Goal: Information Seeking & Learning: Check status

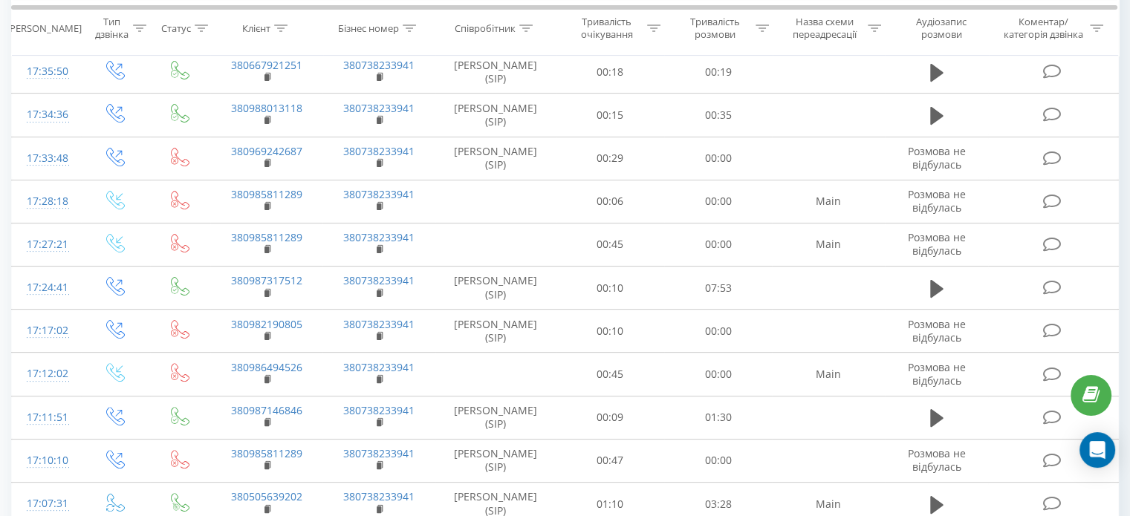
scroll to position [220, 0]
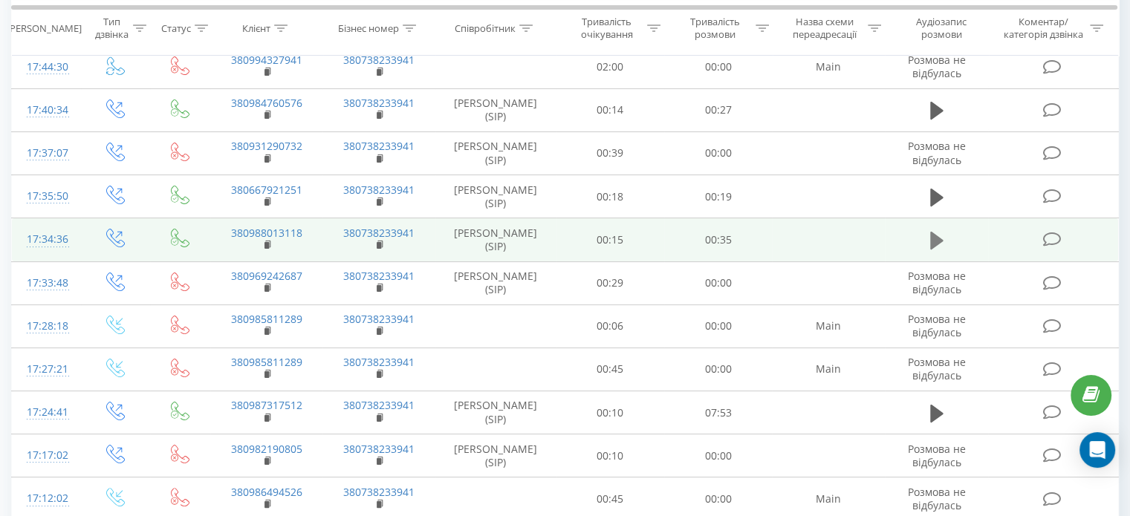
click at [944, 242] on button at bounding box center [936, 240] width 22 height 22
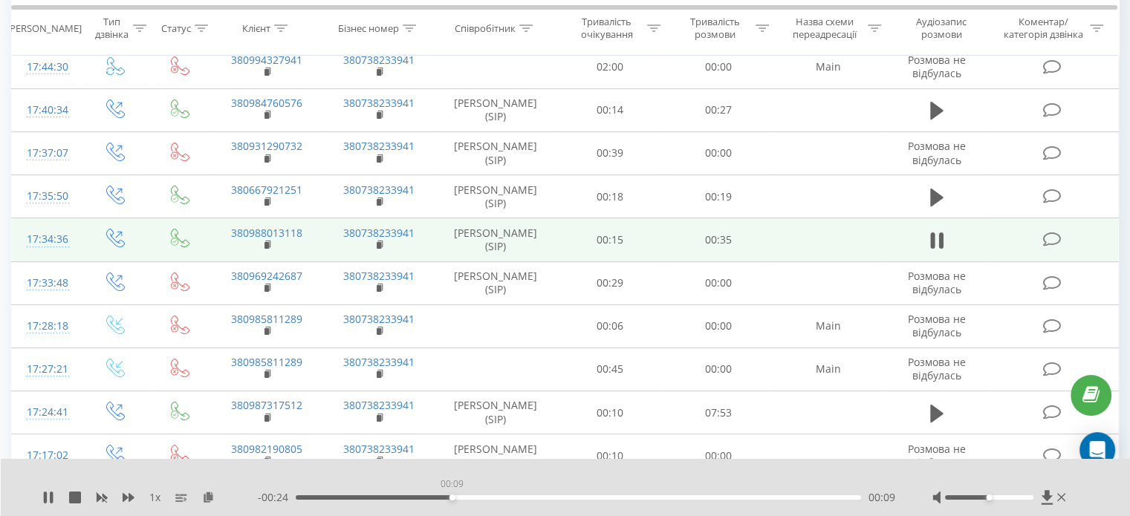
click at [452, 499] on div "00:09" at bounding box center [578, 497] width 565 height 4
click at [367, 501] on div "- 00:18 00:16 00:16" at bounding box center [576, 497] width 637 height 15
click at [359, 498] on div "00:16" at bounding box center [578, 497] width 565 height 4
click at [729, 500] on div "- 00:29 00:05 00:05" at bounding box center [576, 497] width 637 height 15
click at [735, 496] on div "00:05" at bounding box center [578, 497] width 565 height 4
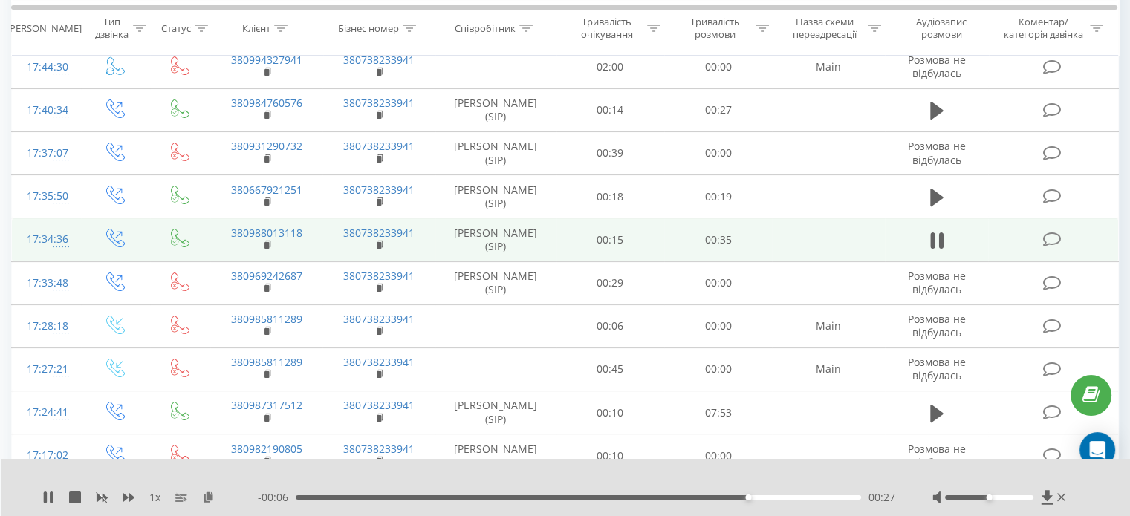
click at [804, 500] on div "- 00:06 00:27 00:27" at bounding box center [576, 497] width 637 height 15
click at [693, 495] on div "00:29" at bounding box center [578, 497] width 565 height 4
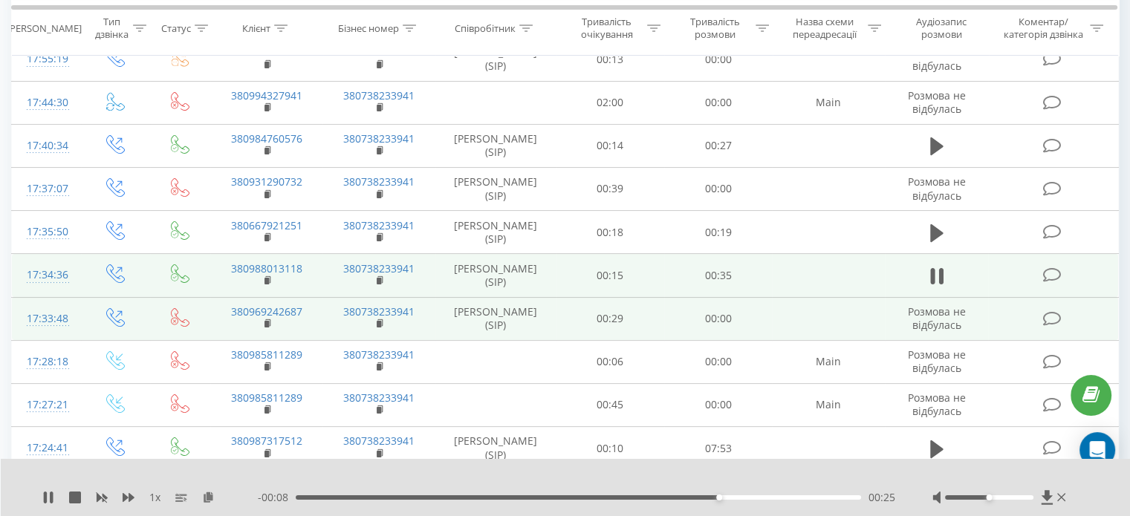
scroll to position [183, 0]
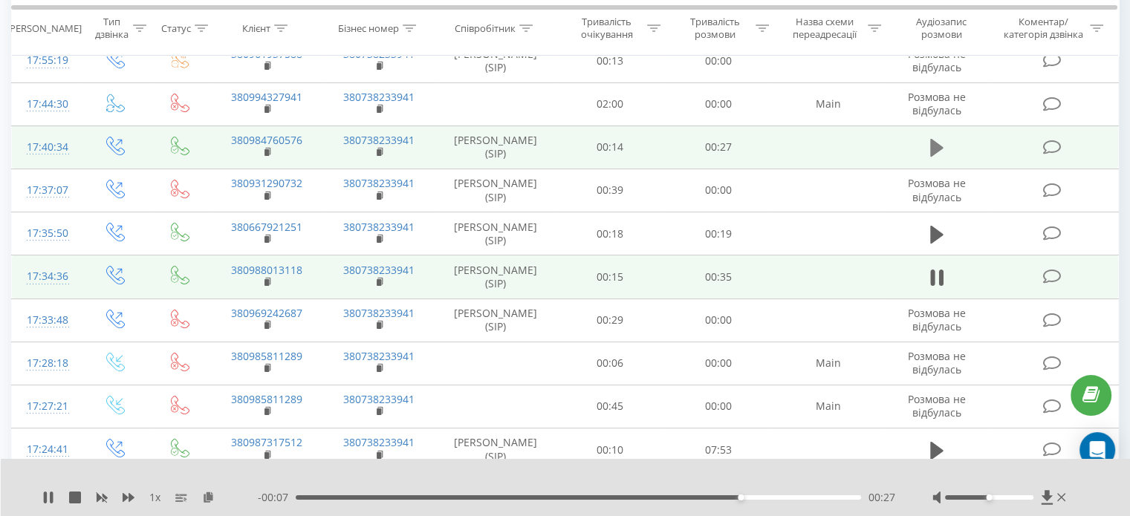
click at [926, 147] on button at bounding box center [936, 148] width 22 height 22
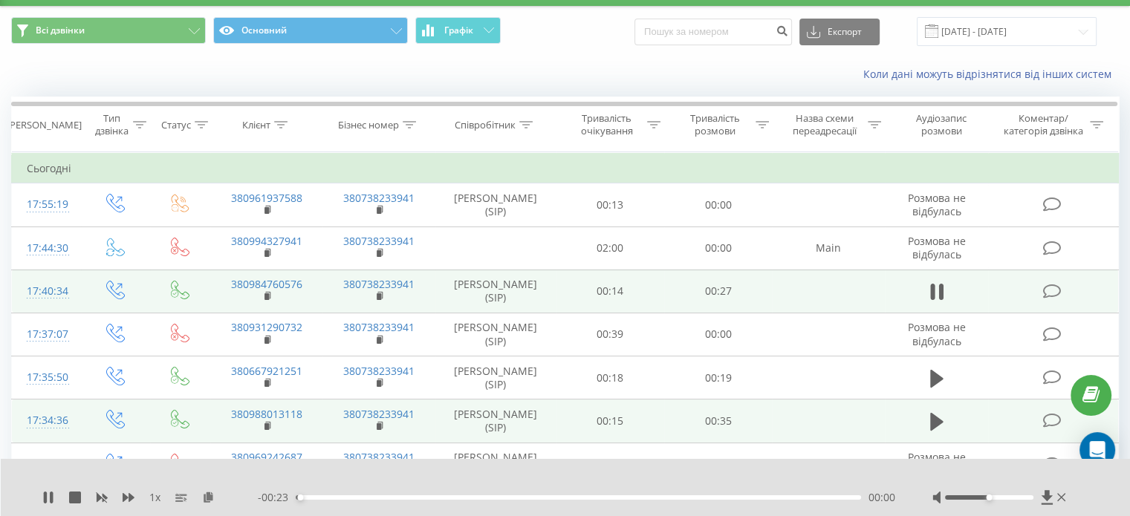
scroll to position [41, 0]
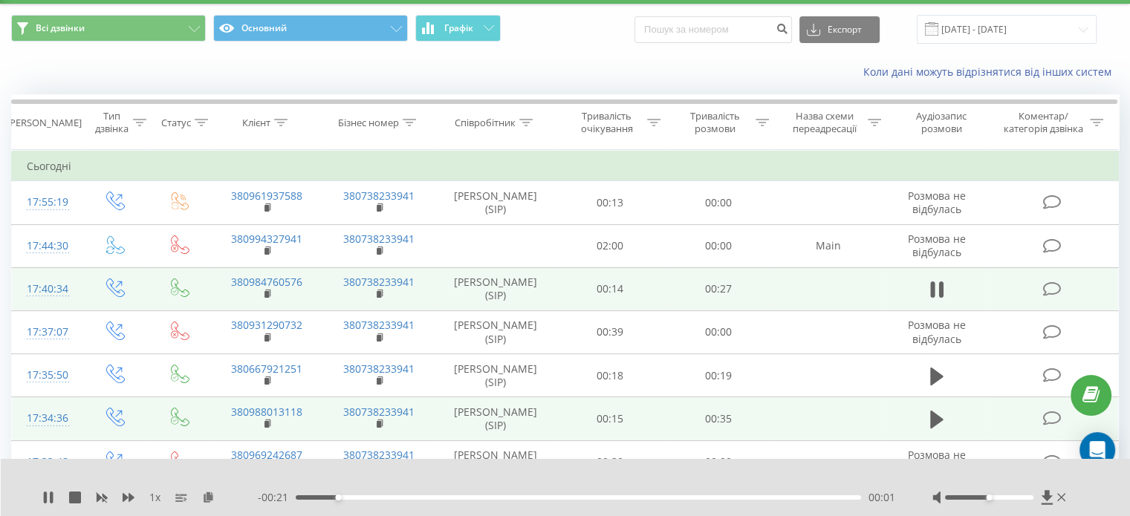
click at [787, 499] on div "00:01" at bounding box center [578, 497] width 565 height 4
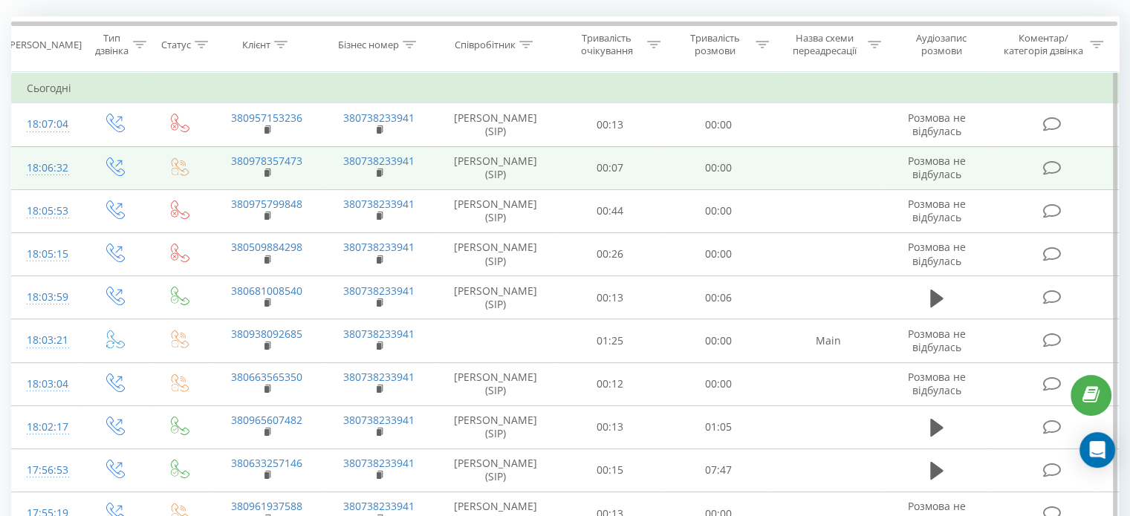
scroll to position [122, 0]
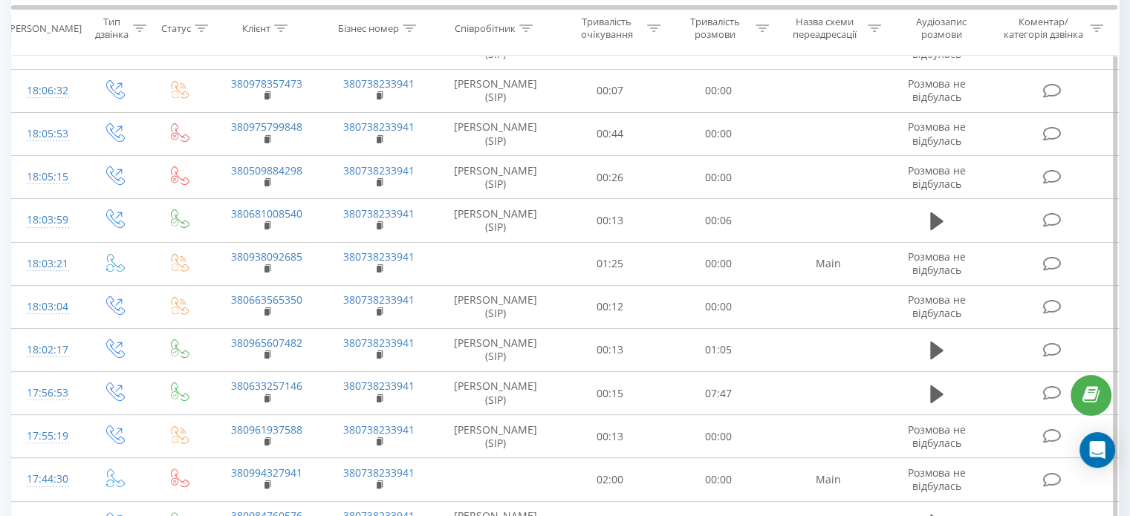
scroll to position [250, 0]
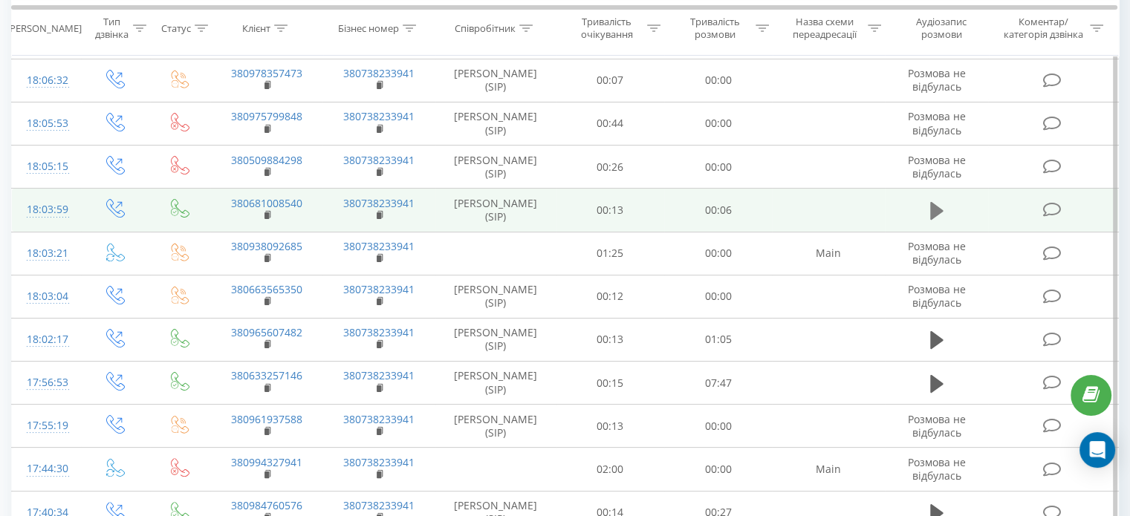
click at [930, 205] on icon at bounding box center [936, 211] width 13 height 18
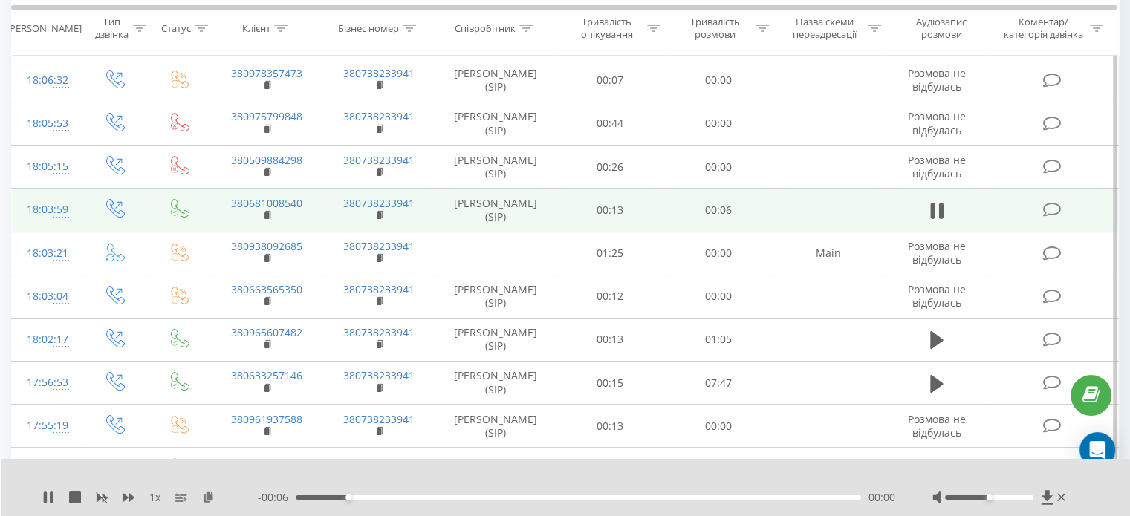
click at [573, 498] on div "00:00" at bounding box center [578, 497] width 565 height 4
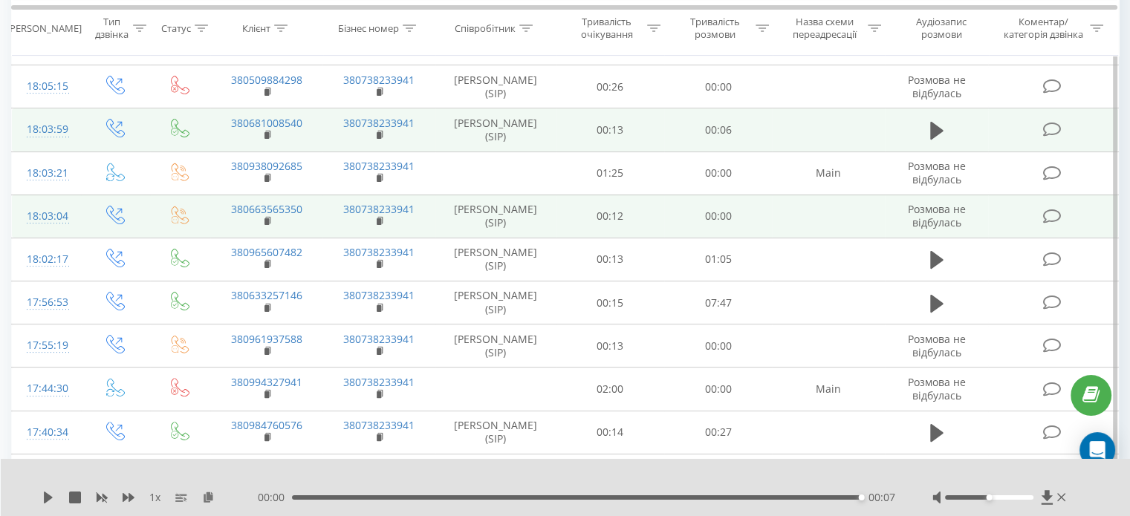
scroll to position [331, 0]
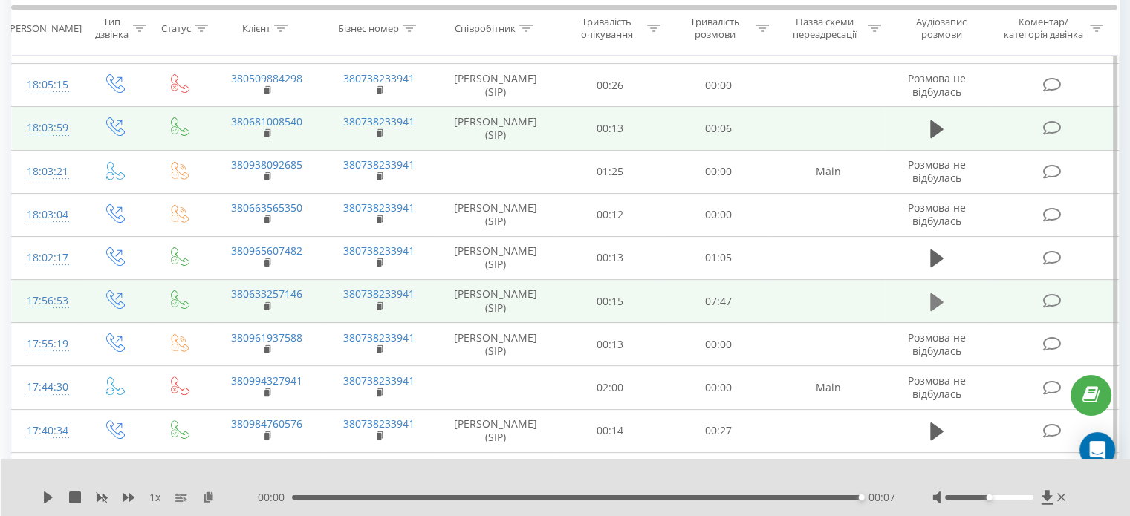
click at [927, 301] on button at bounding box center [936, 302] width 22 height 22
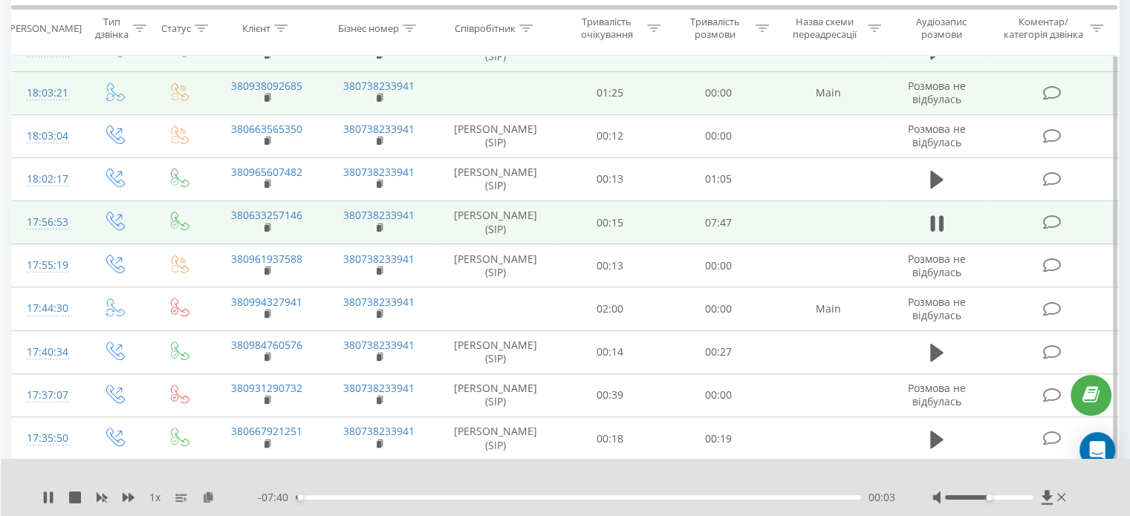
scroll to position [404, 0]
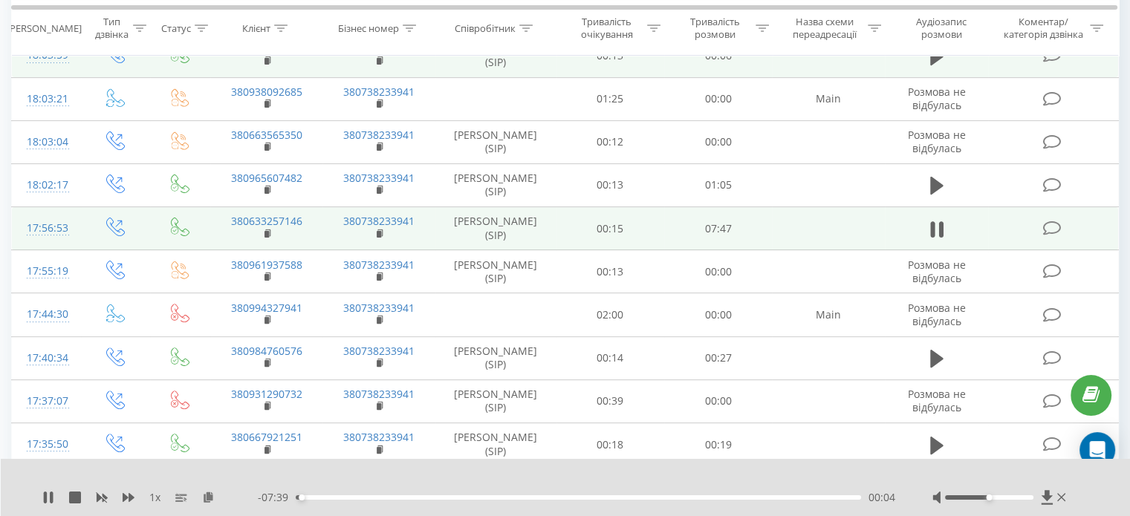
click at [310, 497] on div "00:04" at bounding box center [578, 497] width 565 height 4
click at [303, 498] on div "00:06" at bounding box center [578, 497] width 565 height 4
click at [312, 498] on div "00:07" at bounding box center [578, 497] width 565 height 4
click at [307, 498] on div "00:14" at bounding box center [578, 497] width 565 height 4
click at [300, 493] on div "- 07:33 00:11 00:11" at bounding box center [576, 497] width 637 height 15
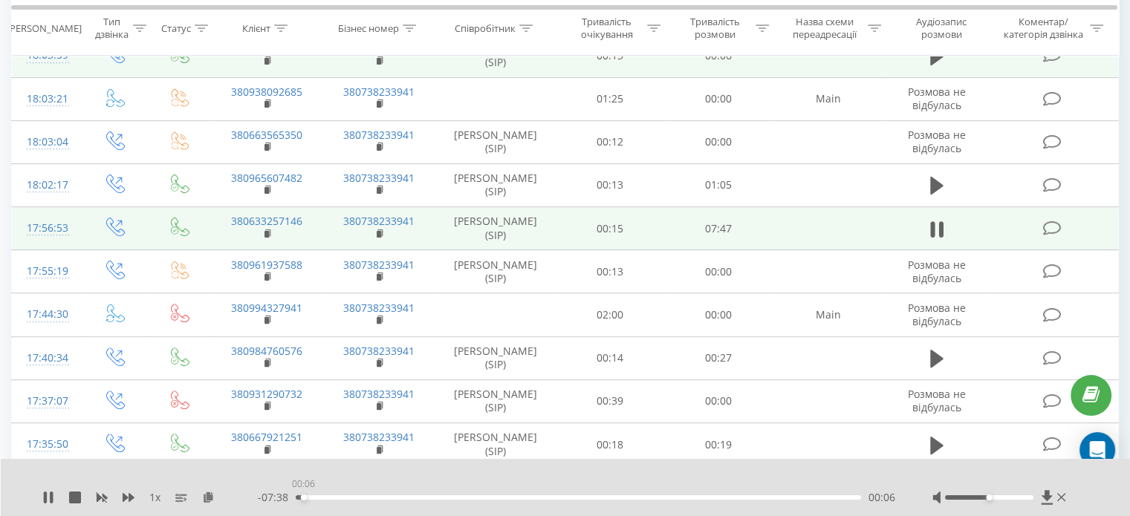
click at [303, 497] on div "00:06" at bounding box center [578, 497] width 565 height 4
click at [666, 498] on div "00:11" at bounding box center [578, 497] width 565 height 4
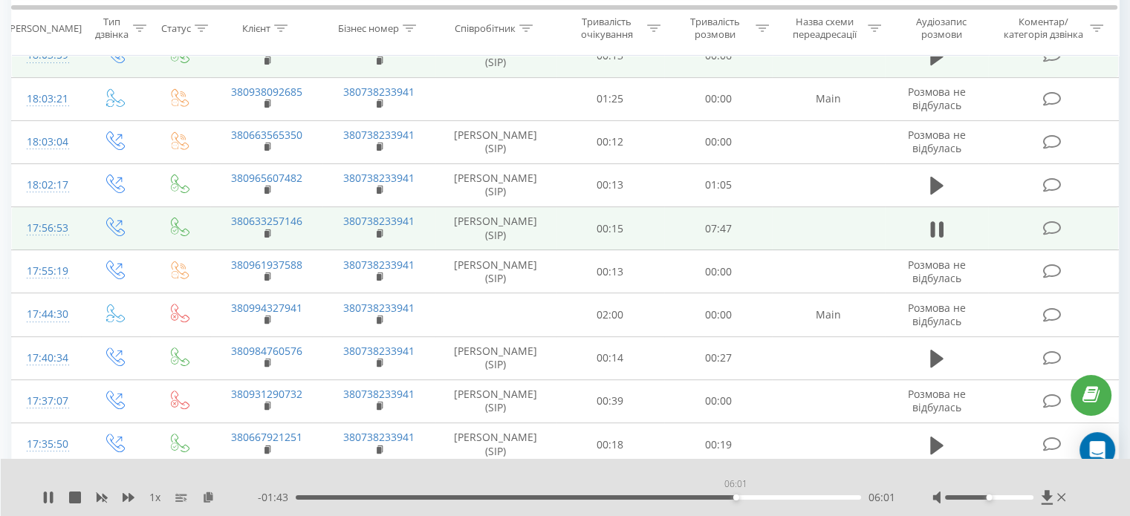
click at [735, 498] on div "06:01" at bounding box center [578, 497] width 565 height 4
click at [752, 498] on div "06:07" at bounding box center [578, 497] width 565 height 4
click at [767, 498] on div "06:27" at bounding box center [578, 497] width 565 height 4
click at [832, 498] on div "06:30" at bounding box center [578, 497] width 565 height 4
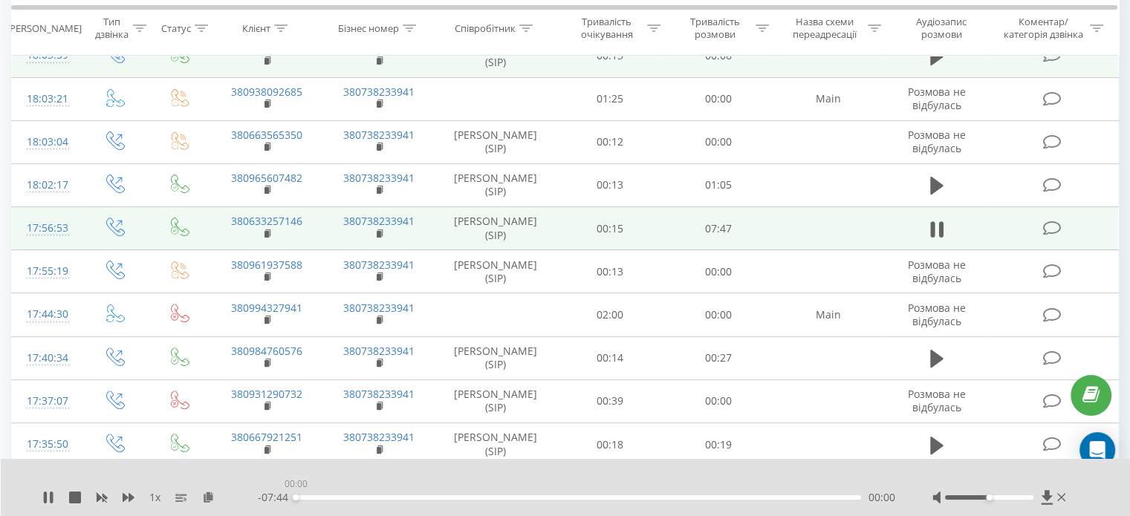
click at [842, 497] on div "00:00" at bounding box center [578, 497] width 565 height 4
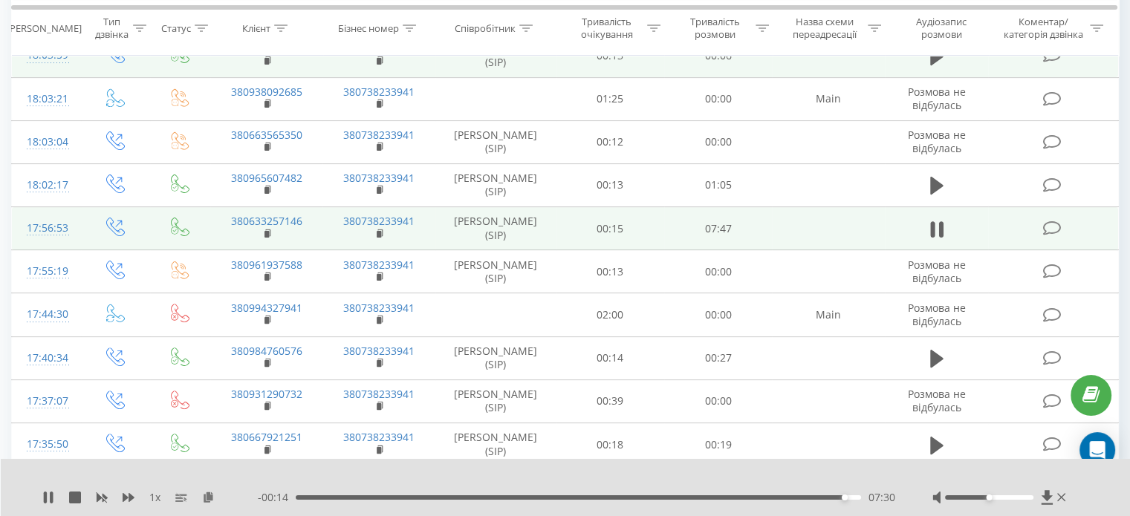
click at [371, 495] on div "- 00:14 07:30 07:30" at bounding box center [576, 497] width 637 height 15
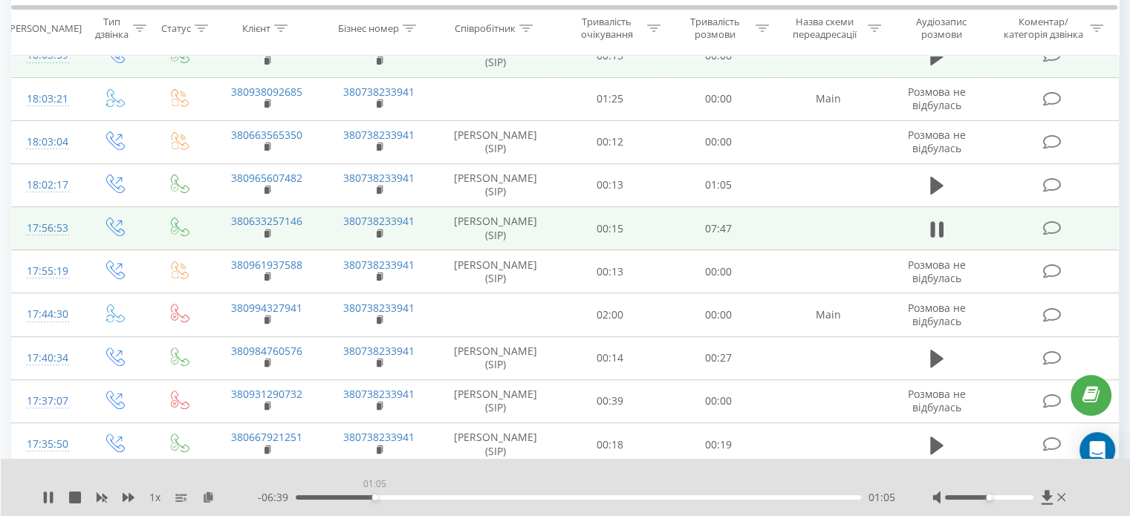
click at [374, 495] on div "01:05" at bounding box center [578, 497] width 565 height 4
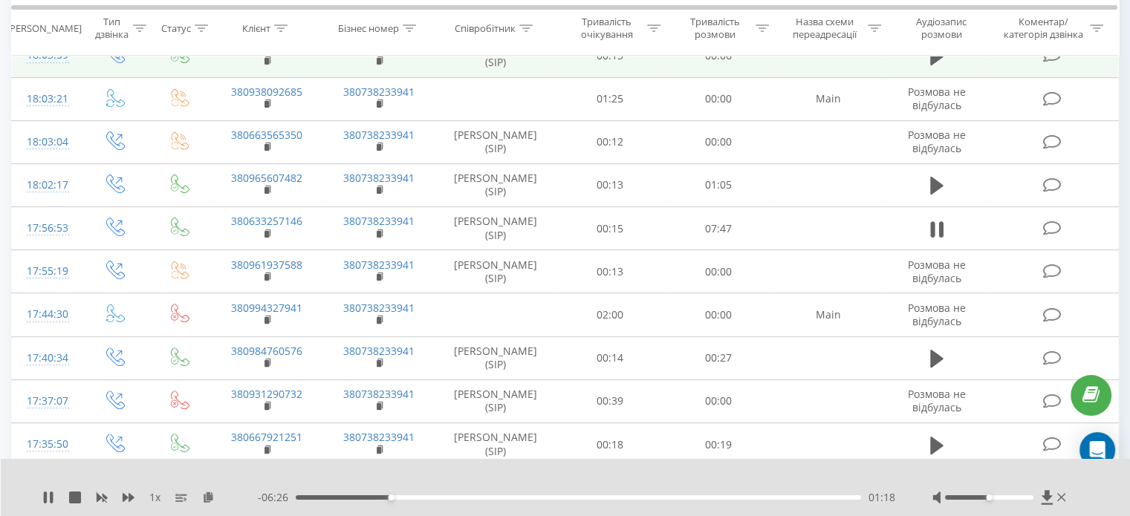
click at [348, 498] on div "01:18" at bounding box center [578, 497] width 565 height 4
click at [327, 496] on div "00:44" at bounding box center [578, 497] width 565 height 4
click at [320, 498] on div "00:27" at bounding box center [578, 497] width 565 height 4
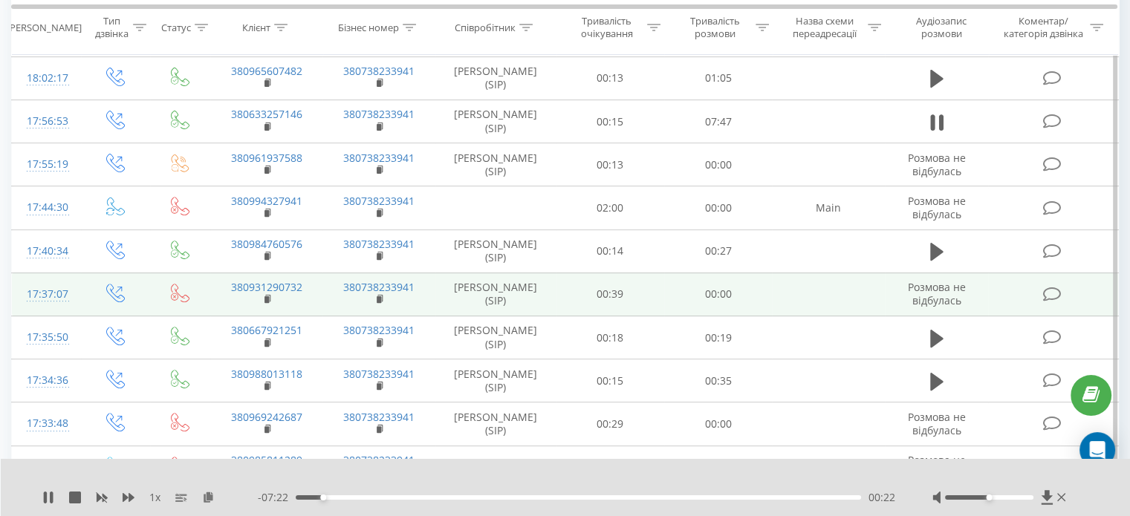
scroll to position [510, 0]
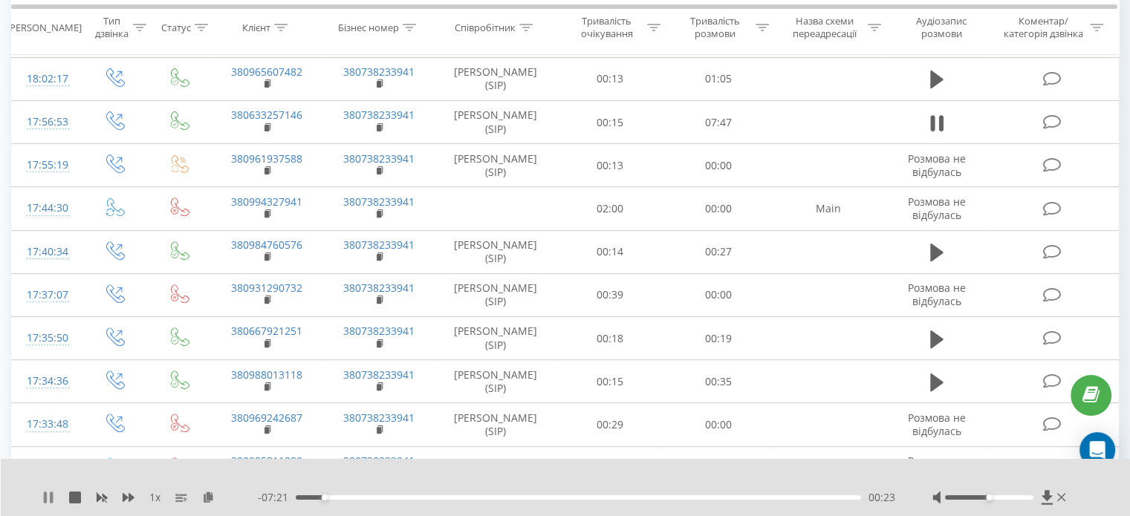
click at [48, 502] on icon at bounding box center [48, 498] width 12 height 12
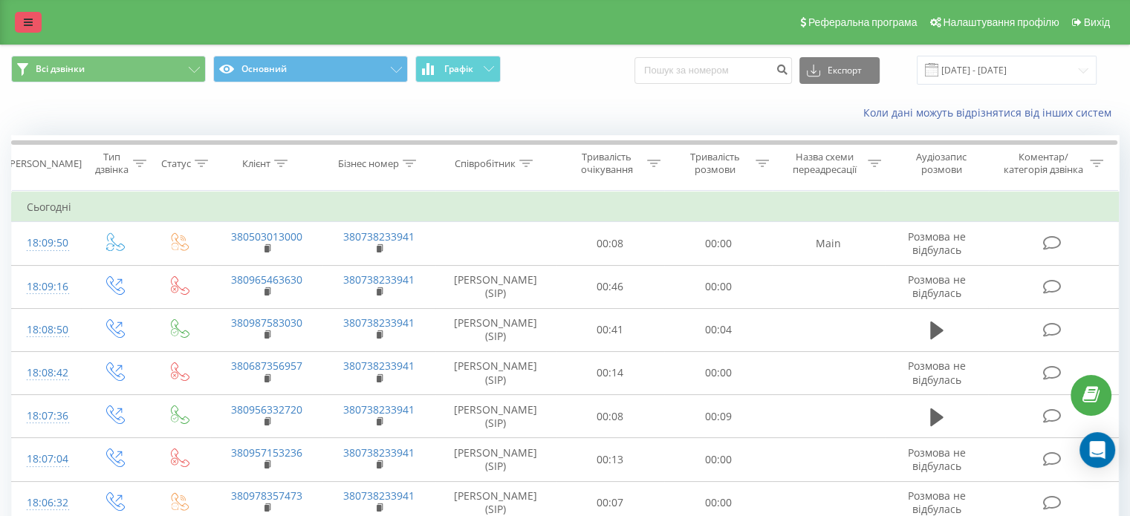
click at [21, 25] on link at bounding box center [28, 22] width 27 height 21
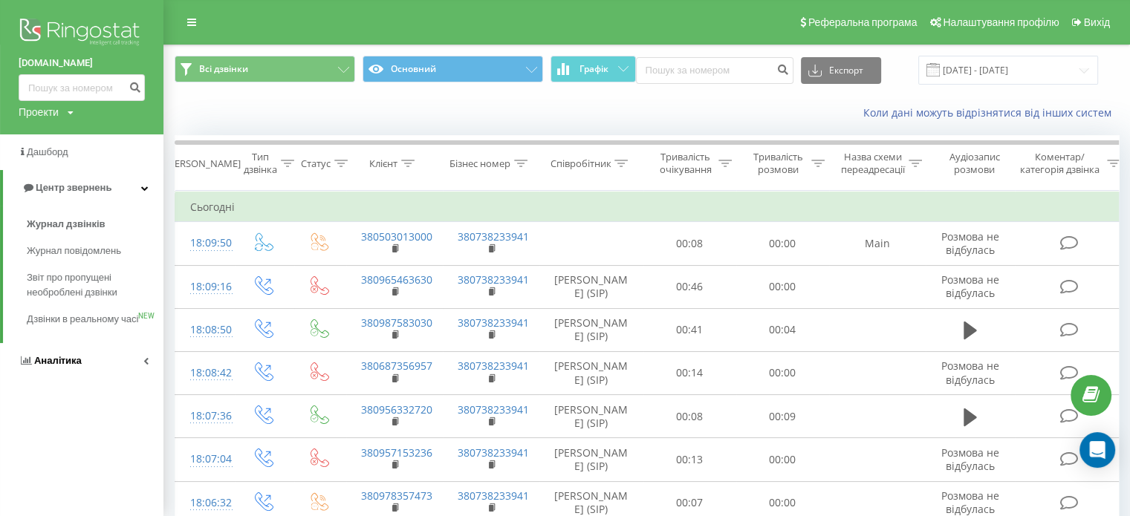
click at [84, 379] on link "Аналiтика" at bounding box center [81, 361] width 163 height 36
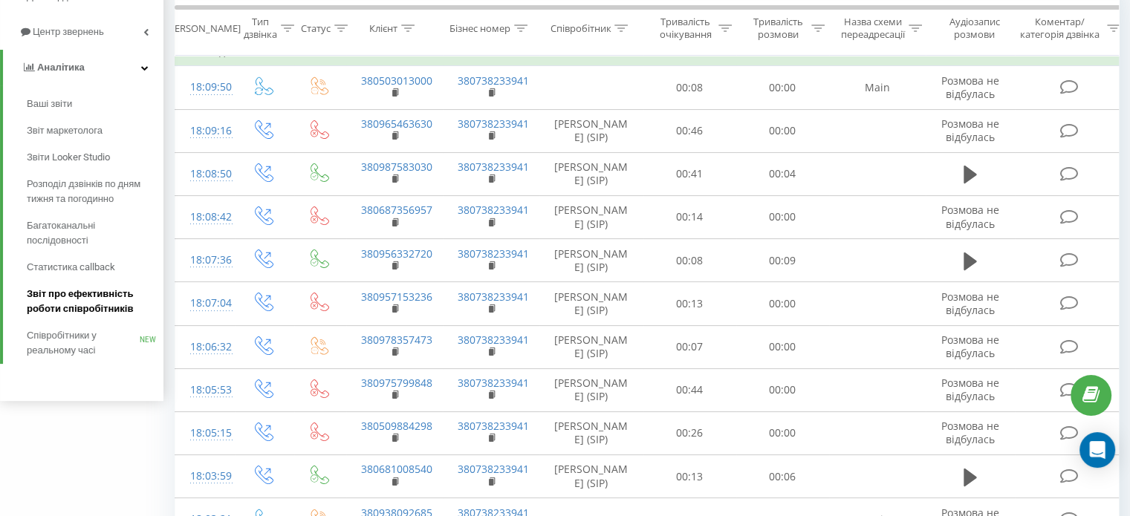
scroll to position [154, 0]
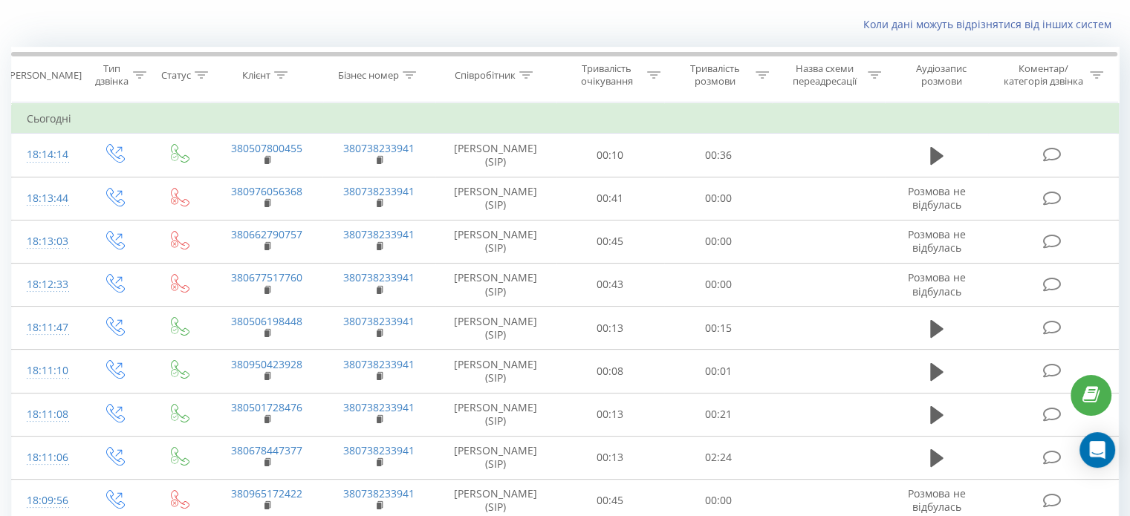
scroll to position [89, 0]
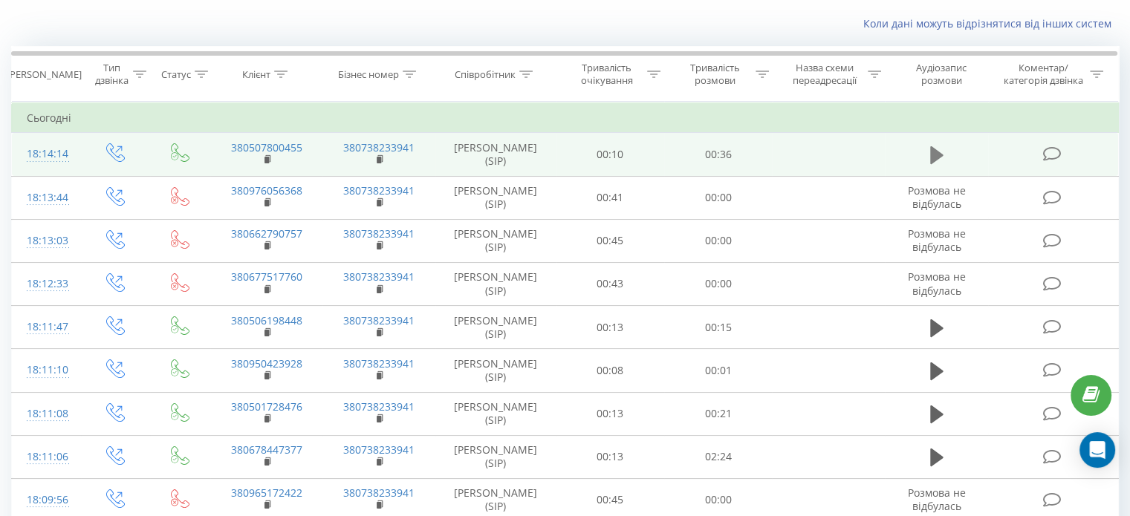
click at [936, 149] on icon at bounding box center [936, 155] width 13 height 18
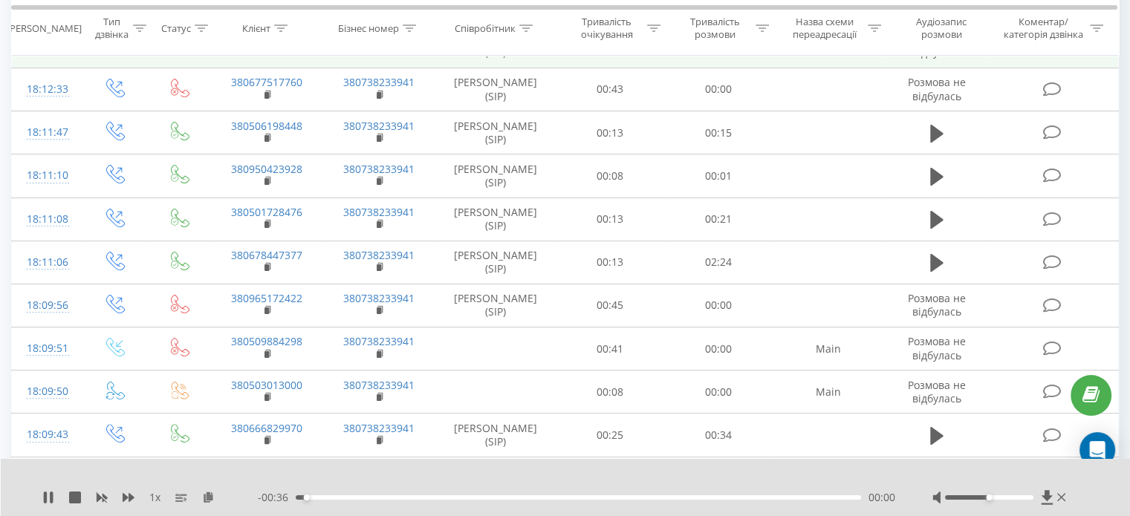
scroll to position [368, 0]
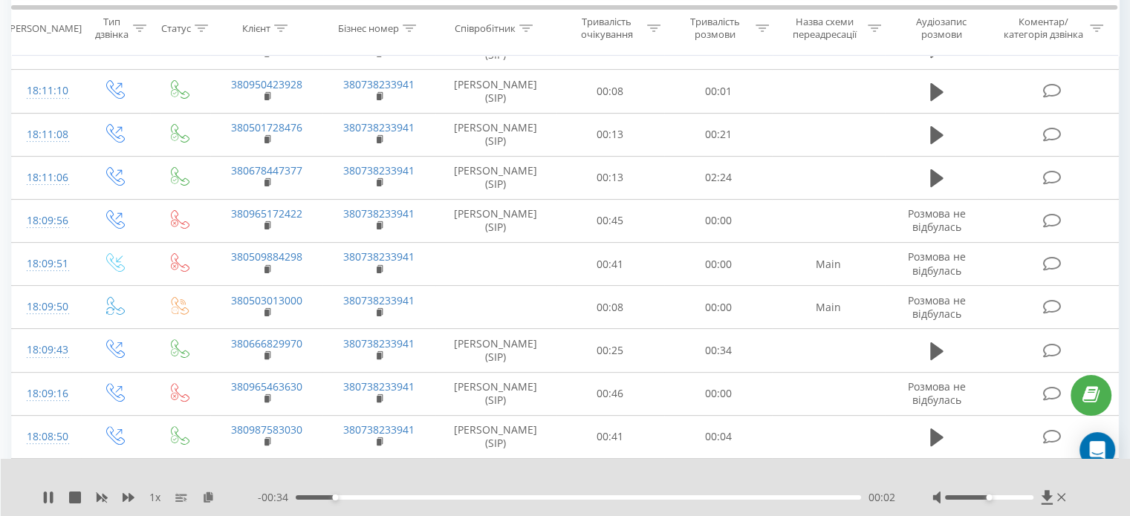
click at [372, 496] on div "00:02" at bounding box center [578, 497] width 565 height 4
click at [466, 499] on div "00:11" at bounding box center [578, 497] width 565 height 4
click at [638, 498] on div "00:12" at bounding box center [578, 497] width 565 height 4
click at [693, 498] on div "00:23" at bounding box center [578, 497] width 565 height 4
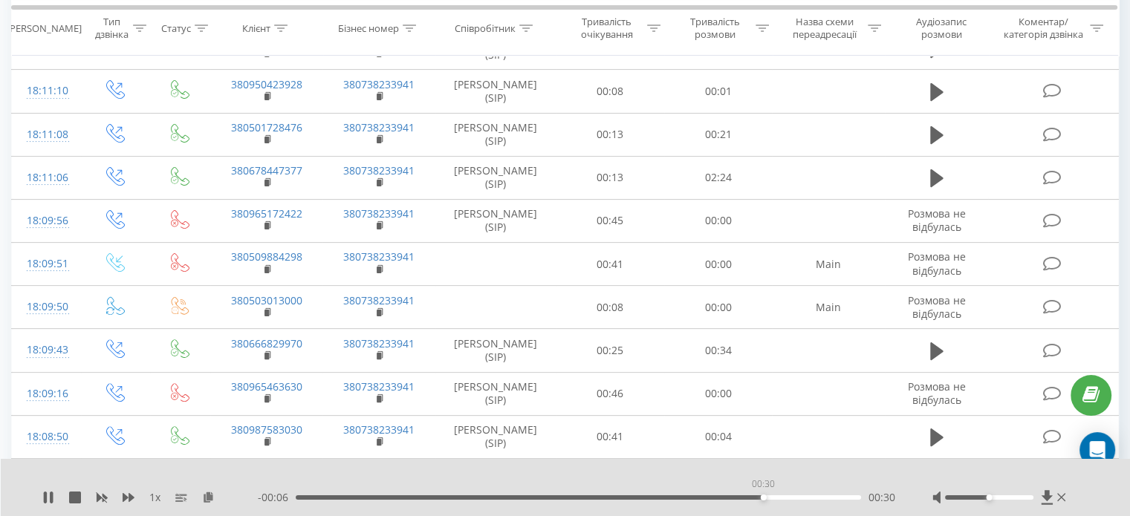
click at [763, 498] on div "00:30" at bounding box center [578, 497] width 565 height 4
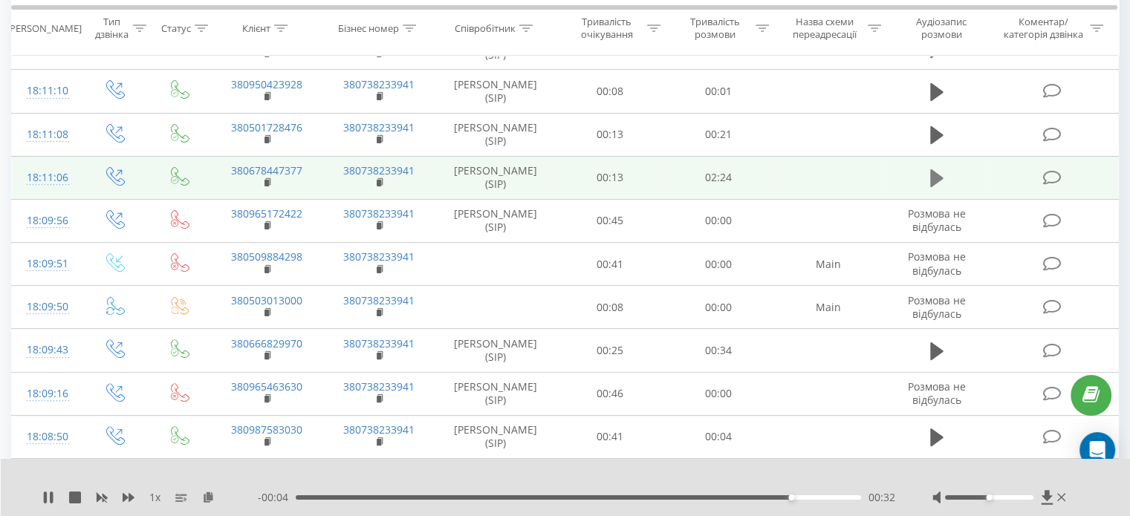
click at [940, 170] on icon at bounding box center [936, 178] width 13 height 21
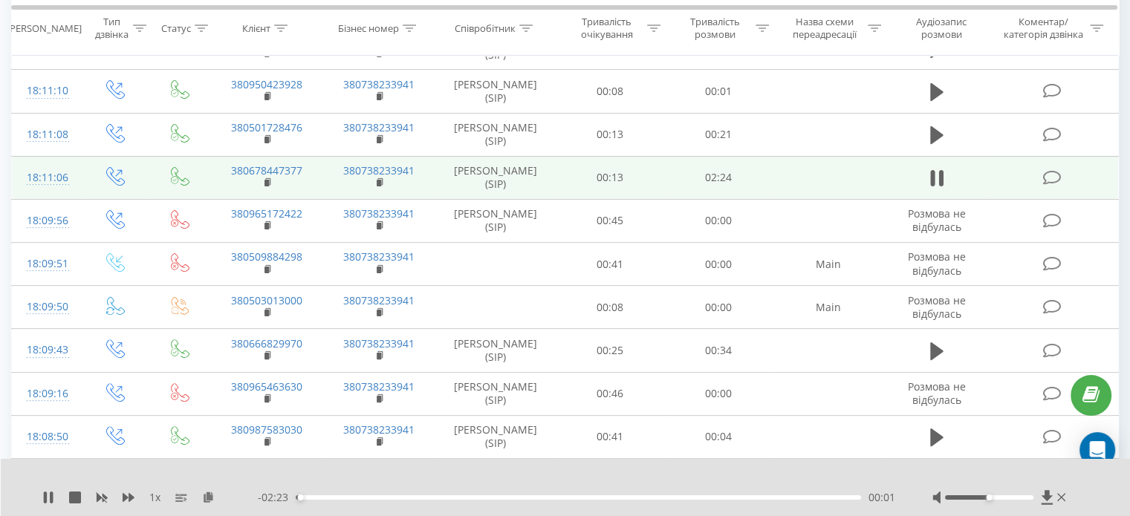
click at [321, 501] on div "- 02:23 00:01 00:01" at bounding box center [576, 497] width 637 height 15
click at [321, 495] on div "00:06" at bounding box center [578, 497] width 565 height 4
click at [346, 498] on div "00:07" at bounding box center [578, 497] width 565 height 4
click at [327, 501] on div "- 02:09 00:14 00:14" at bounding box center [576, 497] width 637 height 15
click at [327, 497] on div "00:15" at bounding box center [578, 497] width 565 height 4
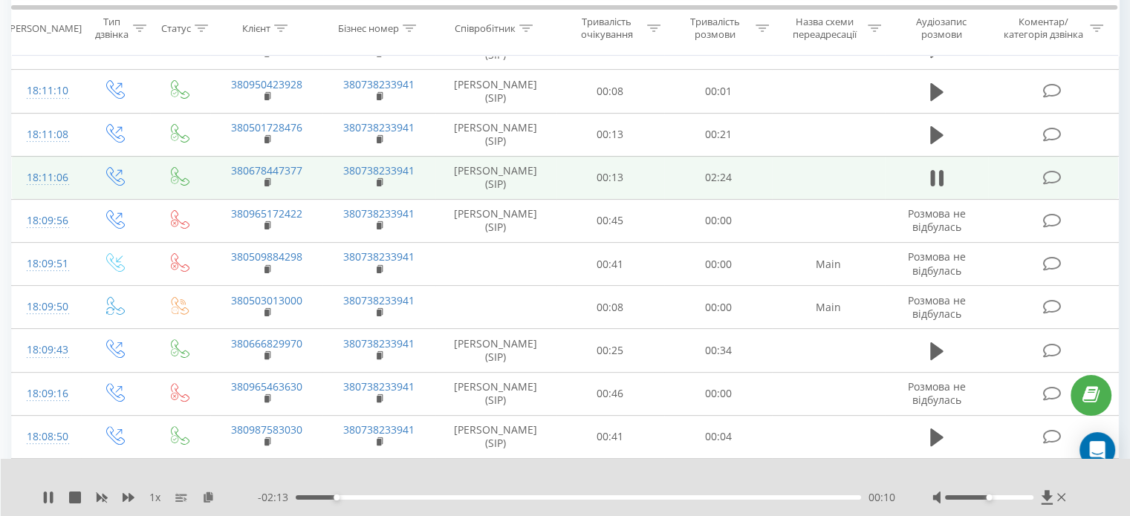
click at [376, 496] on div "00:10" at bounding box center [578, 497] width 565 height 4
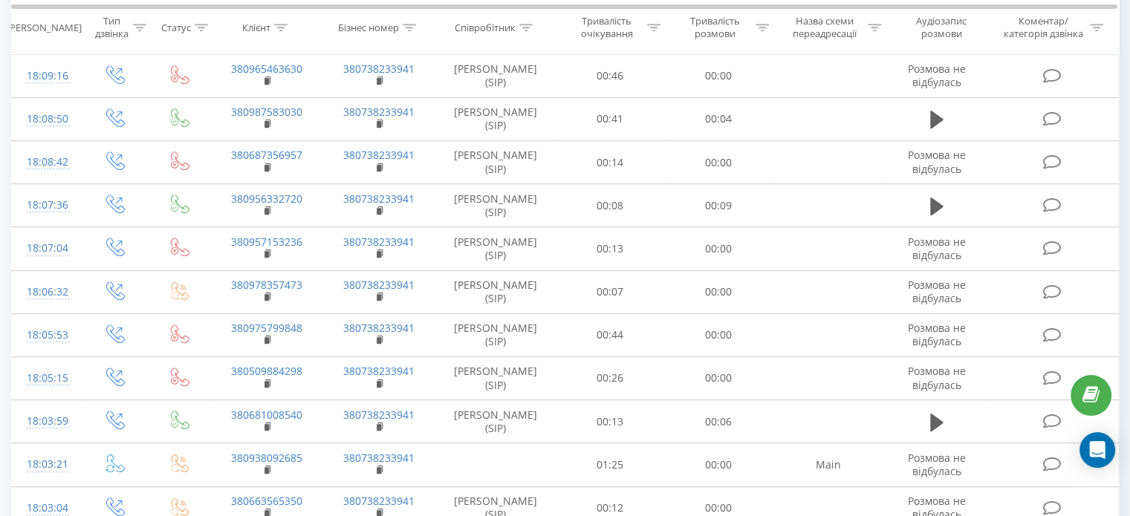
scroll to position [894, 0]
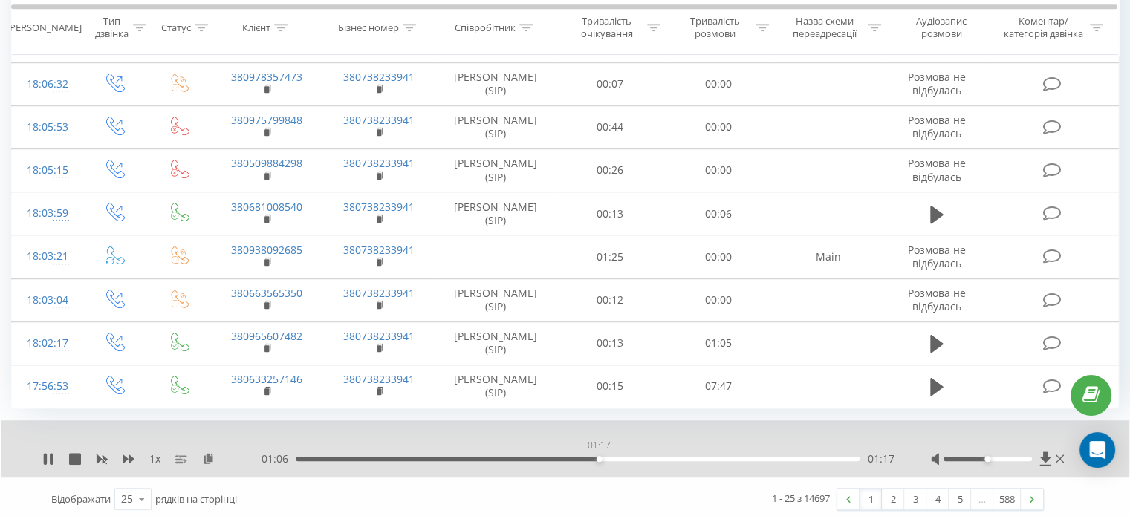
click at [599, 457] on div "01:17" at bounding box center [578, 459] width 564 height 4
click at [674, 457] on div "01:18" at bounding box center [578, 459] width 564 height 4
click at [697, 457] on div "01:38" at bounding box center [578, 459] width 564 height 4
click at [749, 457] on div "01:56" at bounding box center [578, 459] width 564 height 4
click at [778, 457] on div "01:56" at bounding box center [578, 459] width 564 height 4
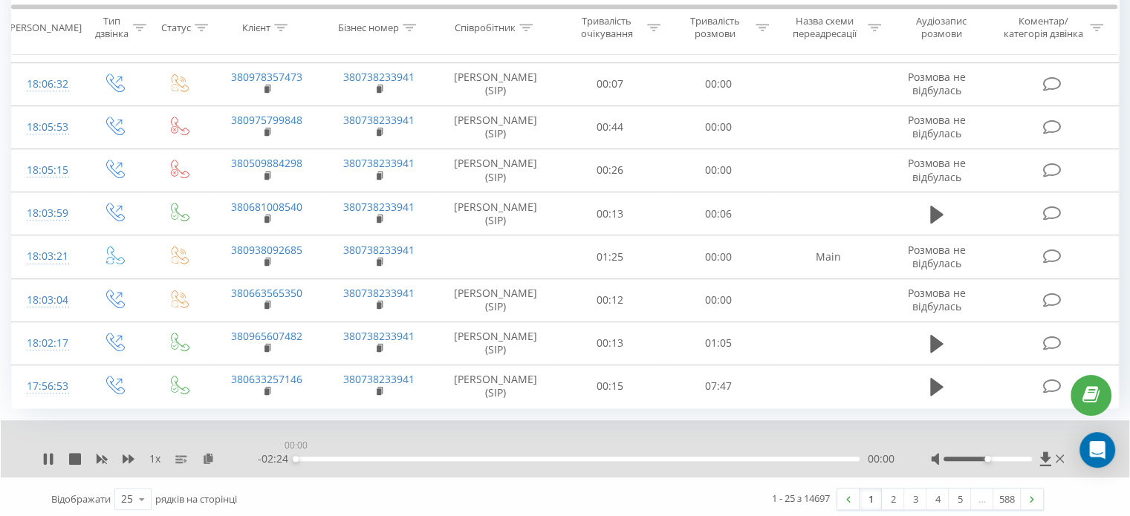
click at [794, 457] on div "00:00" at bounding box center [578, 459] width 564 height 4
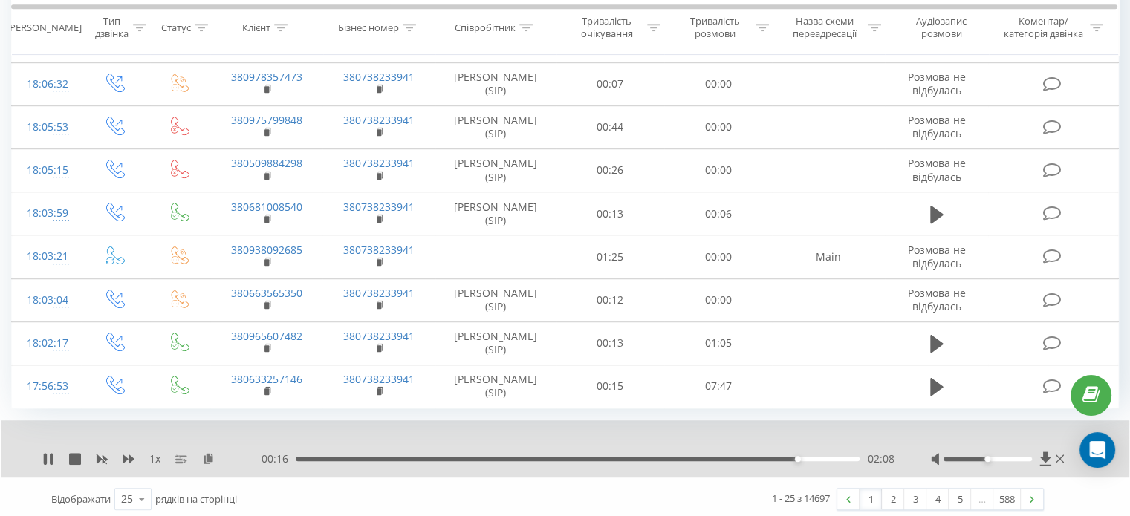
click at [697, 457] on div "02:08" at bounding box center [578, 459] width 564 height 4
click at [670, 457] on div "- 00:39 01:44 01:44" at bounding box center [576, 459] width 636 height 15
click at [668, 457] on div "01:35" at bounding box center [578, 459] width 564 height 4
click at [695, 459] on div "- 00:47 01:36 01:36" at bounding box center [576, 459] width 636 height 15
click at [700, 457] on div "- 00:47 01:37 01:37" at bounding box center [576, 459] width 636 height 15
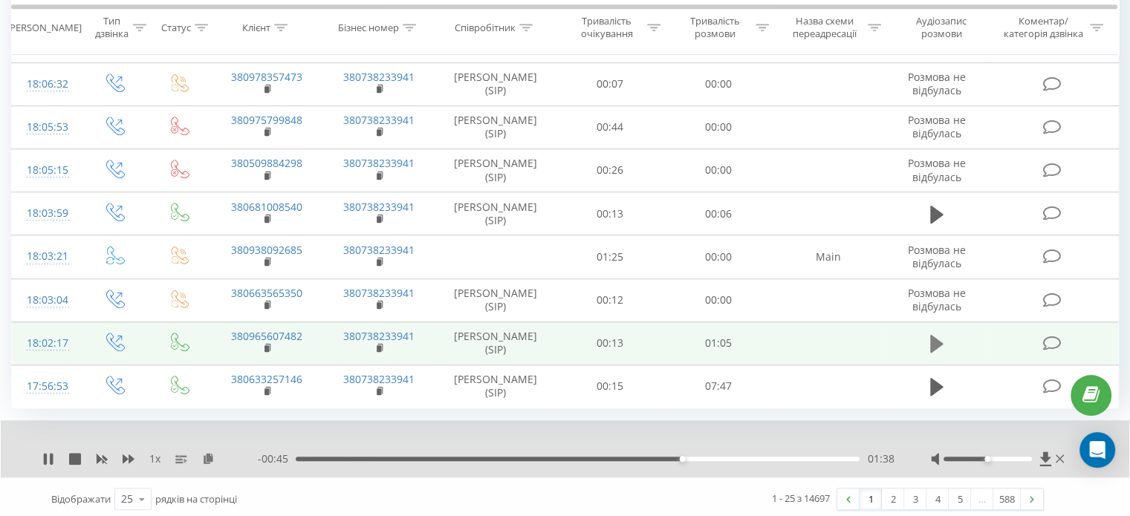
click at [941, 344] on icon at bounding box center [936, 343] width 13 height 21
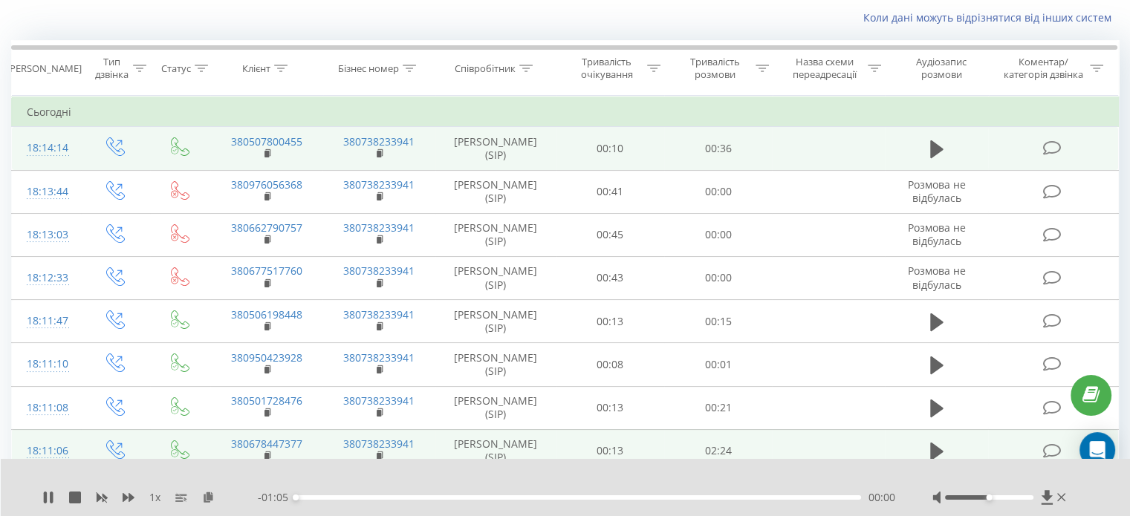
scroll to position [0, 0]
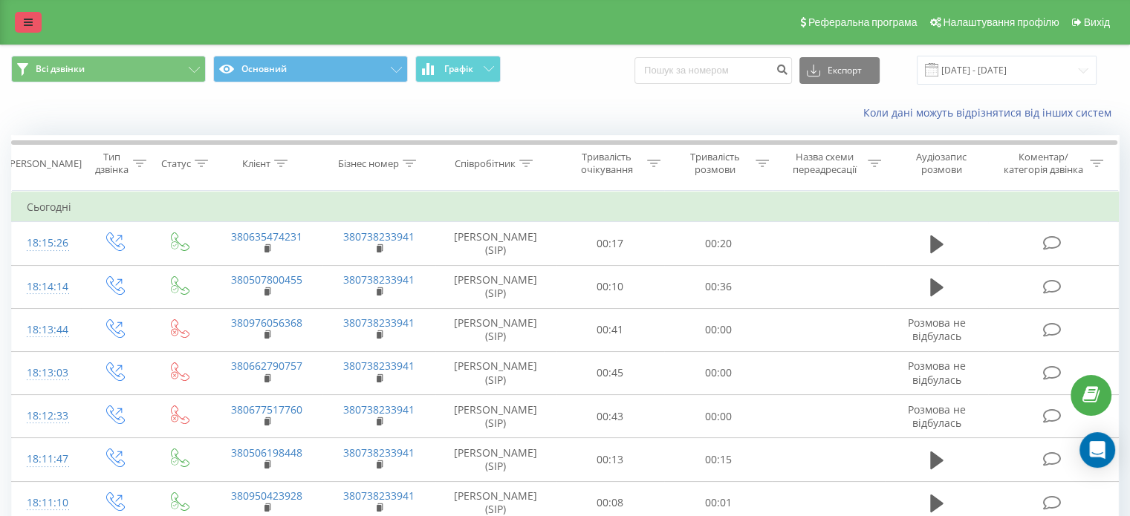
click at [20, 25] on link at bounding box center [28, 22] width 27 height 21
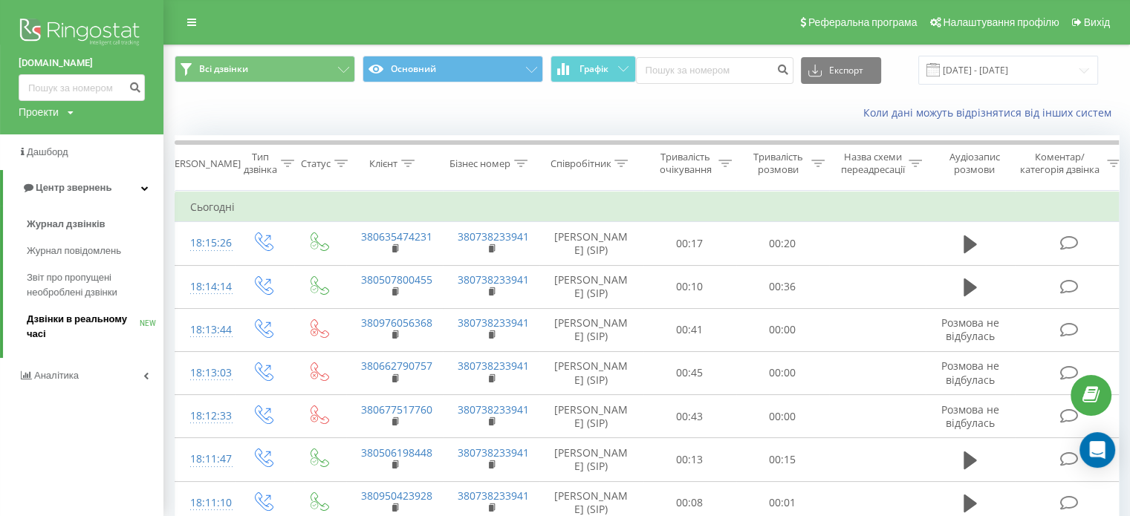
click at [62, 336] on span "Дзвінки в реальному часі" at bounding box center [83, 327] width 113 height 30
click at [55, 366] on span "Аналiтика" at bounding box center [58, 360] width 48 height 11
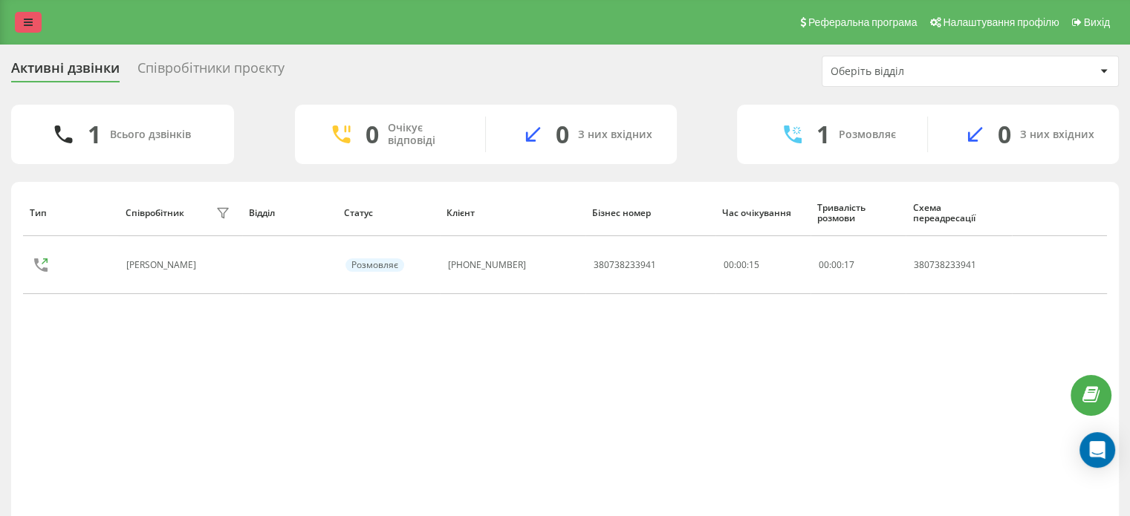
click at [30, 23] on icon at bounding box center [28, 22] width 9 height 10
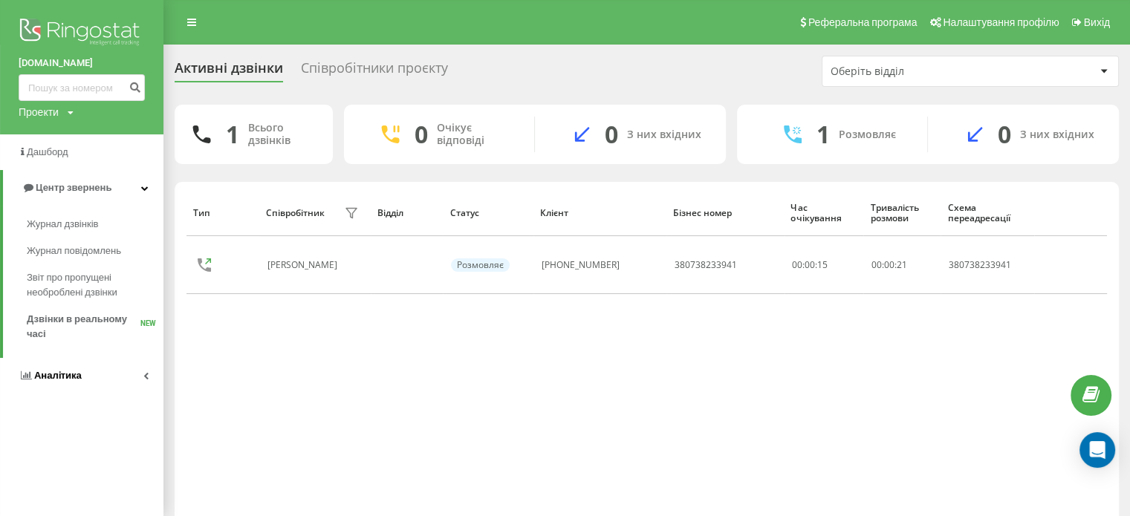
click at [56, 363] on link "Аналiтика" at bounding box center [81, 376] width 163 height 36
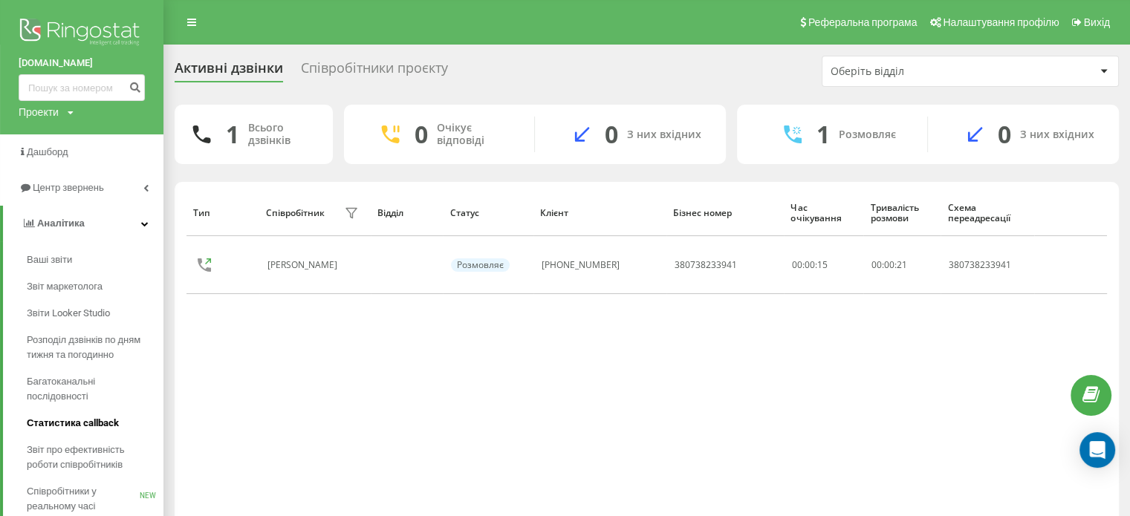
scroll to position [56, 0]
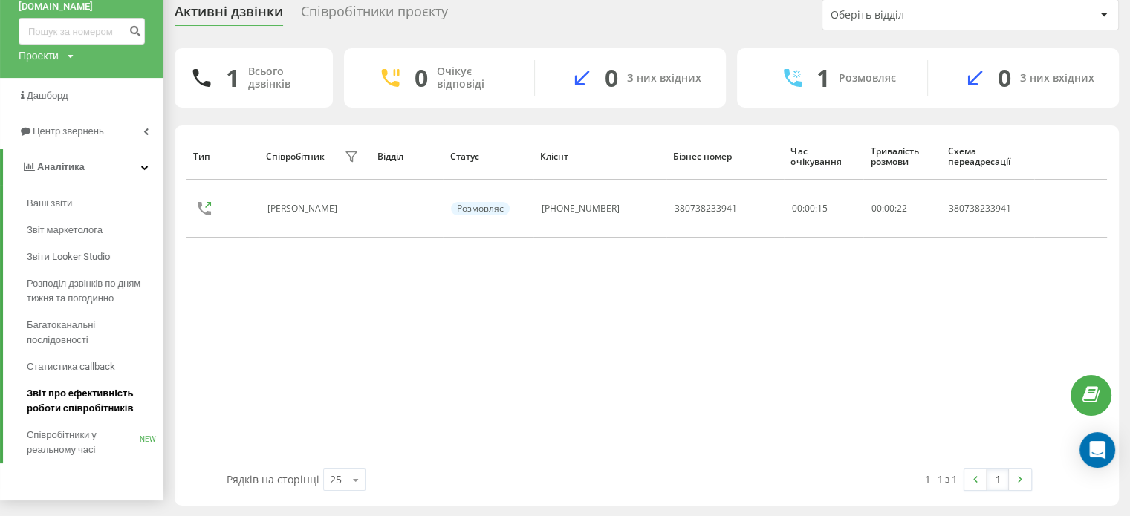
click at [65, 398] on span "Звіт про ефективність роботи співробітників" at bounding box center [91, 401] width 129 height 30
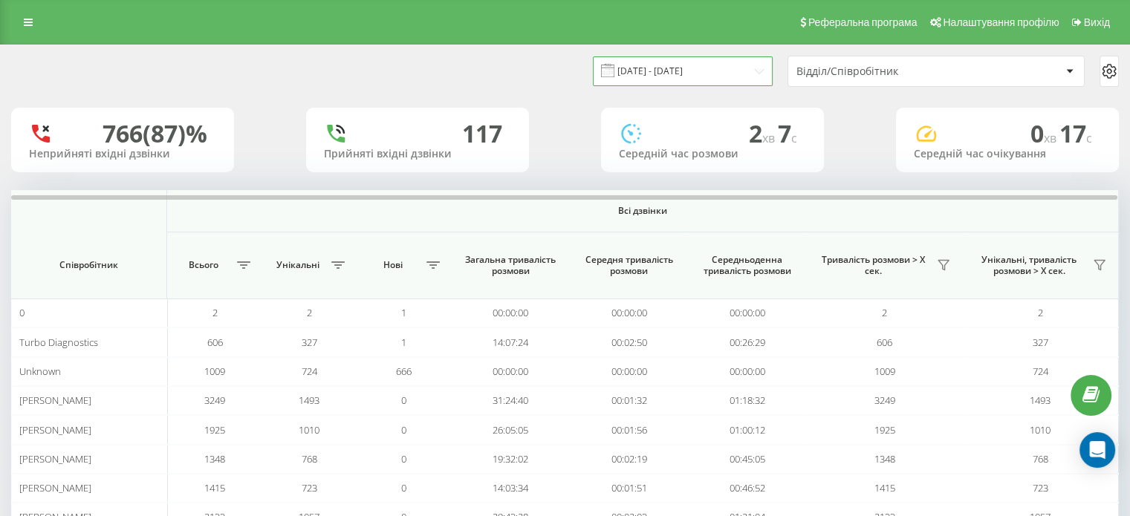
click at [683, 62] on input "[DATE] - [DATE]" at bounding box center [683, 70] width 180 height 29
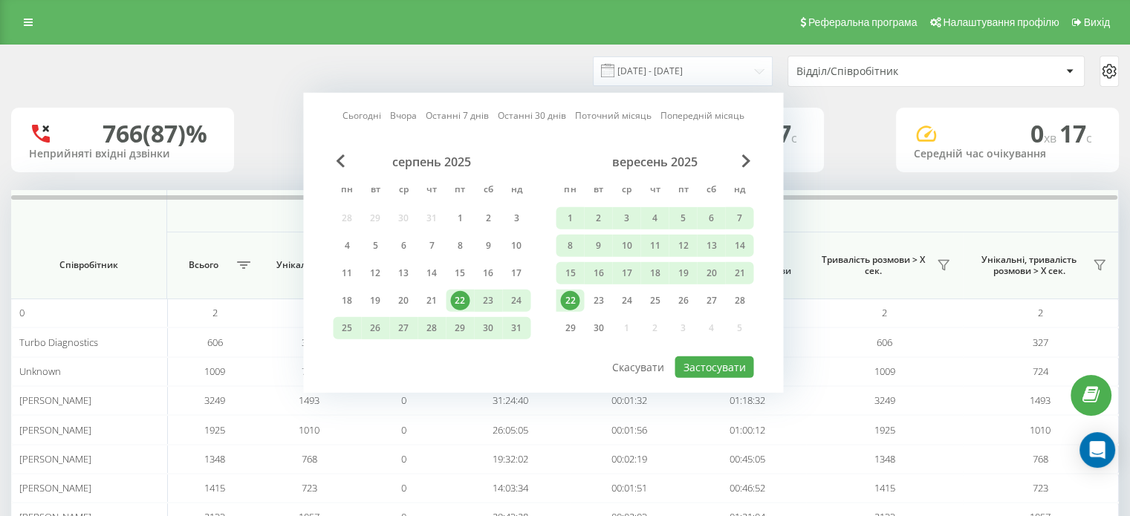
click at [574, 293] on div "22" at bounding box center [569, 300] width 19 height 19
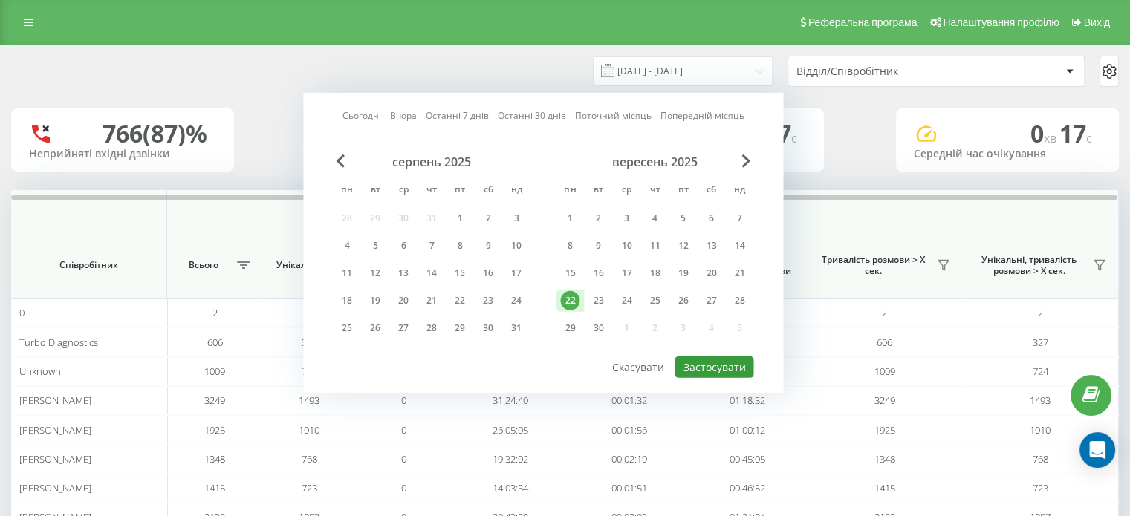
click at [710, 362] on button "Застосувати" at bounding box center [713, 368] width 79 height 22
type input "[DATE] - [DATE]"
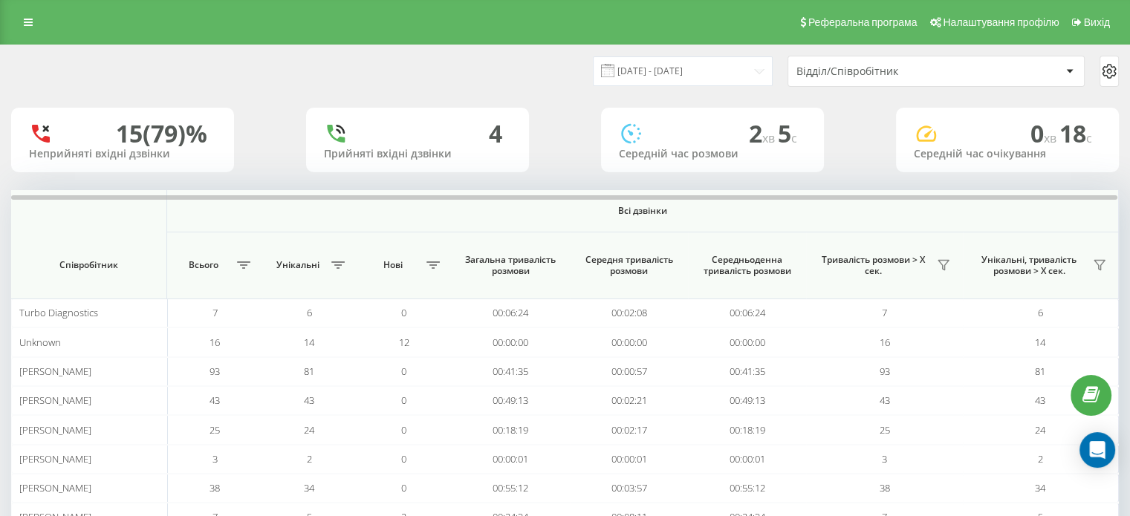
scroll to position [86, 0]
click at [33, 22] on link at bounding box center [28, 22] width 27 height 21
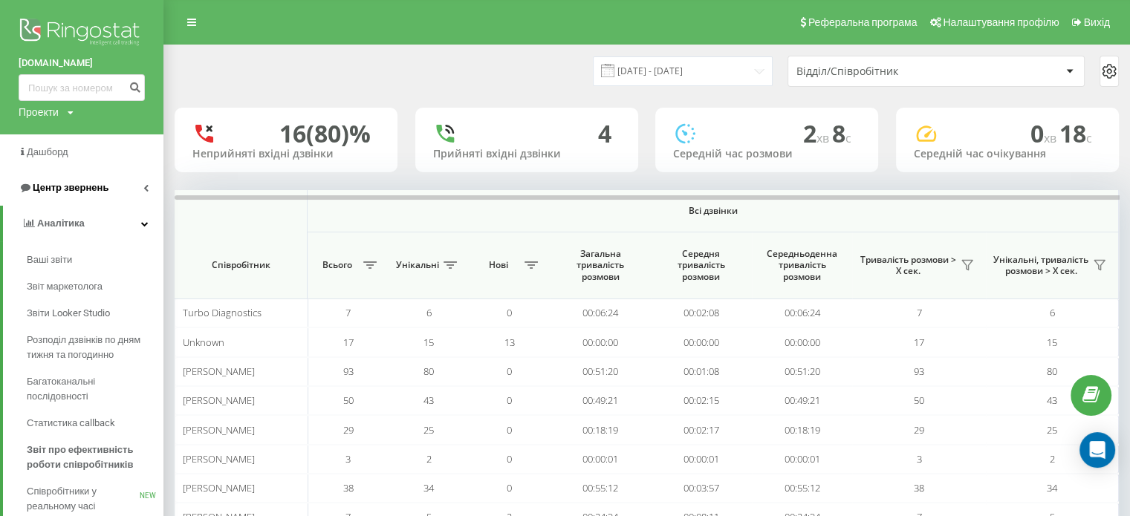
click at [65, 195] on span "Центр звернень" at bounding box center [64, 187] width 90 height 15
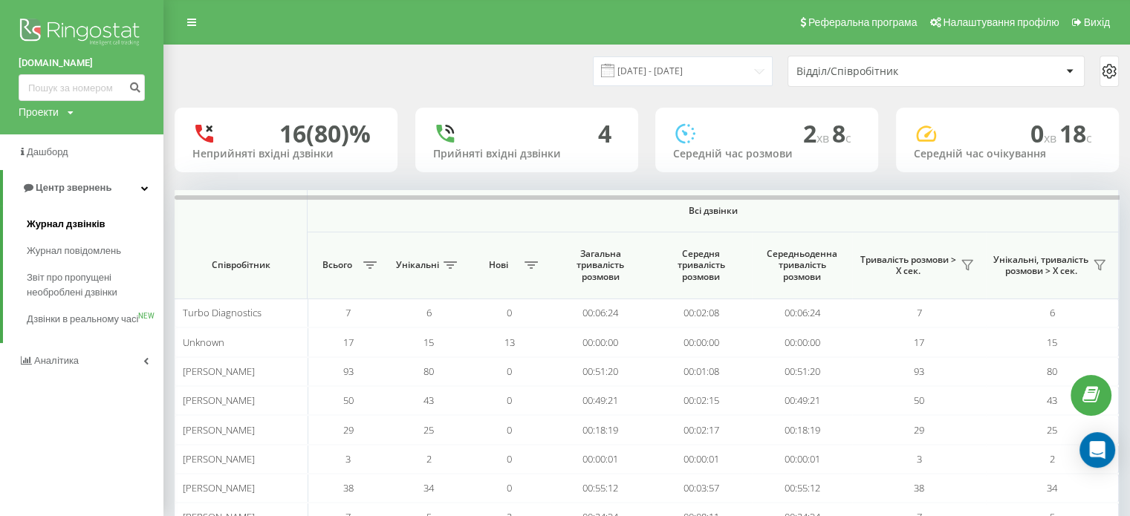
click at [65, 229] on span "Журнал дзвінків" at bounding box center [66, 224] width 79 height 15
click at [82, 222] on span "Журнал дзвінків" at bounding box center [66, 224] width 79 height 15
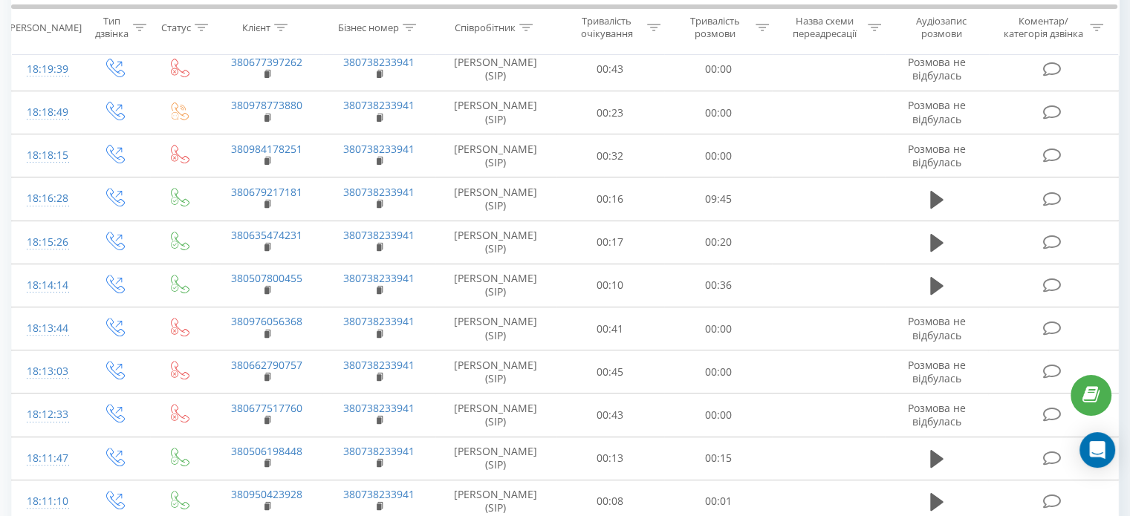
scroll to position [838, 0]
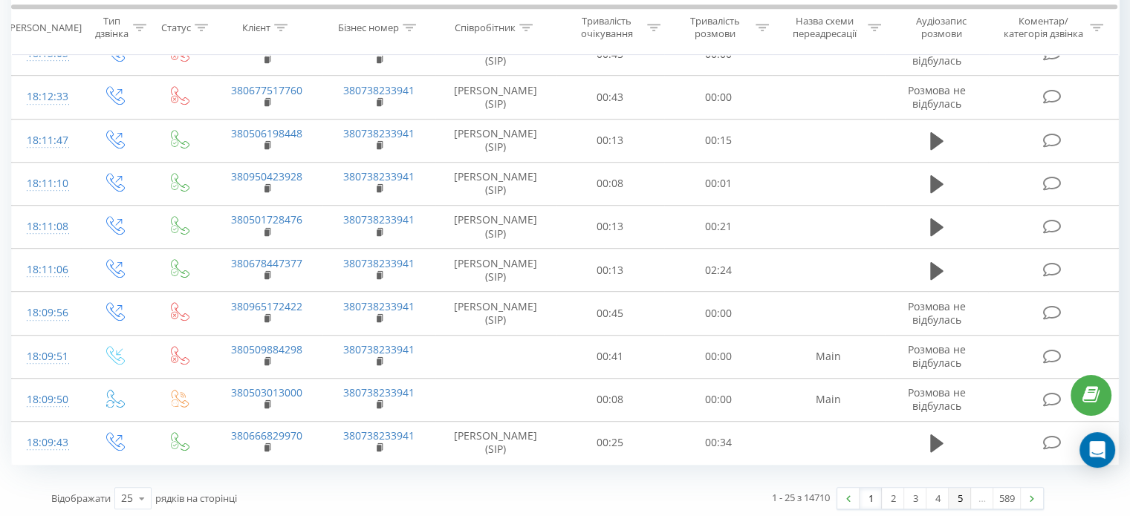
click at [955, 491] on link "5" at bounding box center [959, 498] width 22 height 21
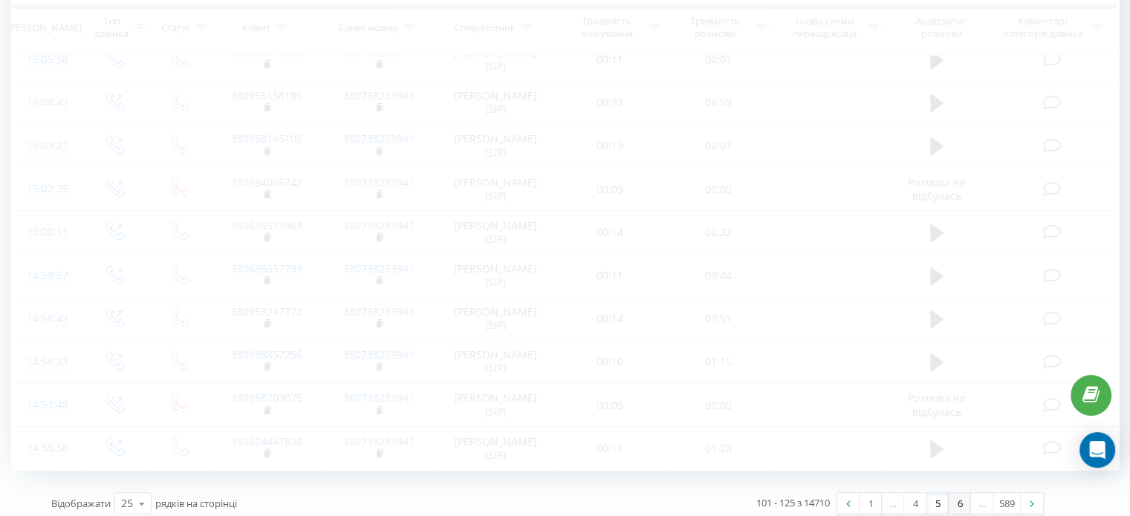
scroll to position [849, 0]
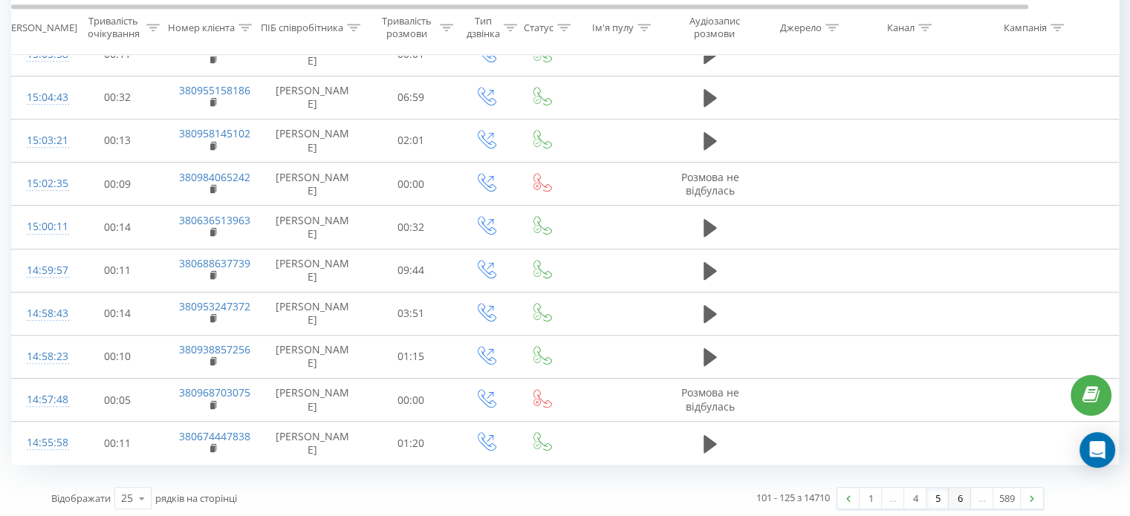
click at [959, 493] on link "6" at bounding box center [959, 498] width 22 height 21
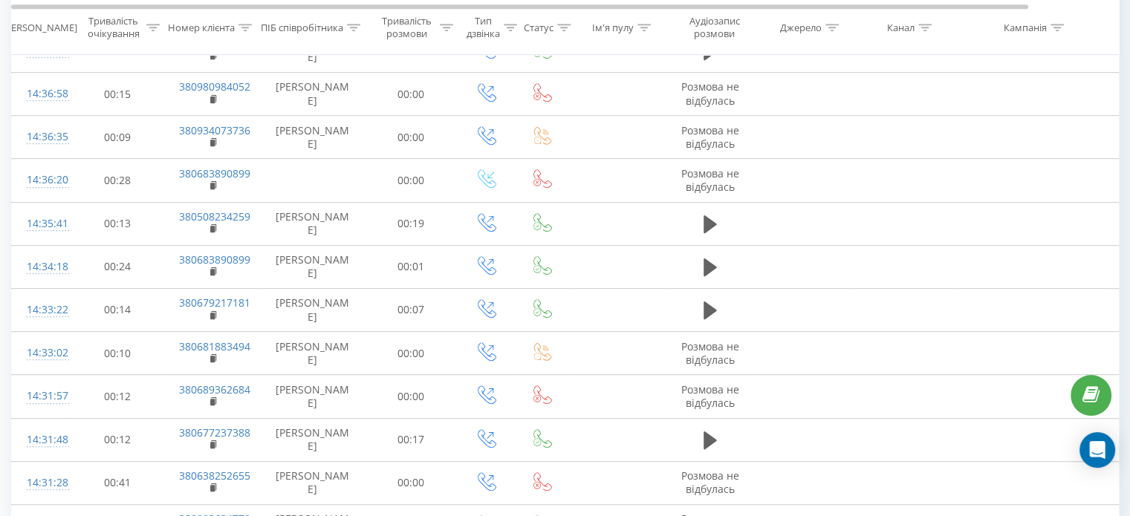
scroll to position [838, 0]
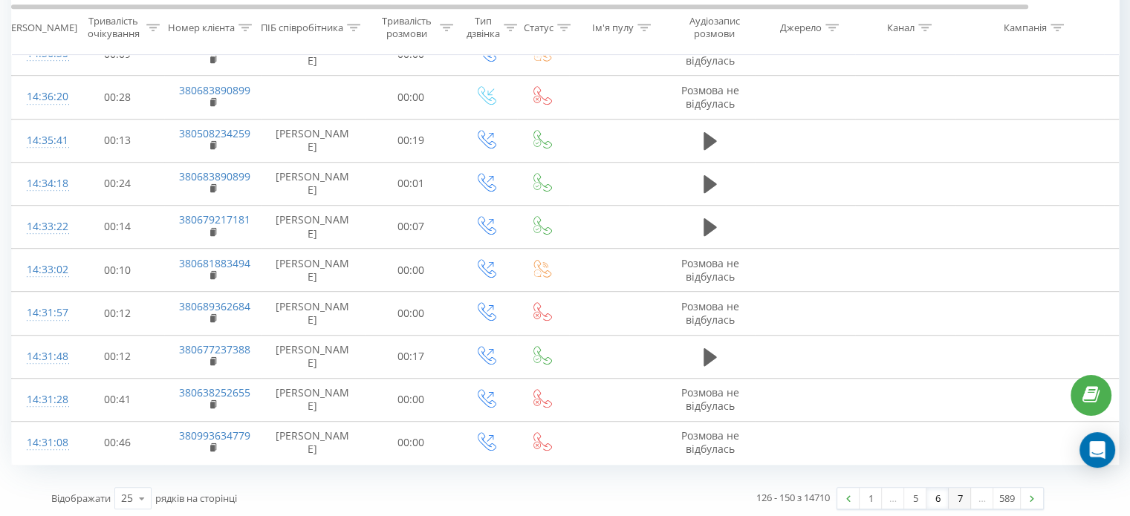
click at [950, 493] on link "7" at bounding box center [959, 498] width 22 height 21
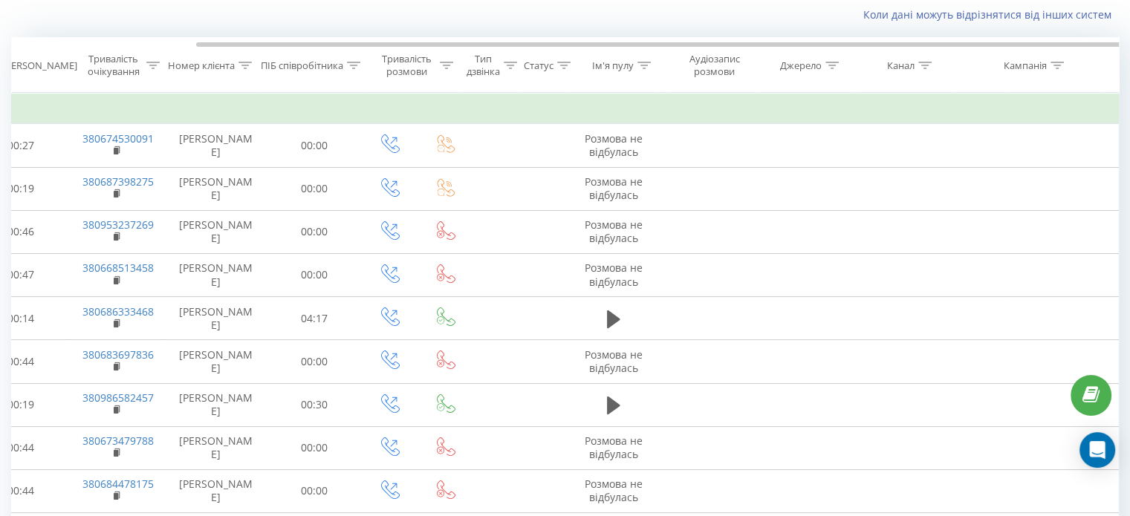
scroll to position [838, 0]
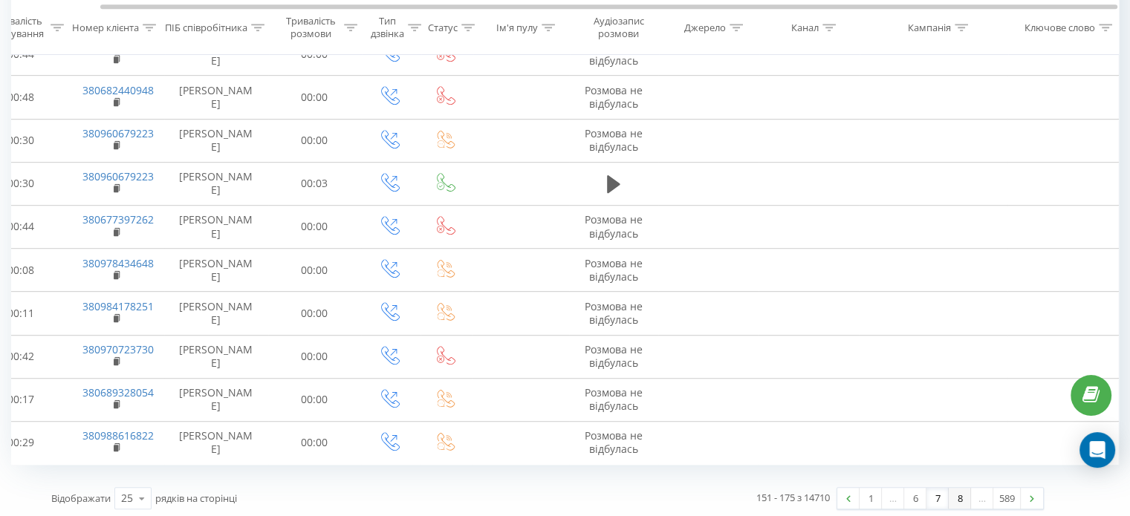
click at [961, 490] on link "8" at bounding box center [959, 498] width 22 height 21
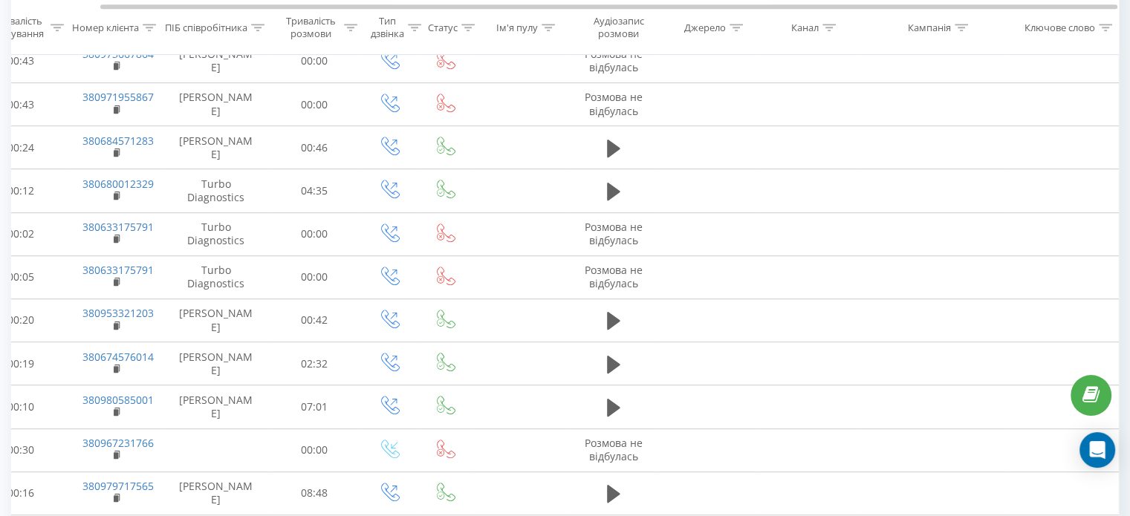
scroll to position [838, 0]
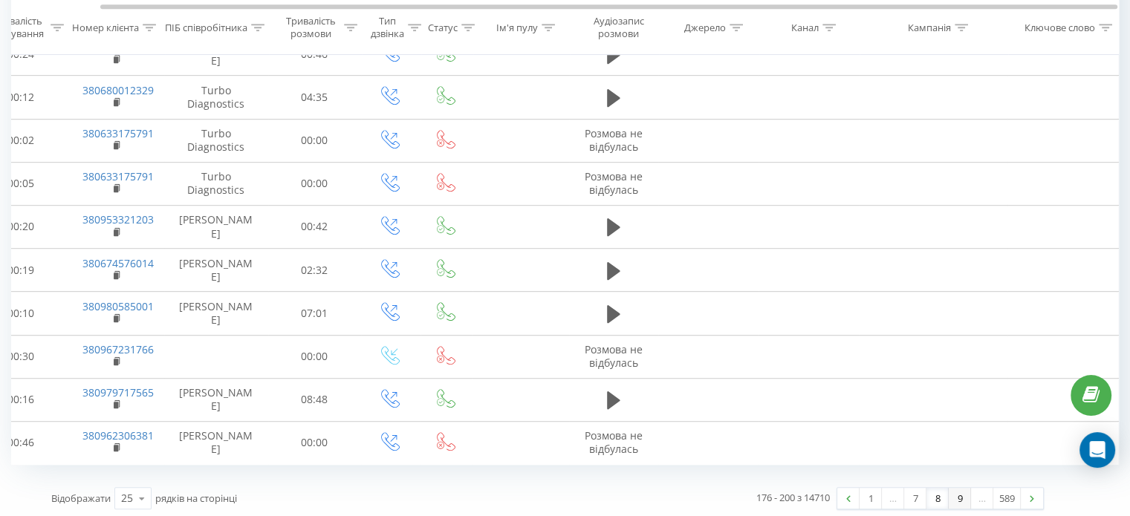
click at [951, 493] on link "9" at bounding box center [959, 498] width 22 height 21
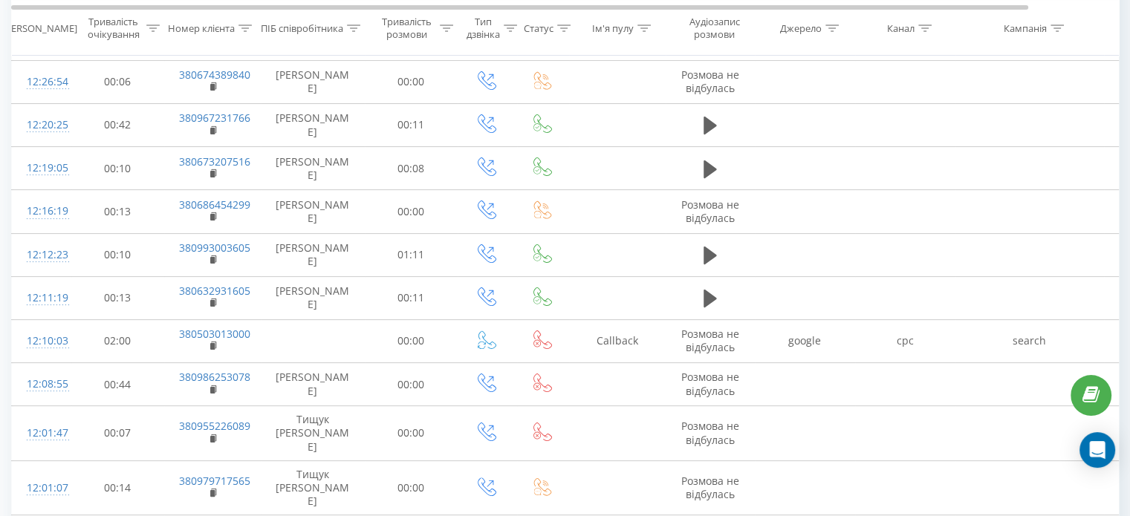
scroll to position [883, 0]
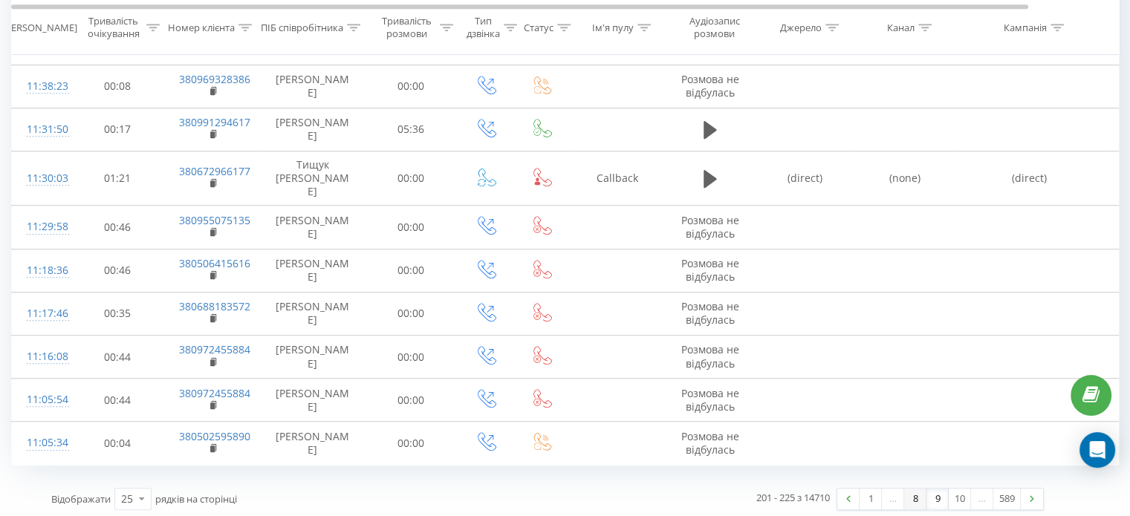
click at [917, 497] on link "8" at bounding box center [915, 499] width 22 height 21
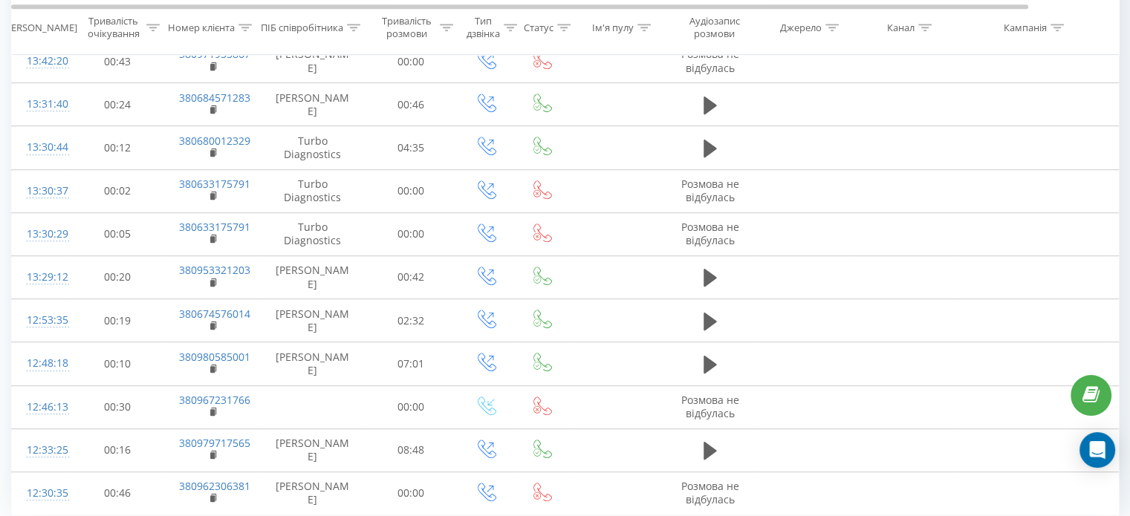
scroll to position [787, 0]
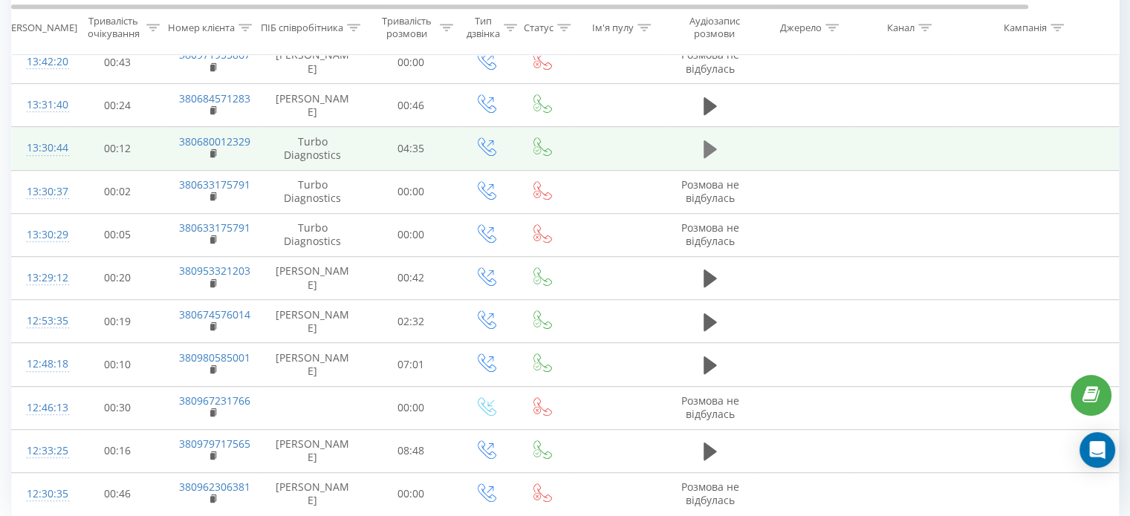
click at [707, 151] on icon at bounding box center [709, 149] width 13 height 18
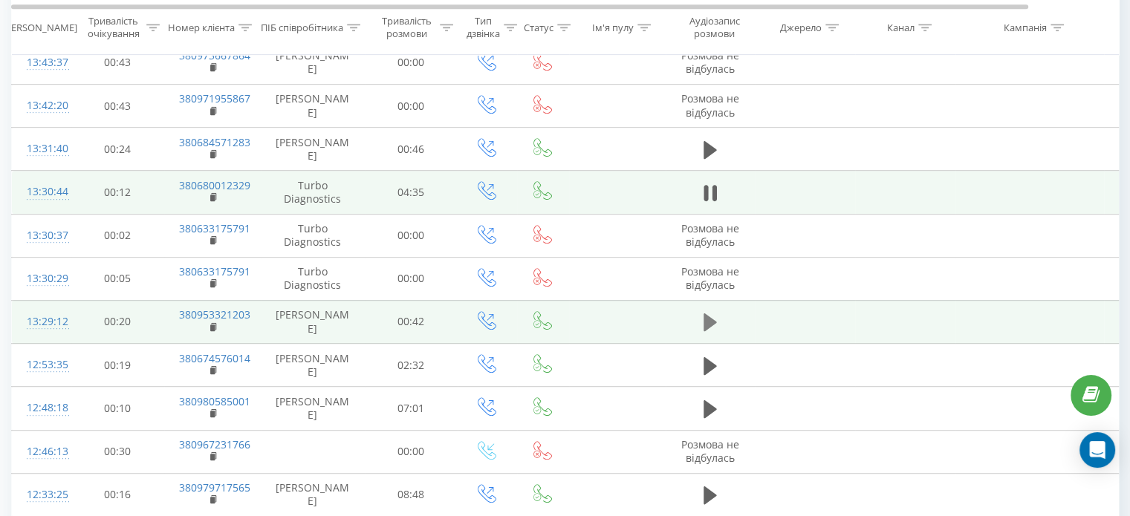
scroll to position [743, 0]
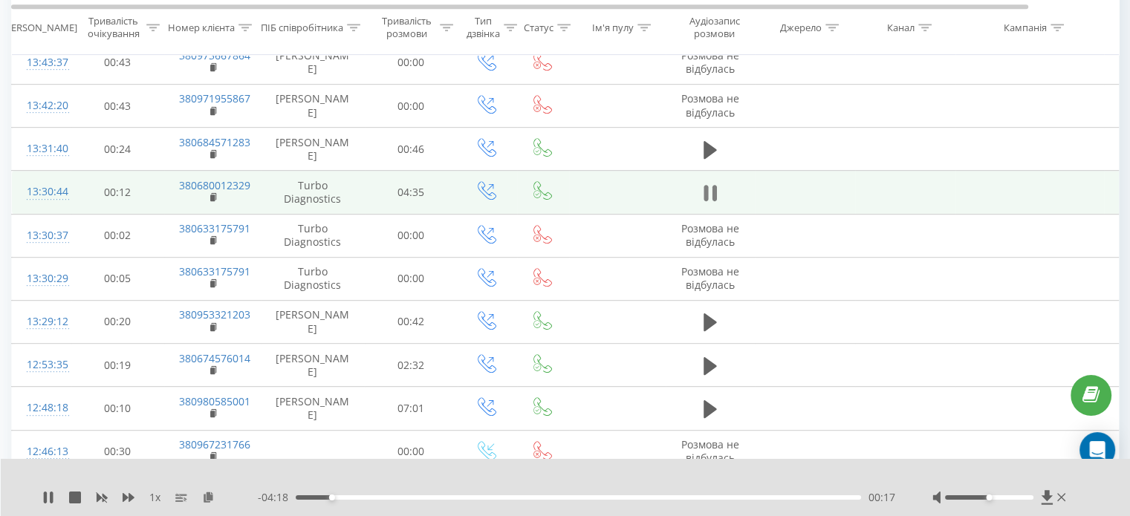
click at [703, 186] on icon at bounding box center [705, 193] width 4 height 16
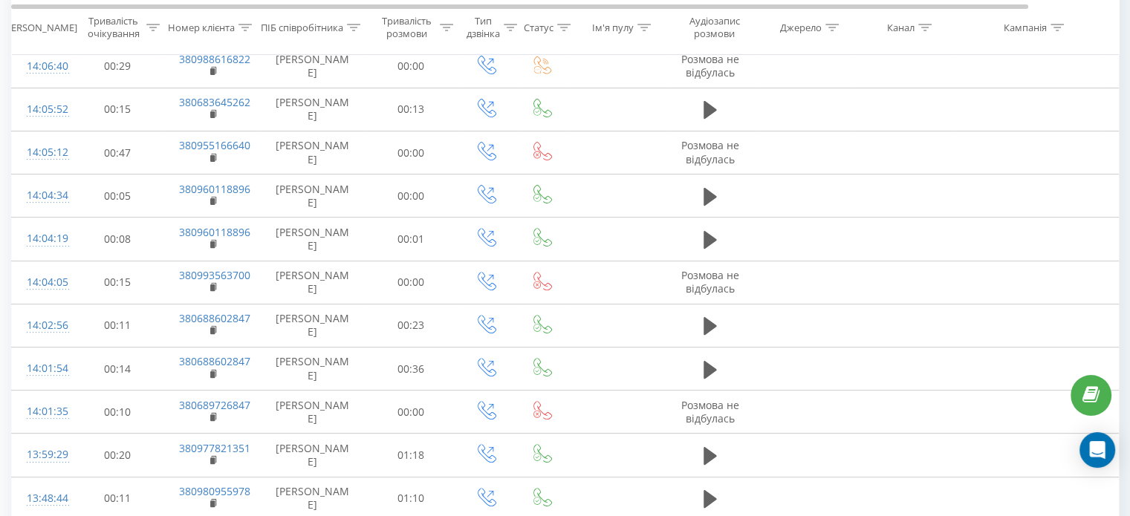
scroll to position [838, 0]
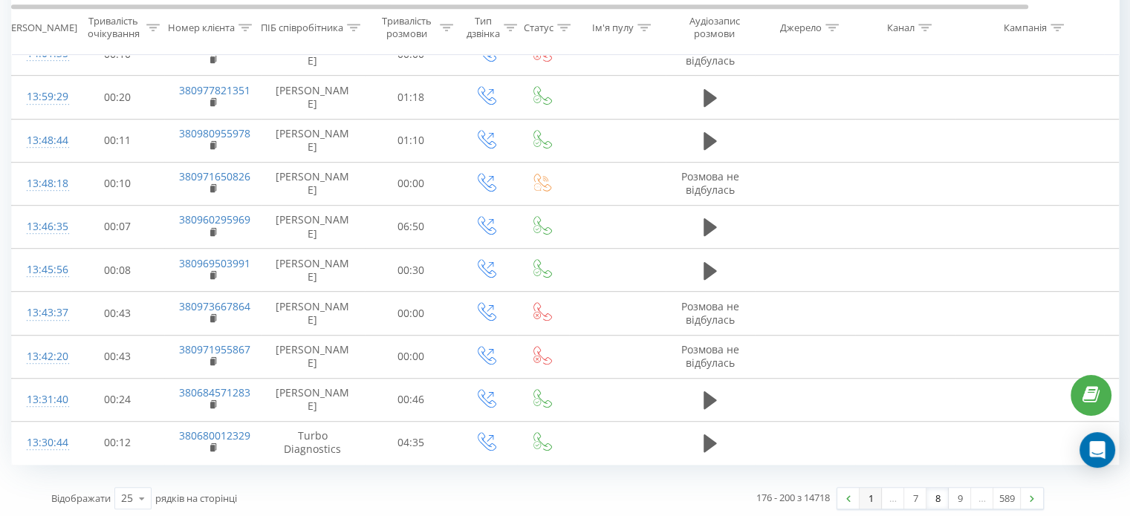
click at [869, 498] on link "1" at bounding box center [870, 498] width 22 height 21
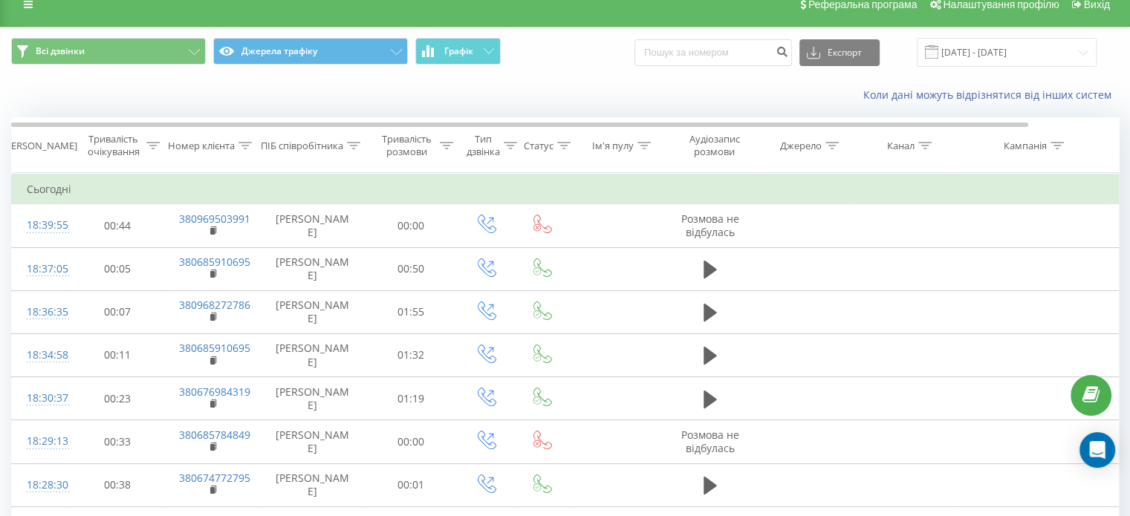
scroll to position [15, 0]
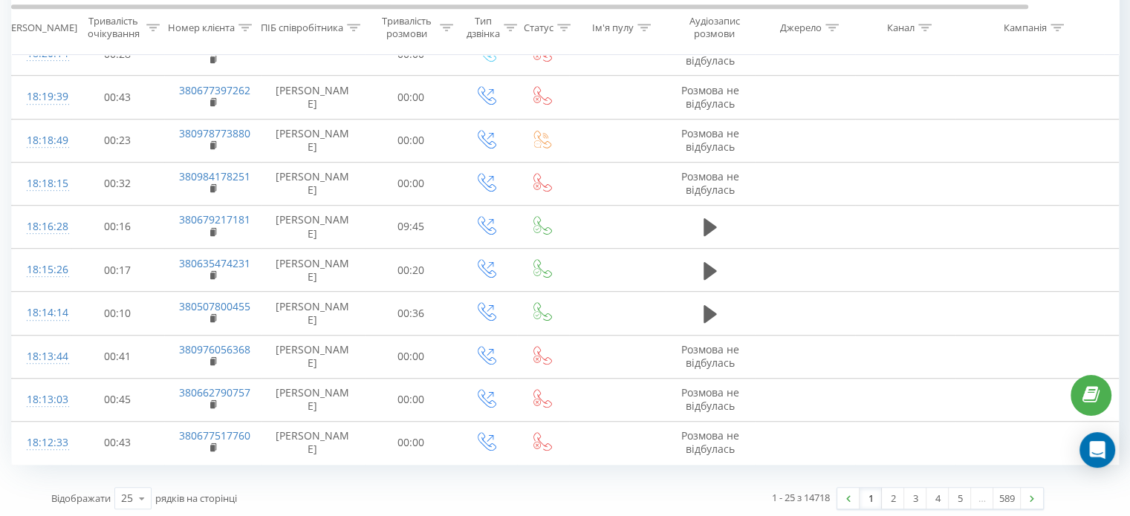
scroll to position [827, 0]
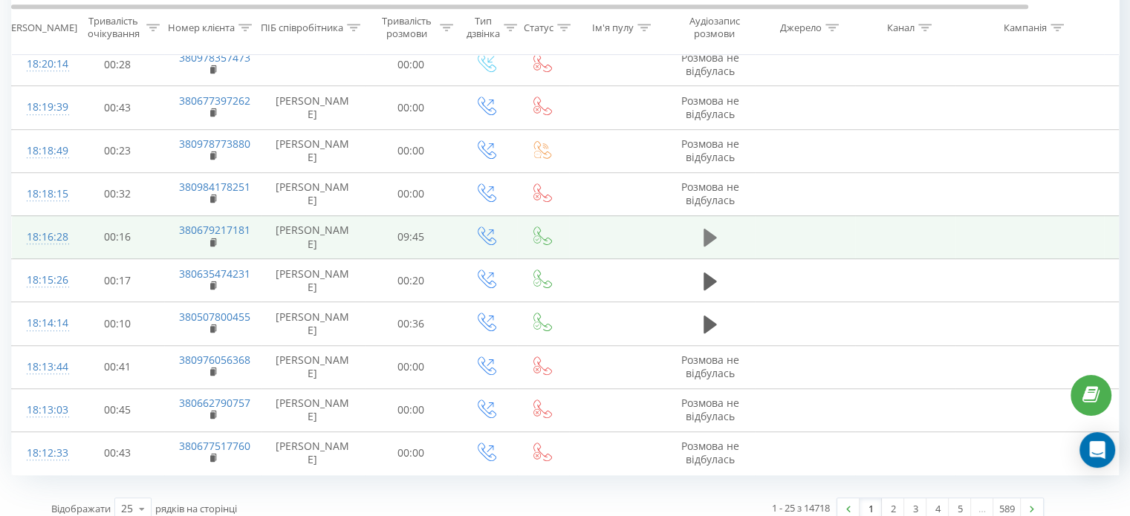
click at [704, 235] on icon at bounding box center [709, 238] width 13 height 18
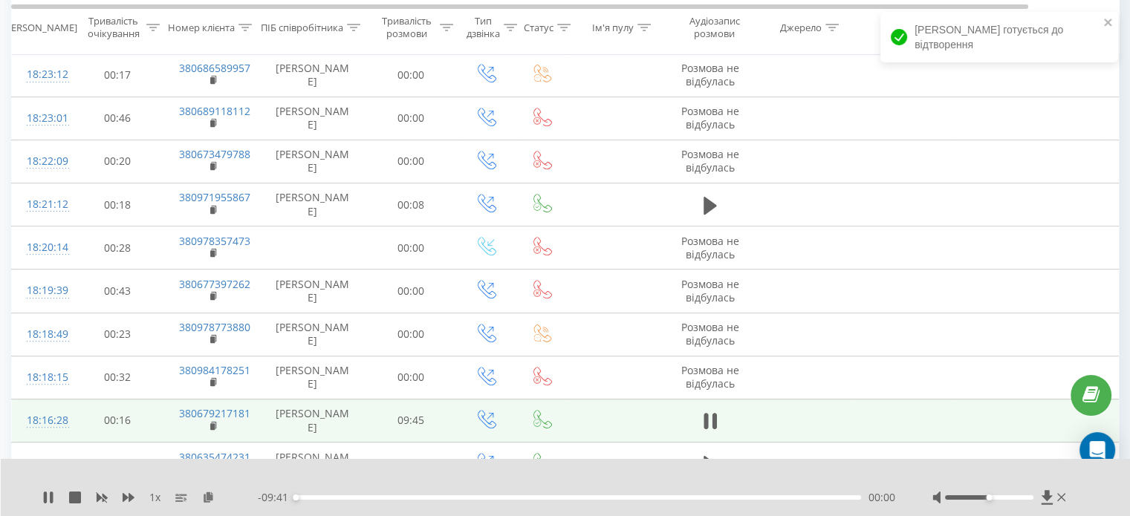
scroll to position [894, 0]
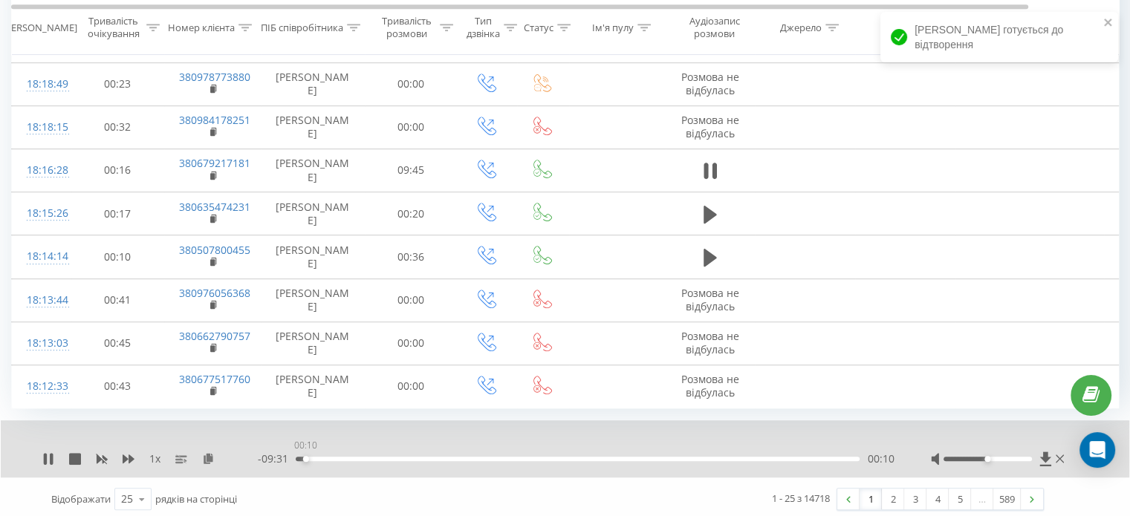
click at [305, 457] on div "00:10" at bounding box center [578, 459] width 564 height 4
click at [300, 457] on div "00:11" at bounding box center [578, 459] width 564 height 4
click at [309, 457] on div "00:14" at bounding box center [578, 459] width 564 height 4
click at [47, 454] on icon at bounding box center [48, 459] width 12 height 12
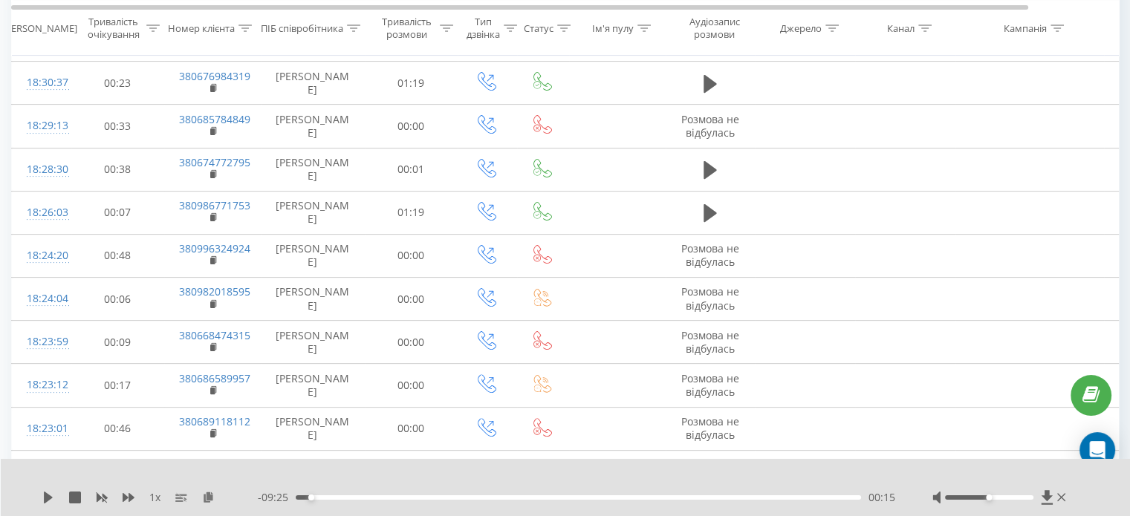
scroll to position [0, 0]
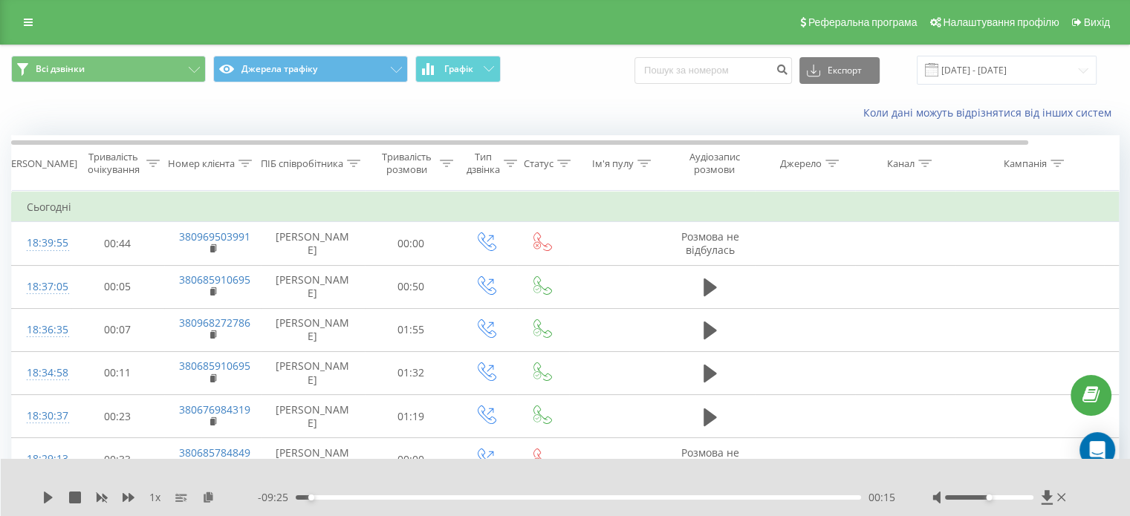
click at [22, 33] on div "Реферальна програма Налаштування профілю Вихід" at bounding box center [565, 22] width 1130 height 45
click at [30, 16] on link at bounding box center [28, 22] width 27 height 21
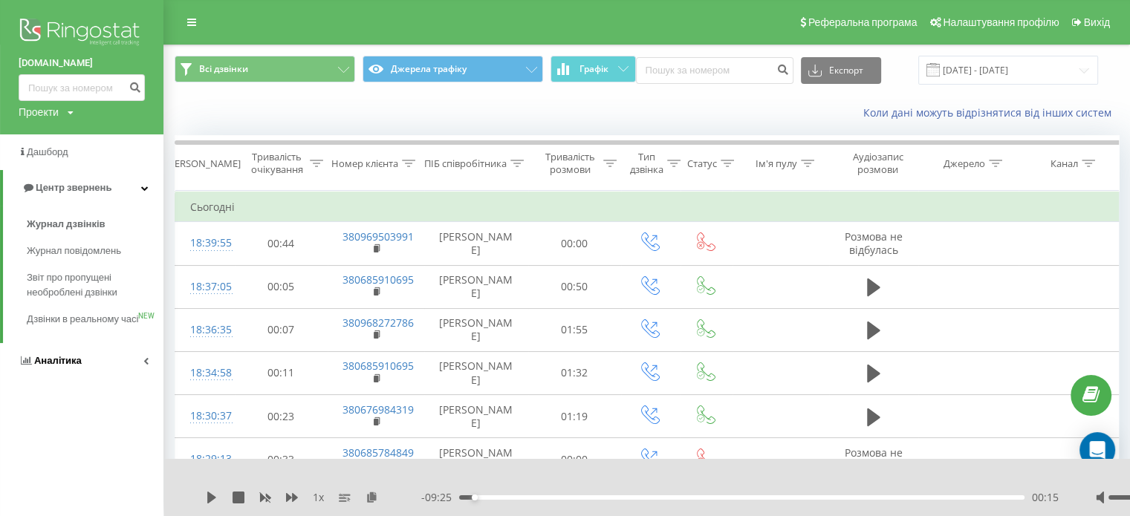
click at [66, 379] on link "Аналiтика" at bounding box center [81, 361] width 163 height 36
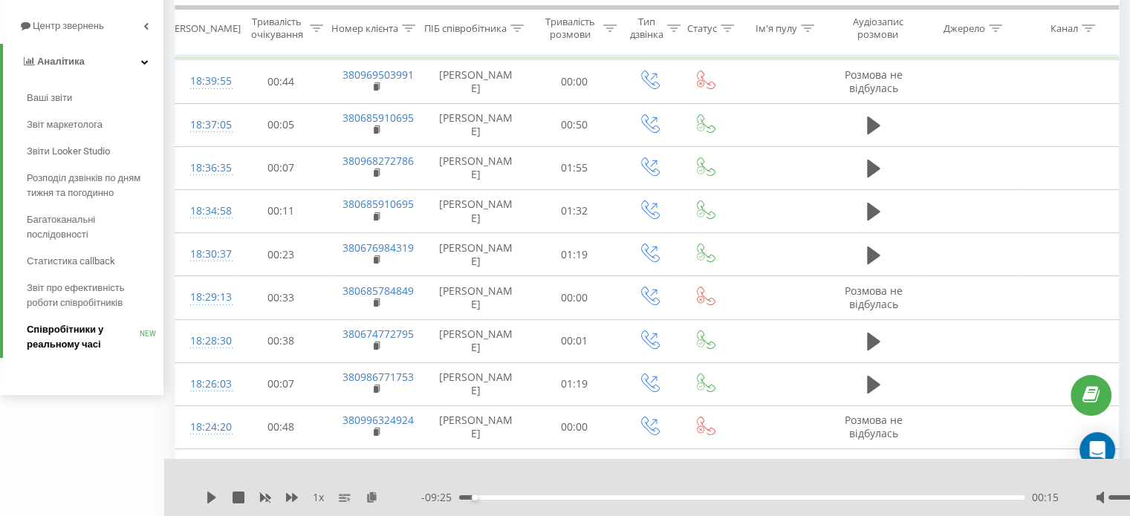
scroll to position [163, 0]
click at [64, 297] on span "Звіт про ефективність роботи співробітників" at bounding box center [91, 294] width 129 height 30
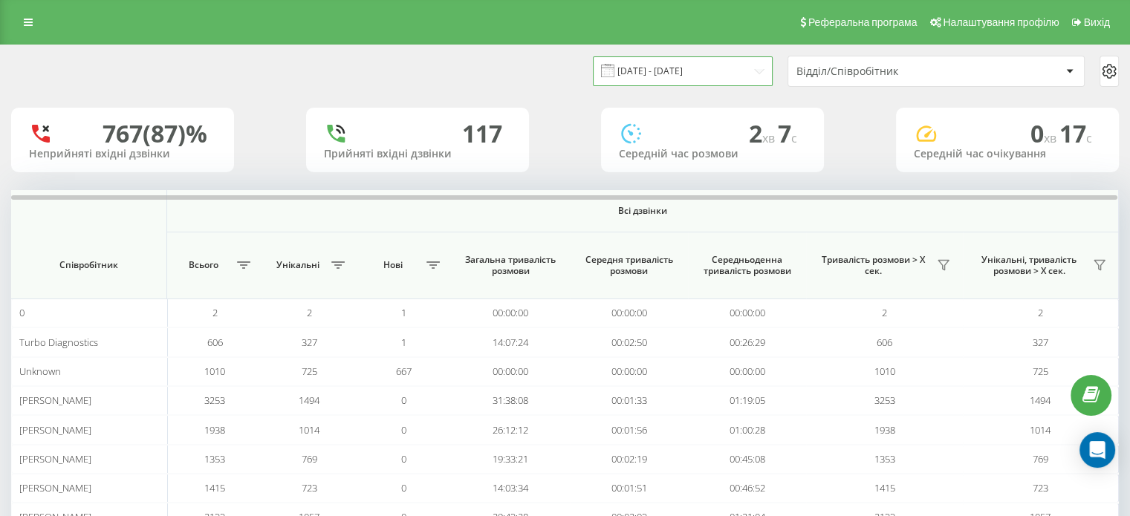
click at [733, 65] on input "[DATE] - [DATE]" at bounding box center [683, 70] width 180 height 29
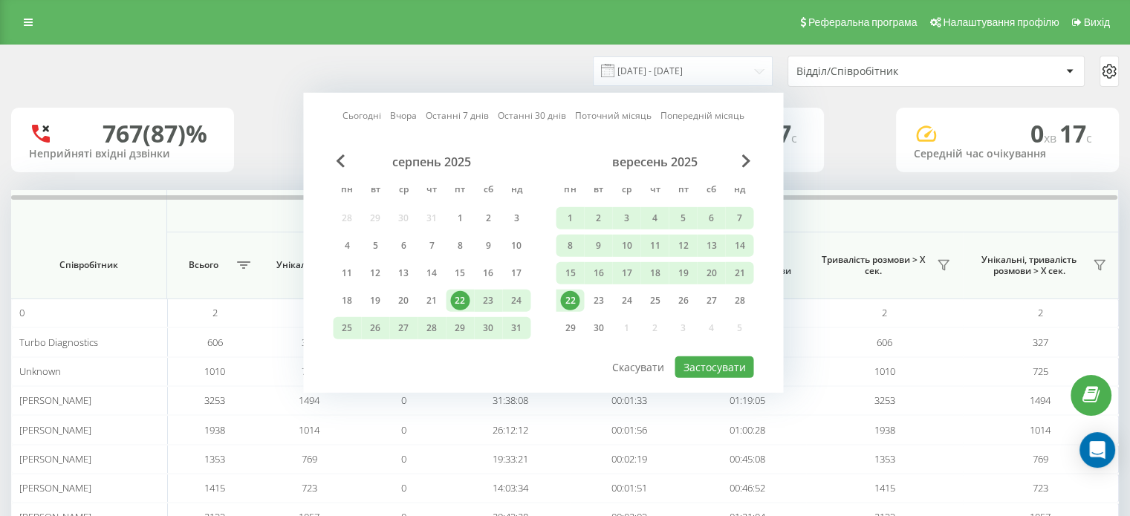
click at [573, 299] on div "22" at bounding box center [569, 300] width 19 height 19
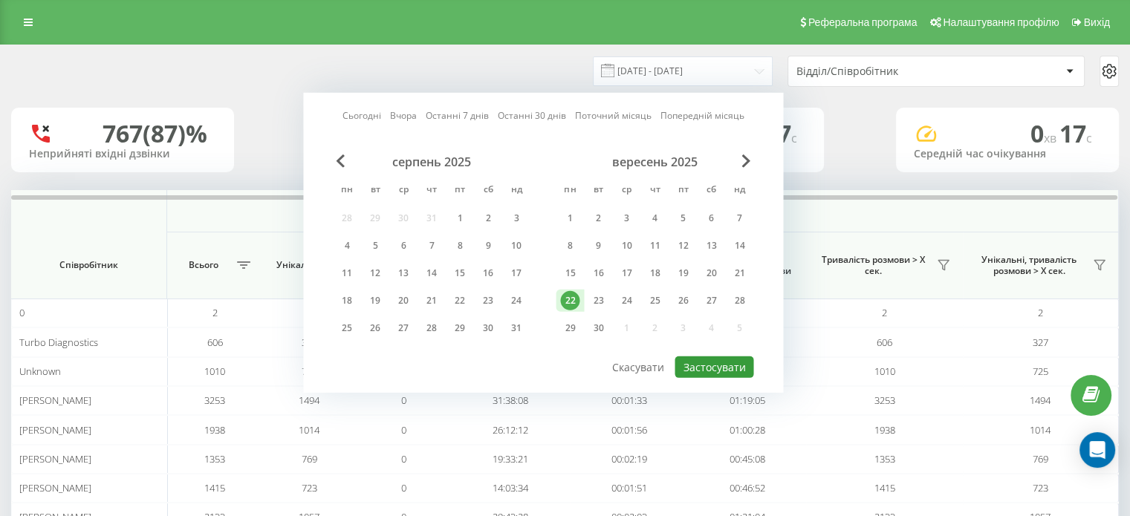
click at [695, 368] on button "Застосувати" at bounding box center [713, 368] width 79 height 22
type input "[DATE] - [DATE]"
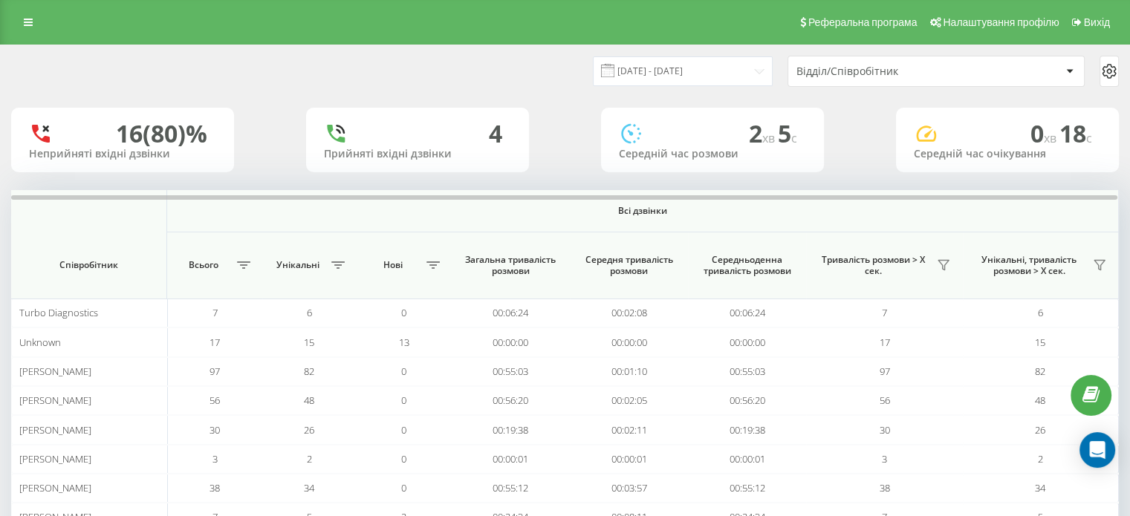
scroll to position [86, 0]
click at [25, 23] on icon at bounding box center [28, 22] width 9 height 10
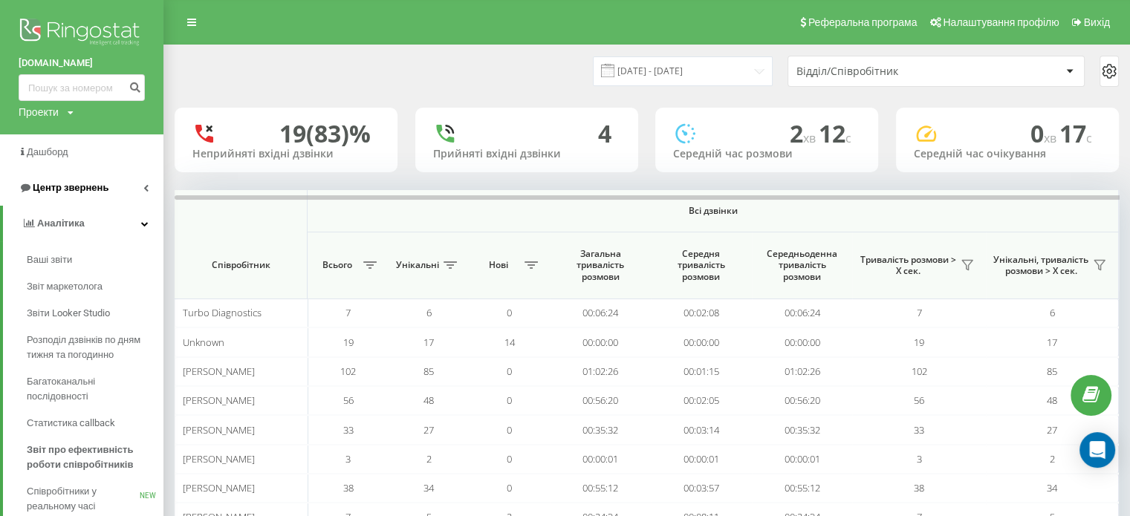
click at [53, 183] on span "Центр звернень" at bounding box center [71, 187] width 76 height 11
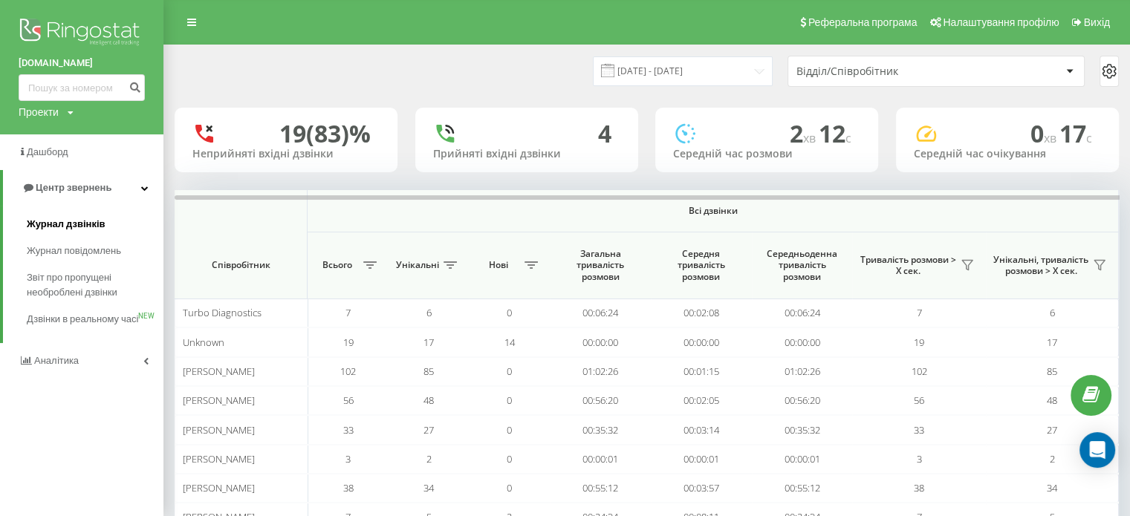
click at [56, 225] on span "Журнал дзвінків" at bounding box center [66, 224] width 79 height 15
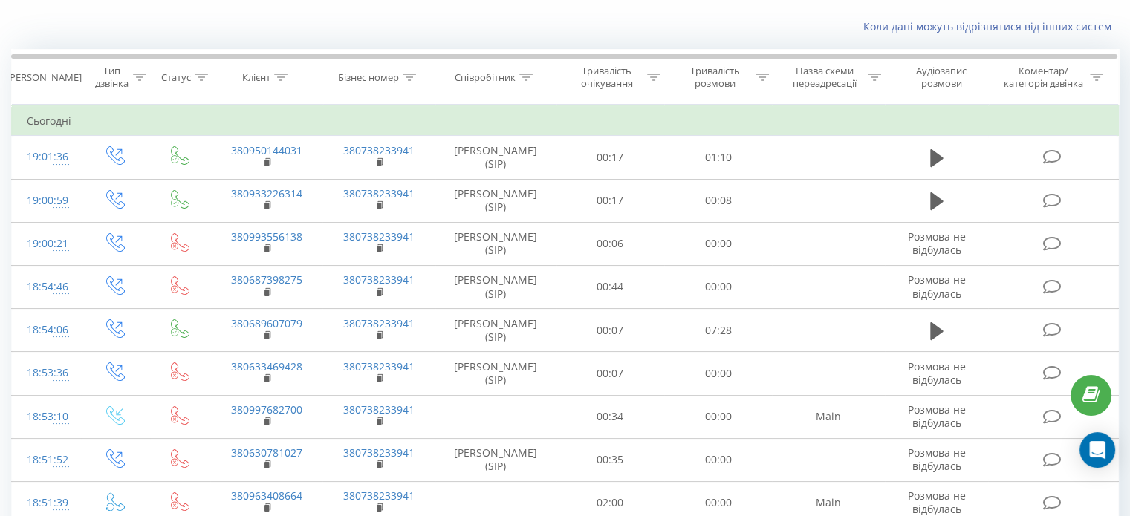
scroll to position [101, 0]
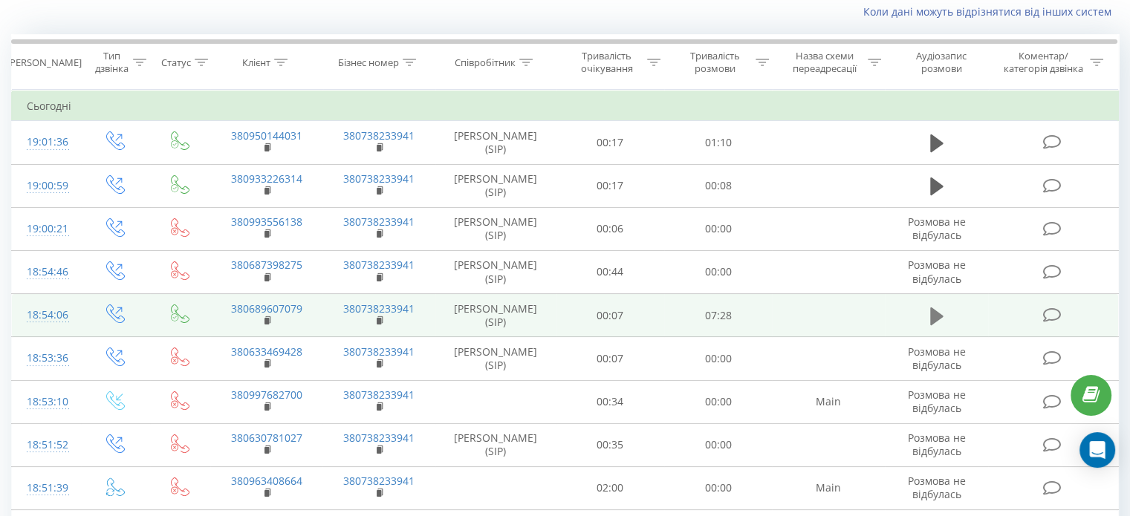
click at [937, 314] on icon at bounding box center [936, 316] width 13 height 18
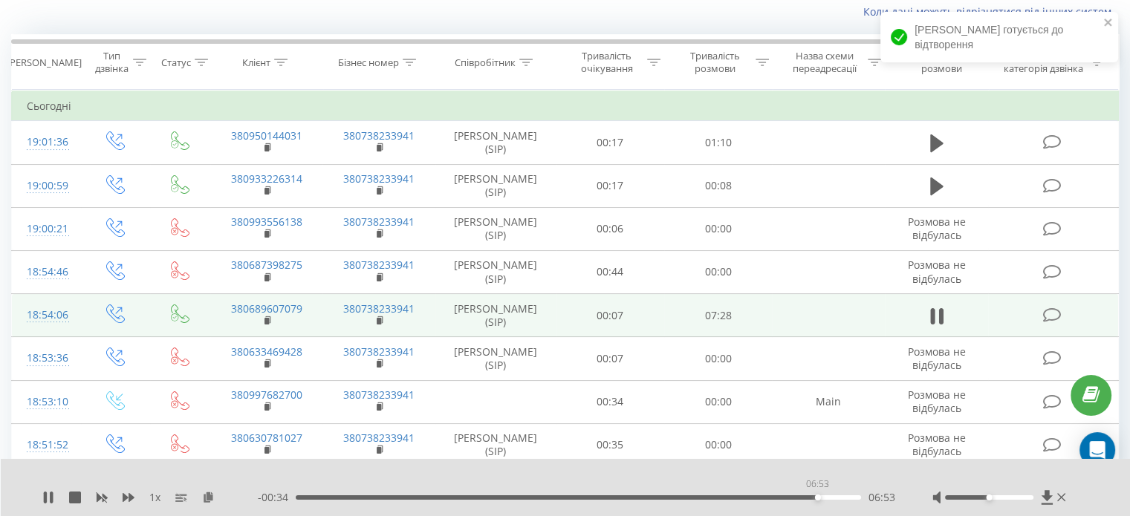
click at [817, 498] on div "06:53" at bounding box center [578, 497] width 565 height 4
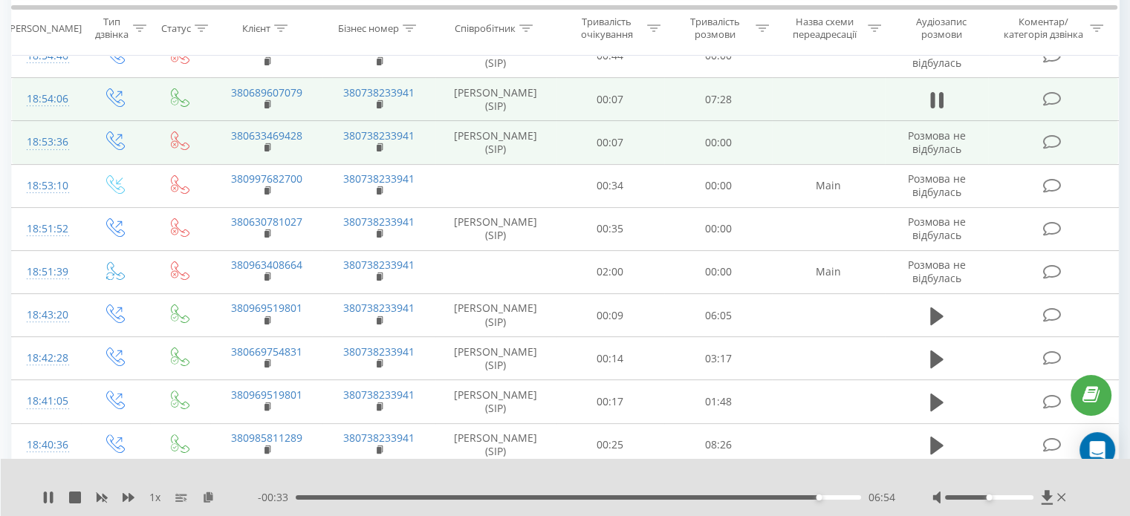
scroll to position [318, 0]
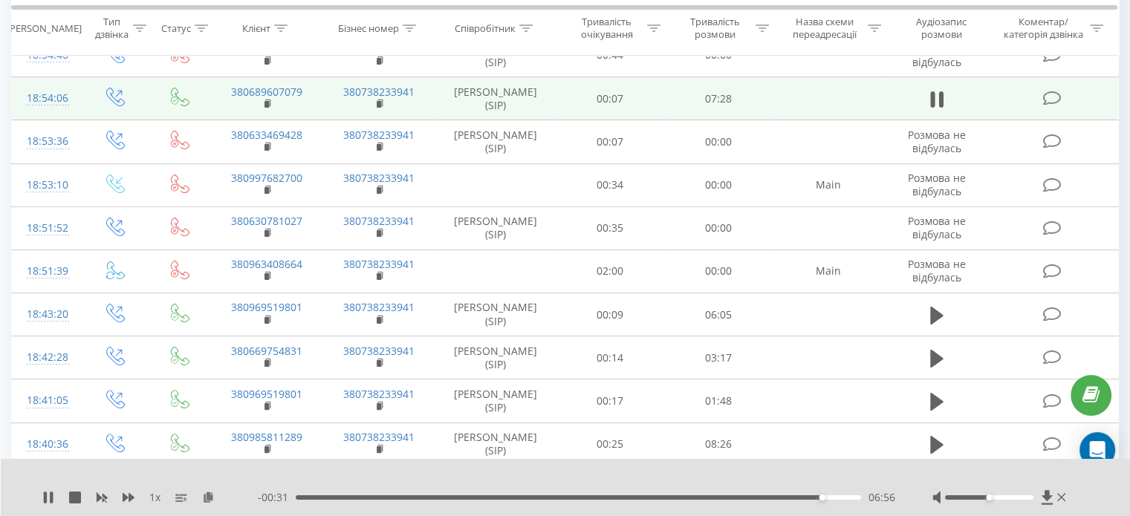
click at [840, 495] on div "06:56" at bounding box center [578, 497] width 565 height 4
click at [48, 498] on icon at bounding box center [48, 498] width 12 height 12
click at [300, 493] on div "- 00:12 07:15 07:15" at bounding box center [576, 497] width 637 height 15
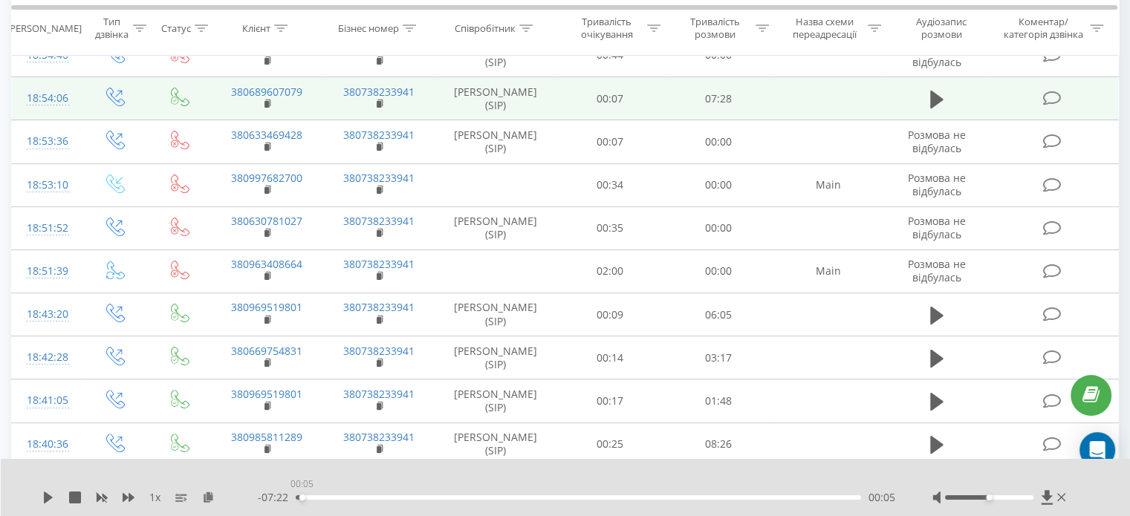
click at [302, 497] on div "00:05" at bounding box center [578, 497] width 565 height 4
click at [42, 505] on div "1 x - 07:22 00:05 00:05" at bounding box center [566, 487] width 1130 height 57
click at [51, 492] on icon at bounding box center [48, 498] width 12 height 12
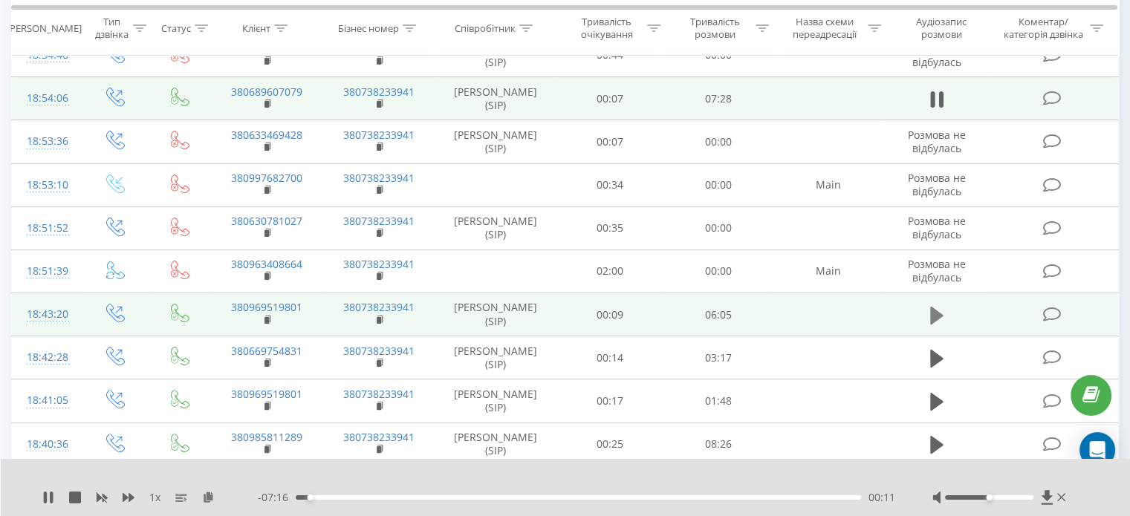
click at [941, 324] on button at bounding box center [936, 316] width 22 height 22
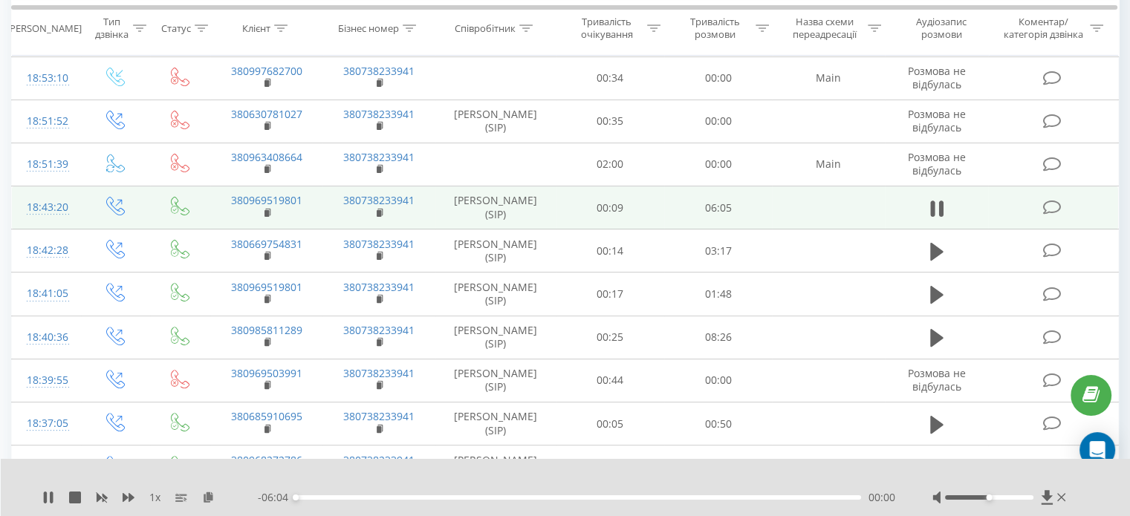
scroll to position [425, 0]
click at [847, 497] on div "00:01" at bounding box center [578, 497] width 565 height 4
click at [309, 498] on div "00:08" at bounding box center [578, 497] width 565 height 4
click at [301, 498] on div "00:10" at bounding box center [578, 497] width 565 height 4
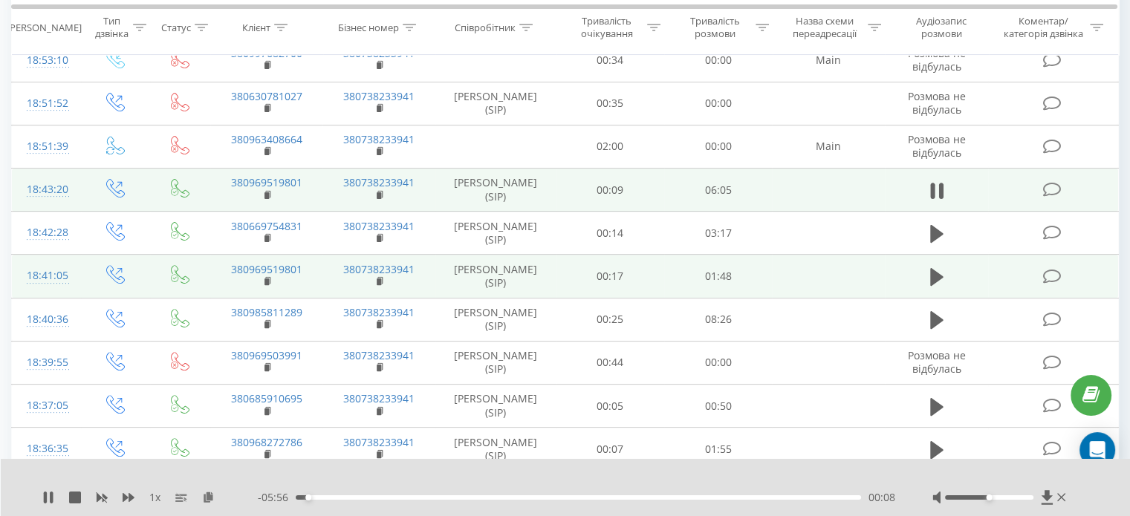
scroll to position [446, 0]
click at [931, 273] on icon at bounding box center [936, 274] width 13 height 18
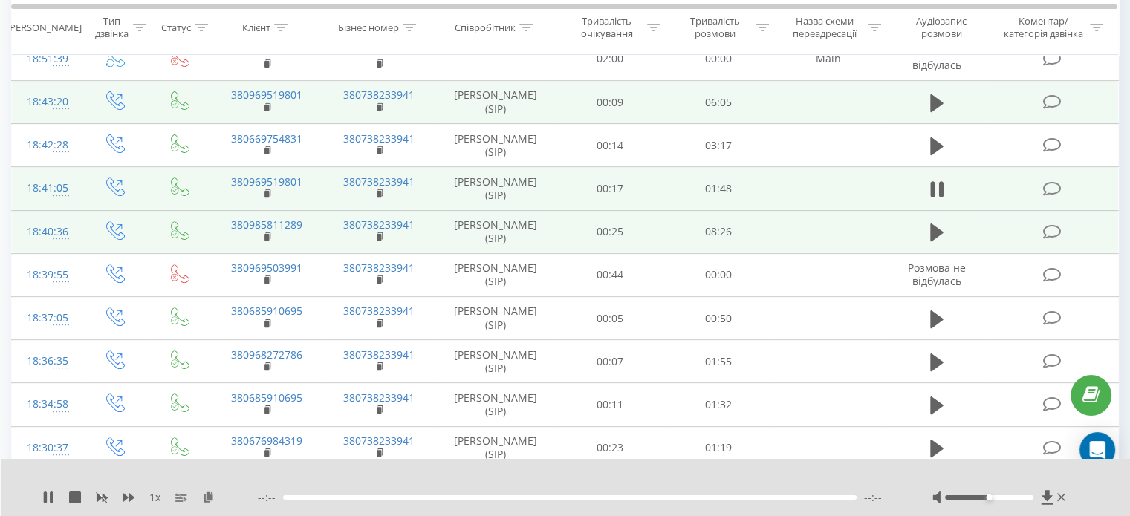
scroll to position [534, 0]
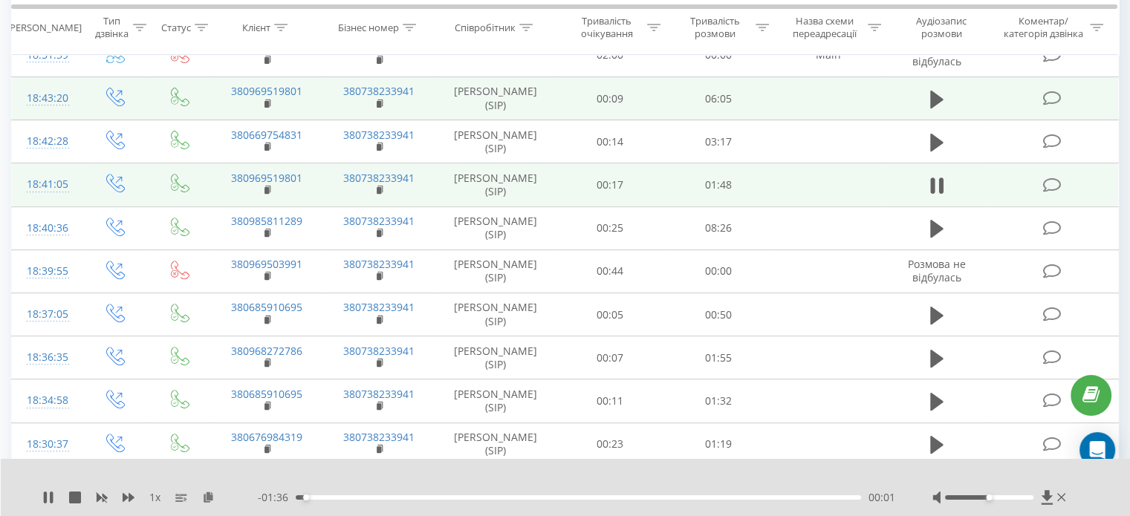
click at [327, 500] on div "- 01:36 00:01 00:01" at bounding box center [576, 497] width 637 height 15
click at [327, 498] on div "00:02" at bounding box center [578, 497] width 565 height 4
click at [348, 495] on div "00:09" at bounding box center [578, 497] width 565 height 4
click at [391, 498] on div "00:16" at bounding box center [578, 497] width 565 height 4
click at [452, 495] on div "00:17" at bounding box center [578, 497] width 565 height 4
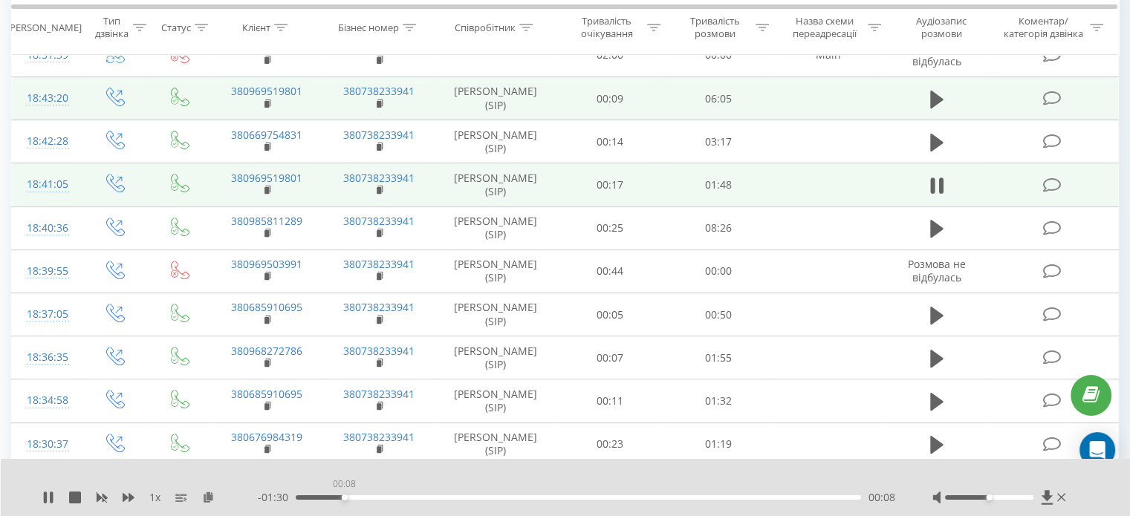
click at [344, 499] on div "00:08" at bounding box center [578, 497] width 565 height 4
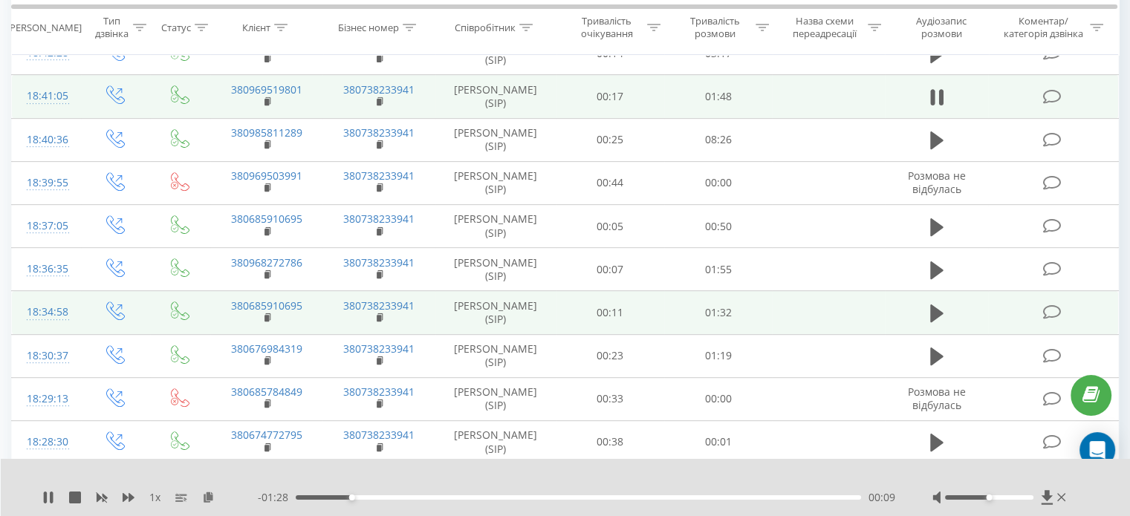
scroll to position [627, 0]
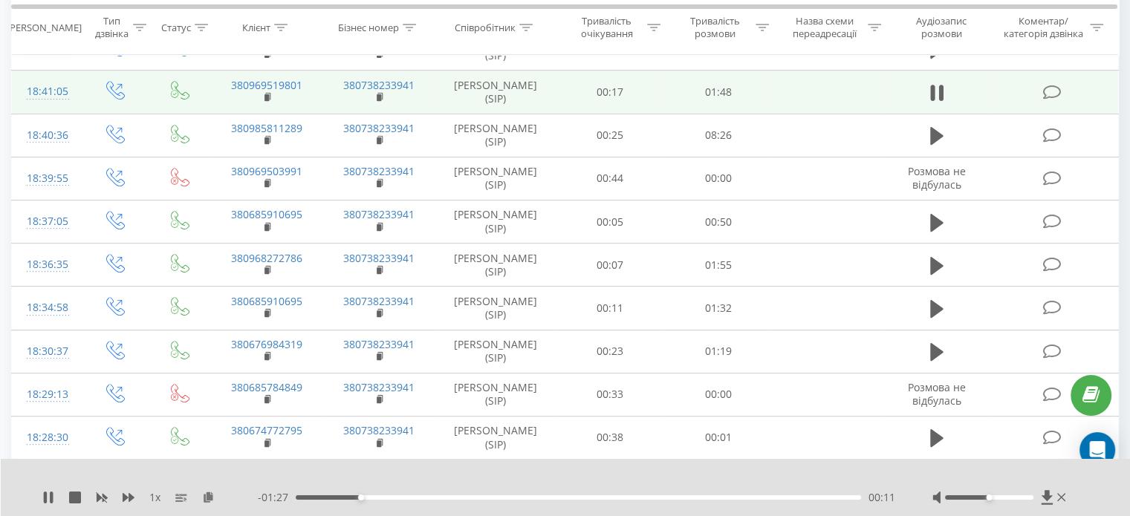
click at [328, 498] on div "00:11" at bounding box center [578, 497] width 565 height 4
click at [43, 499] on icon at bounding box center [48, 498] width 12 height 12
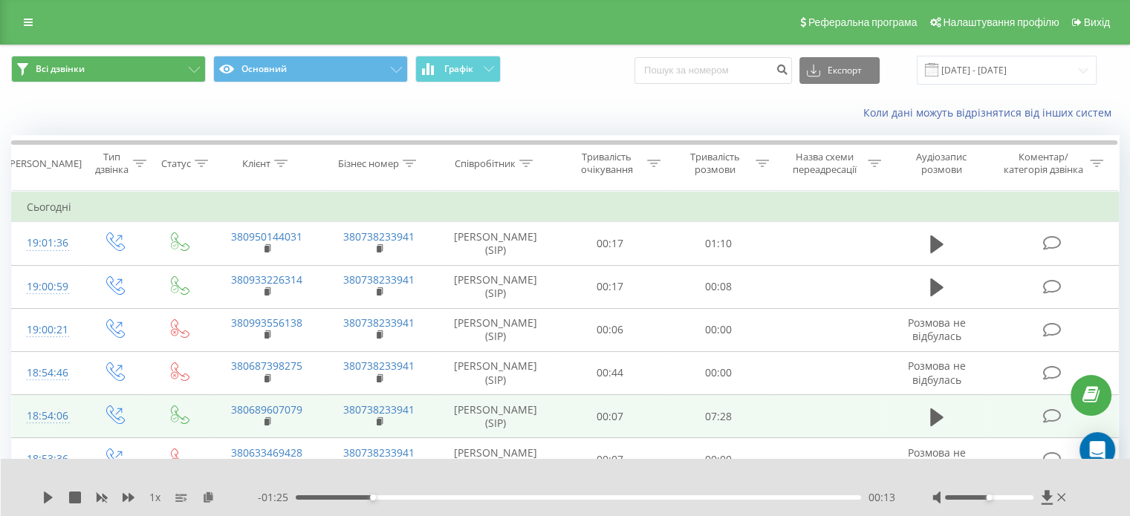
scroll to position [0, 0]
click at [21, 17] on link at bounding box center [28, 22] width 27 height 21
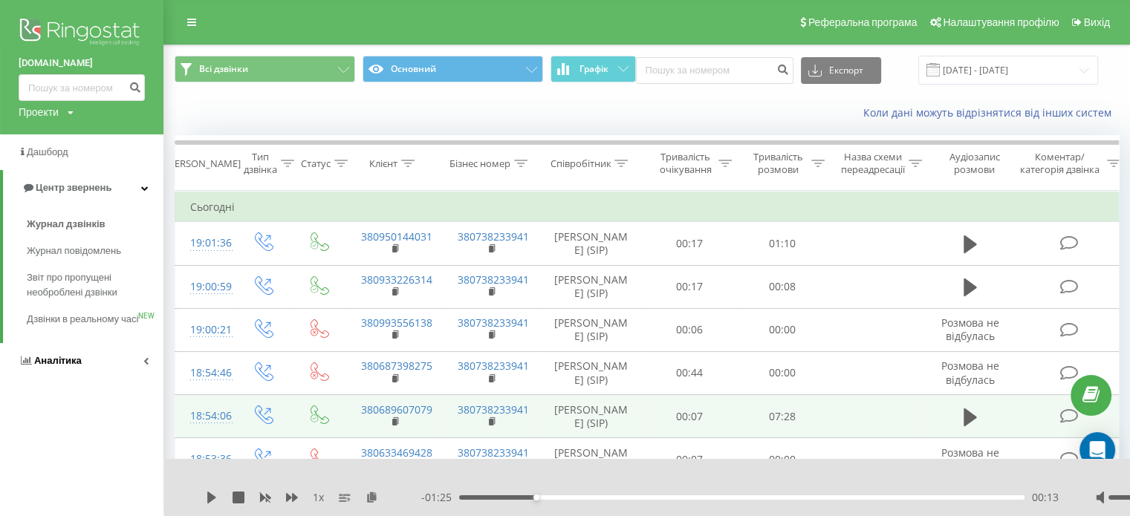
click at [69, 366] on span "Аналiтика" at bounding box center [58, 360] width 48 height 11
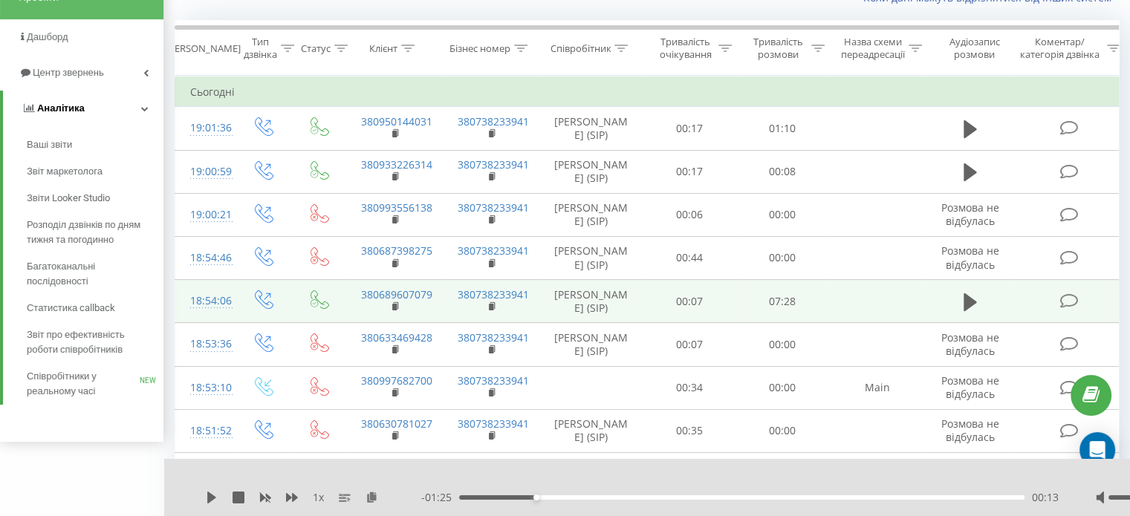
scroll to position [131, 0]
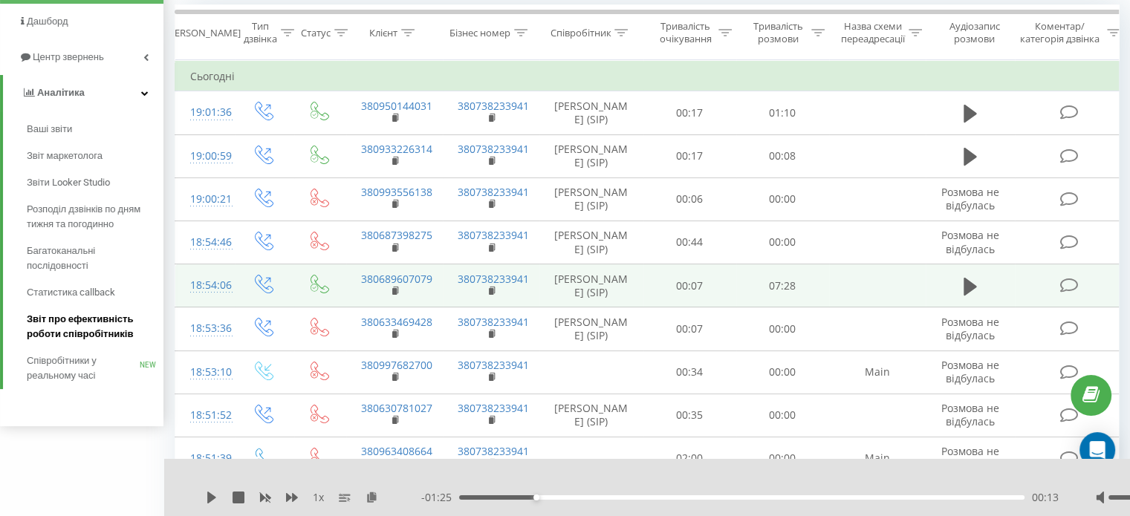
click at [68, 338] on span "Звіт про ефективність роботи співробітників" at bounding box center [91, 327] width 129 height 30
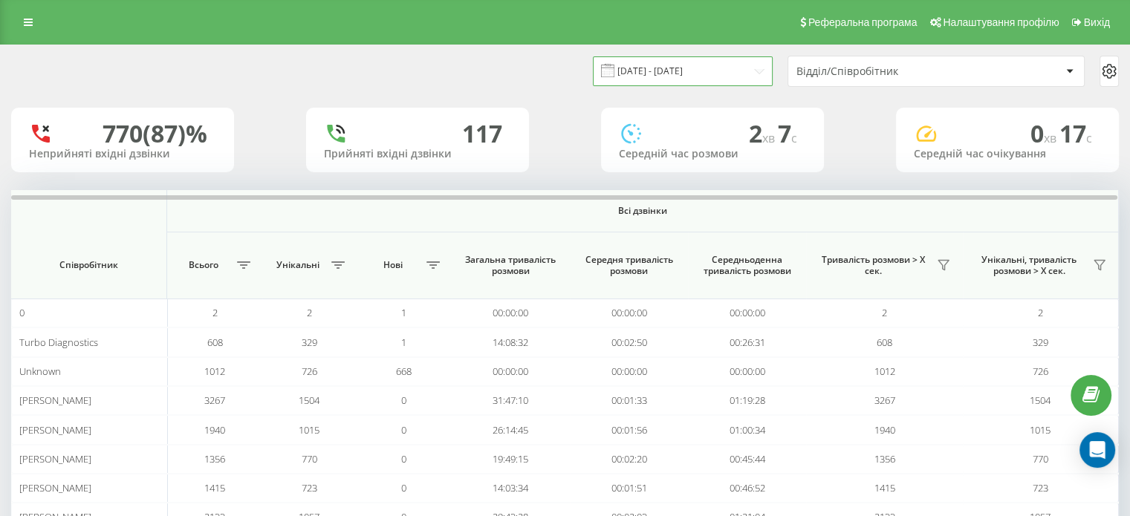
click at [682, 79] on input "22.08.2025 - 22.09.2025" at bounding box center [683, 70] width 180 height 29
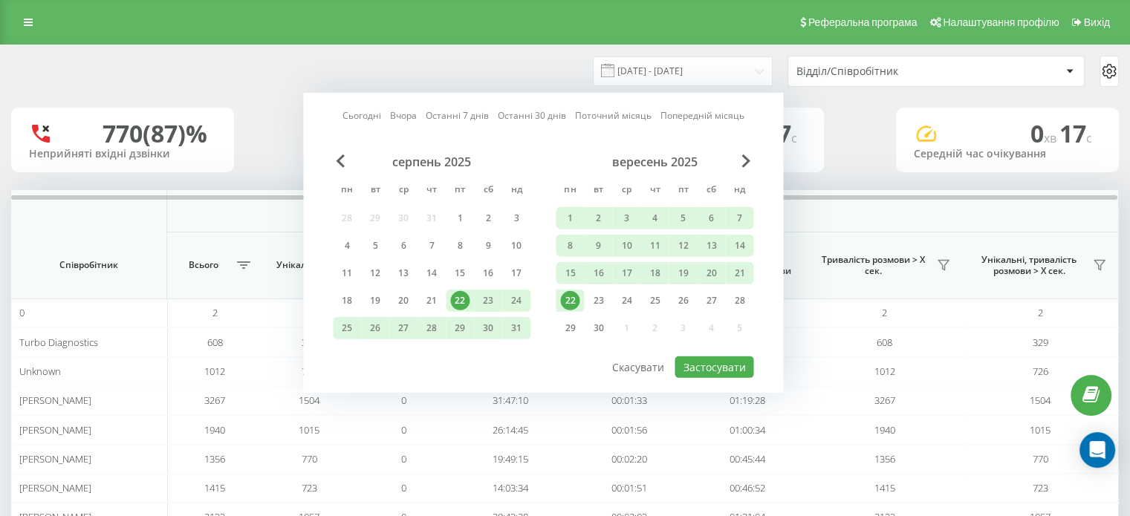
click at [567, 299] on div "22" at bounding box center [569, 300] width 19 height 19
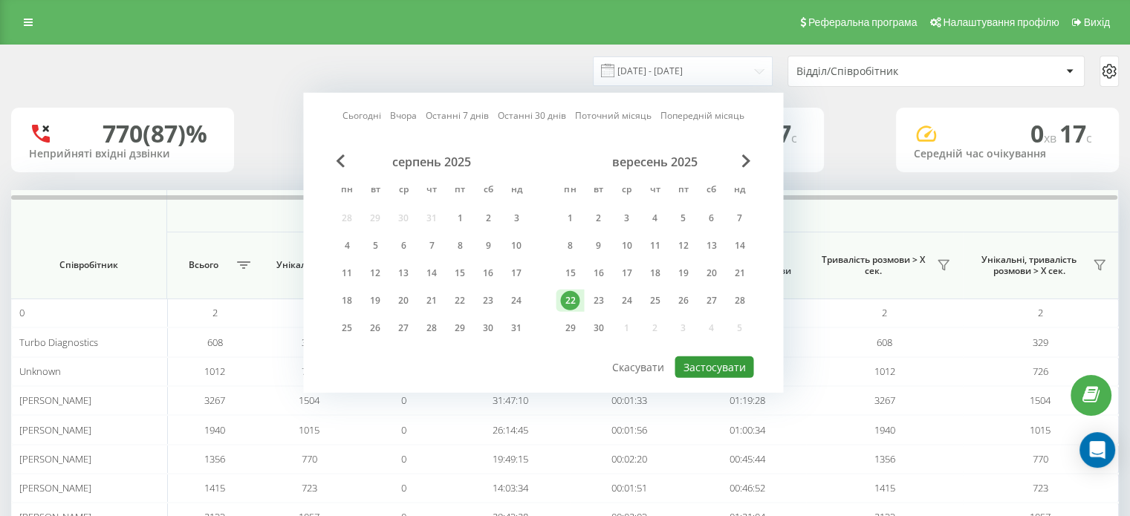
click at [713, 357] on button "Застосувати" at bounding box center [713, 368] width 79 height 22
type input "22.09.2025 - 22.09.2025"
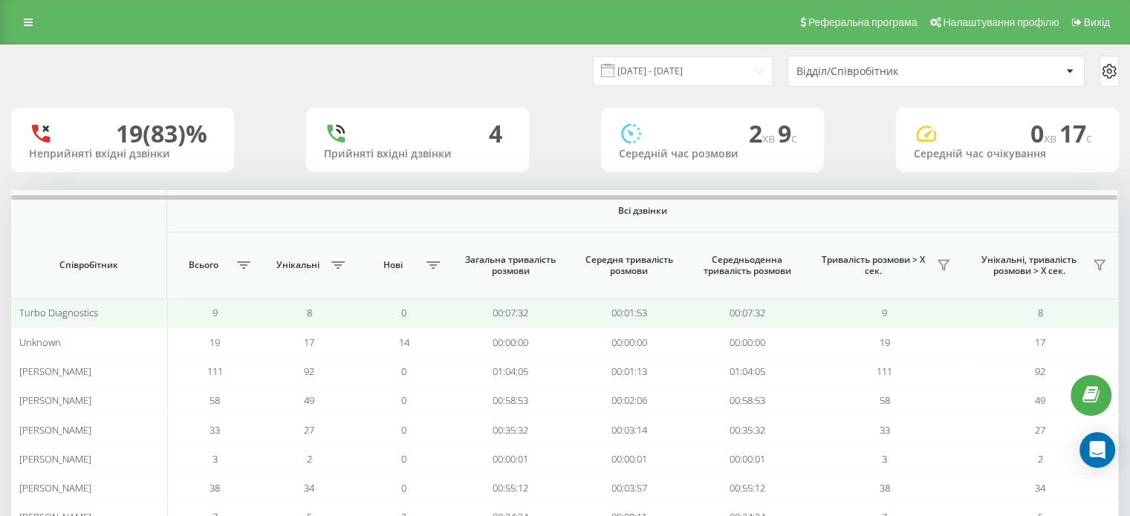
scroll to position [86, 0]
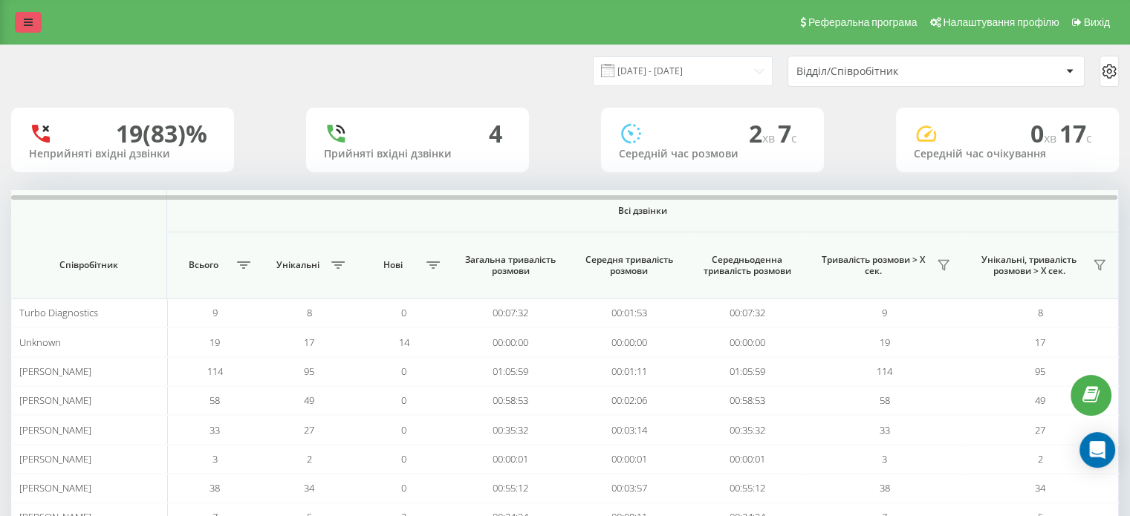
click at [21, 13] on link at bounding box center [28, 22] width 27 height 21
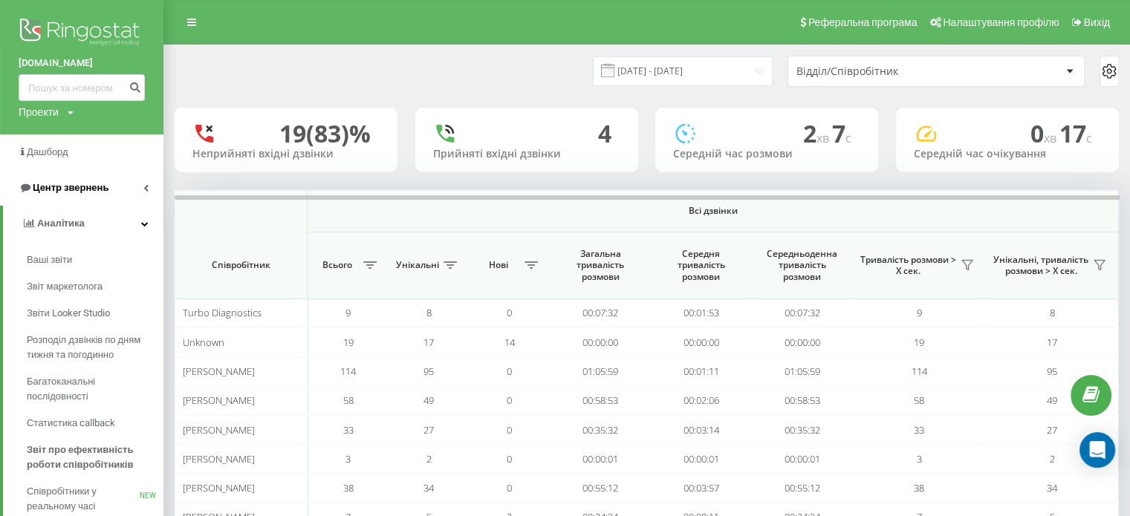
click at [71, 187] on span "Центр звернень" at bounding box center [71, 187] width 76 height 11
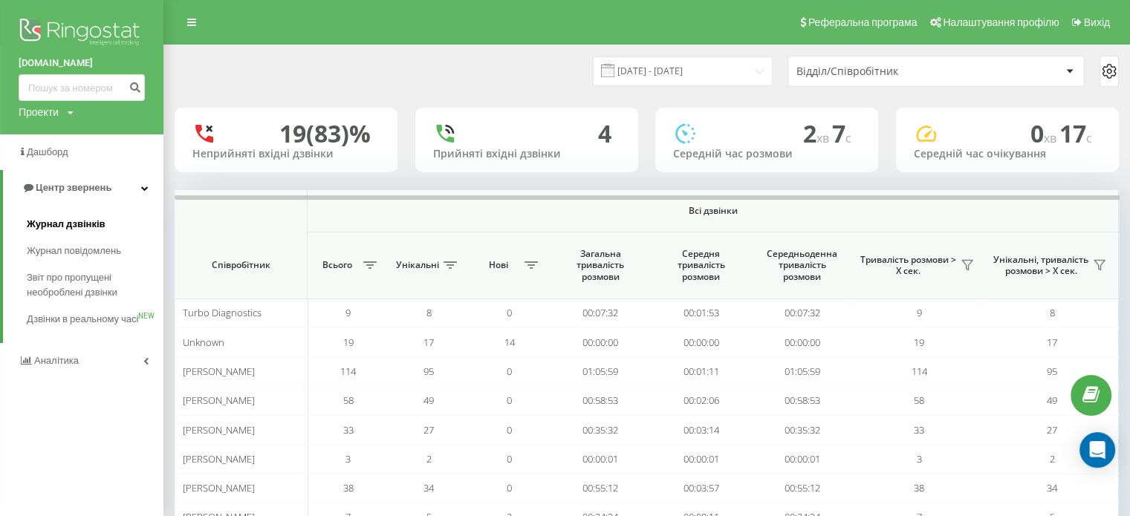
click at [68, 225] on span "Журнал дзвінків" at bounding box center [66, 224] width 79 height 15
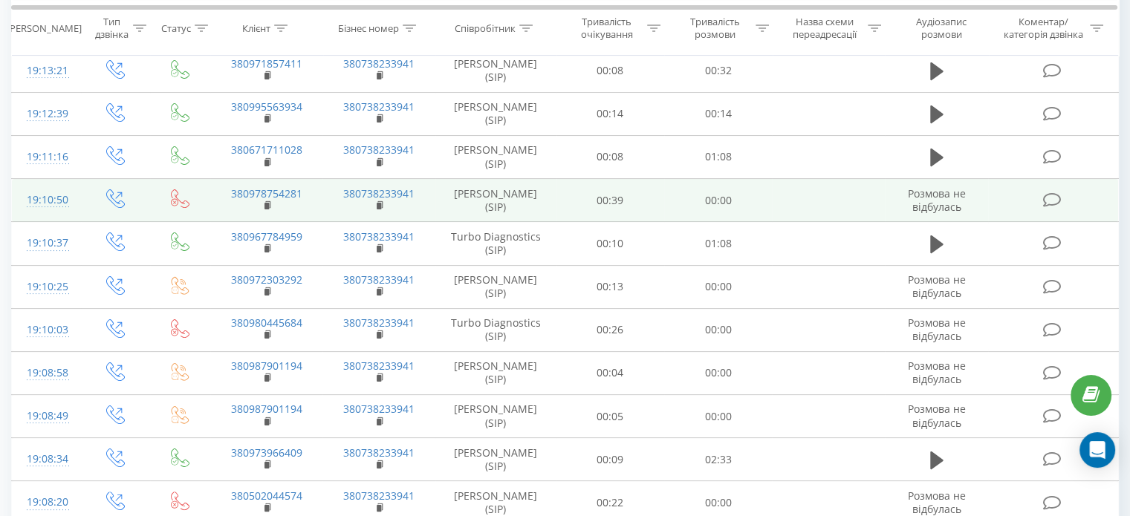
scroll to position [261, 0]
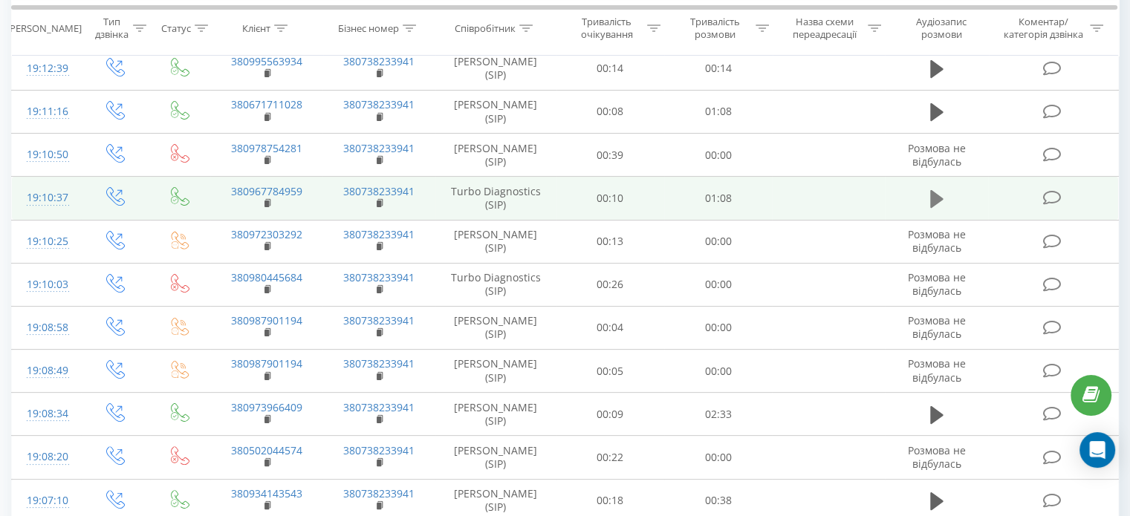
click at [939, 198] on icon at bounding box center [936, 199] width 13 height 18
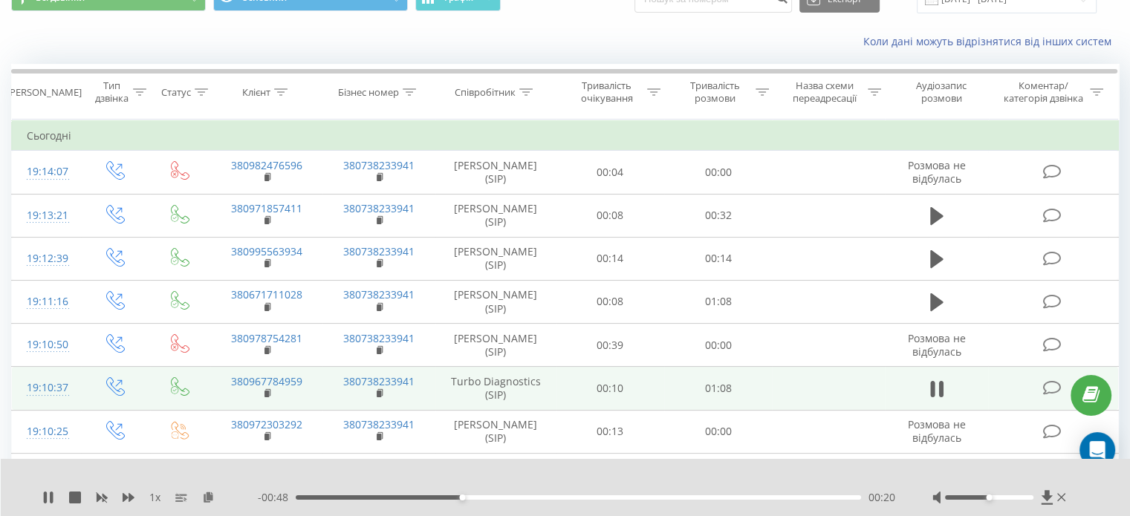
scroll to position [0, 0]
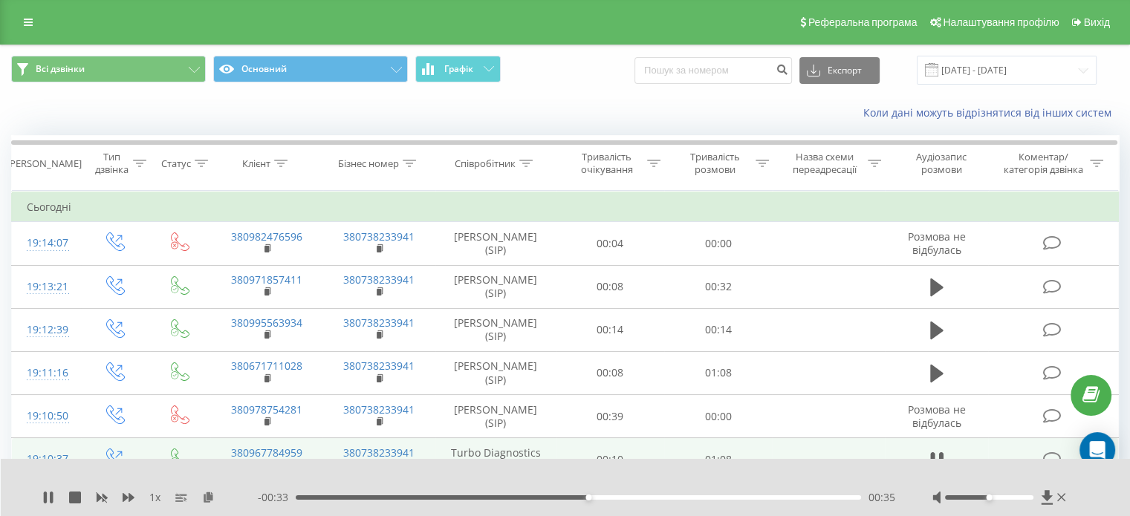
click at [645, 495] on div "- 00:33 00:35 00:35" at bounding box center [576, 497] width 637 height 15
click at [651, 497] on div "00:36" at bounding box center [578, 497] width 565 height 4
click at [644, 498] on div "00:42" at bounding box center [578, 497] width 565 height 4
click at [727, 499] on div "00:44" at bounding box center [578, 497] width 565 height 4
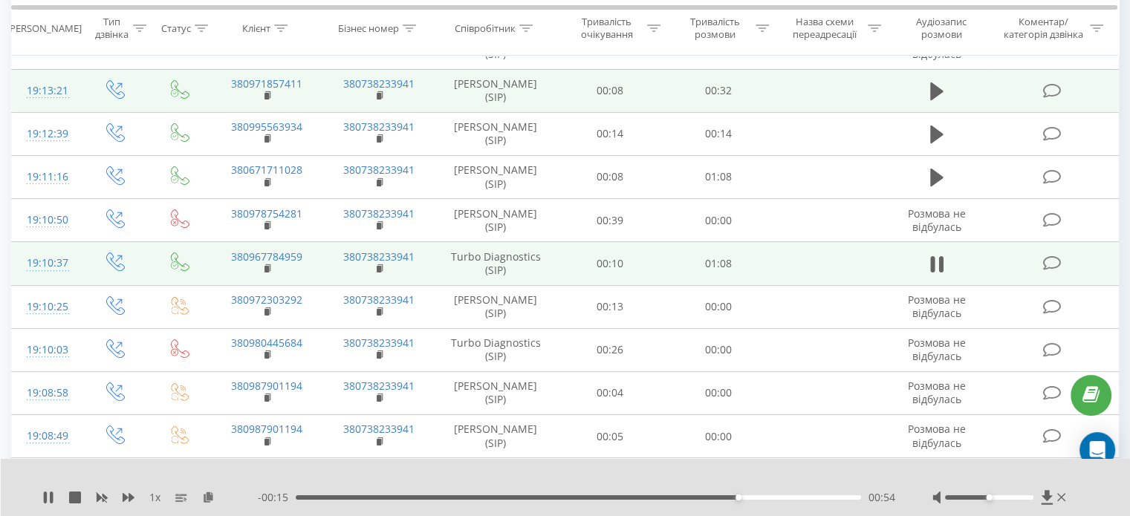
scroll to position [202, 0]
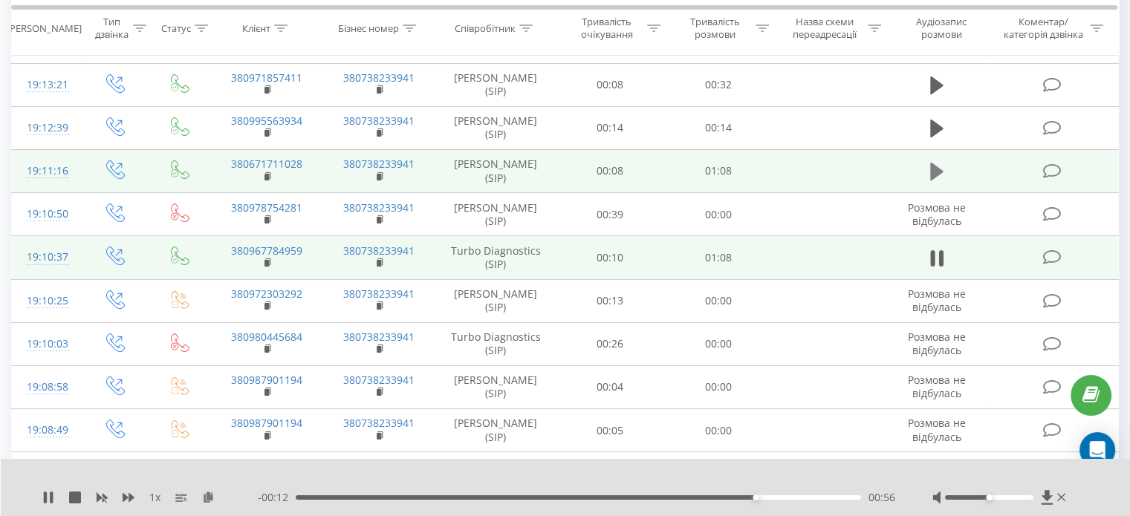
click at [925, 171] on button at bounding box center [936, 171] width 22 height 22
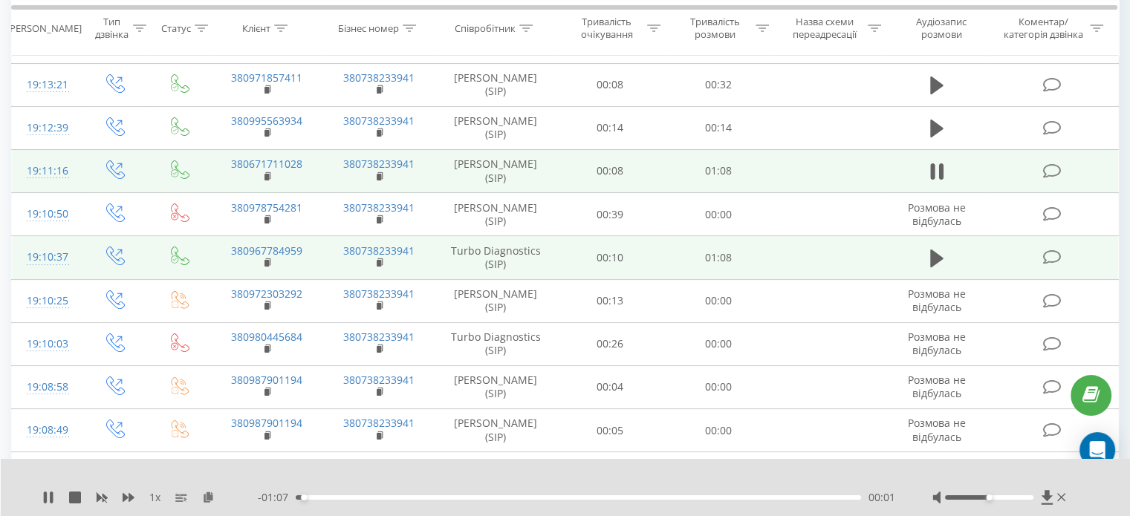
click at [338, 500] on div "- 01:07 00:01 00:01" at bounding box center [576, 497] width 637 height 15
click at [333, 498] on div "00:01" at bounding box center [578, 497] width 565 height 4
click at [409, 496] on div "00:13" at bounding box center [578, 497] width 565 height 4
click at [457, 498] on div "00:19" at bounding box center [578, 497] width 565 height 4
click at [529, 499] on div "00:20" at bounding box center [578, 497] width 565 height 4
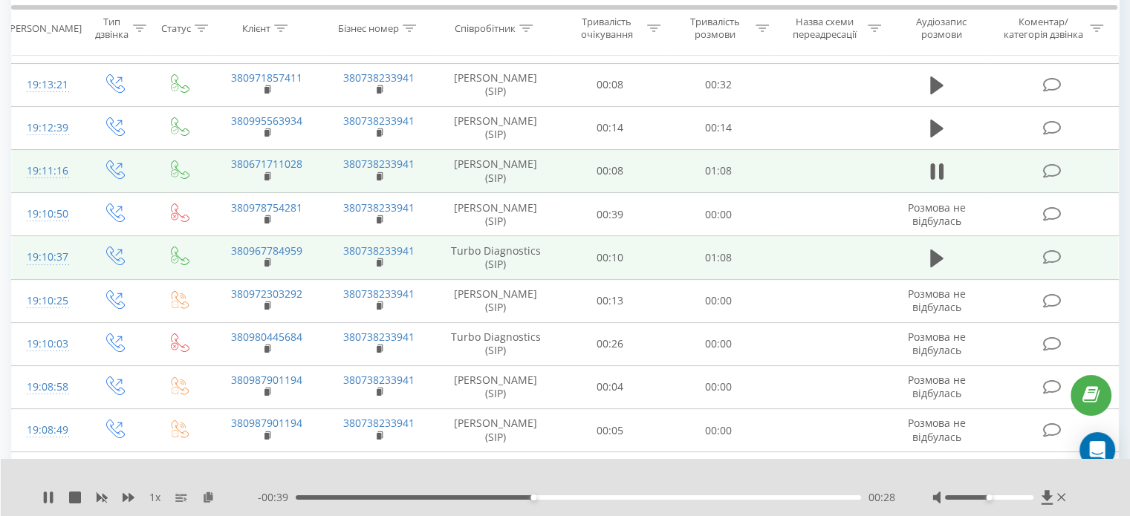
click at [570, 498] on div "00:28" at bounding box center [578, 497] width 565 height 4
click at [740, 496] on div "00:54" at bounding box center [578, 497] width 565 height 4
click at [829, 496] on div "00:55" at bounding box center [578, 497] width 565 height 4
click at [790, 498] on div "01:06" at bounding box center [578, 497] width 565 height 4
click at [938, 170] on icon at bounding box center [936, 171] width 13 height 21
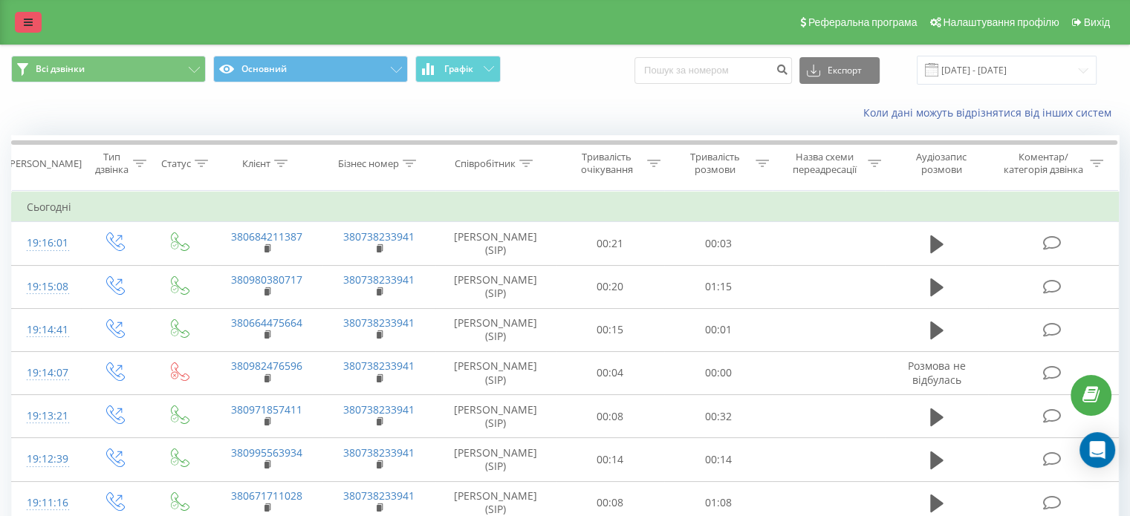
click at [25, 14] on link at bounding box center [28, 22] width 27 height 21
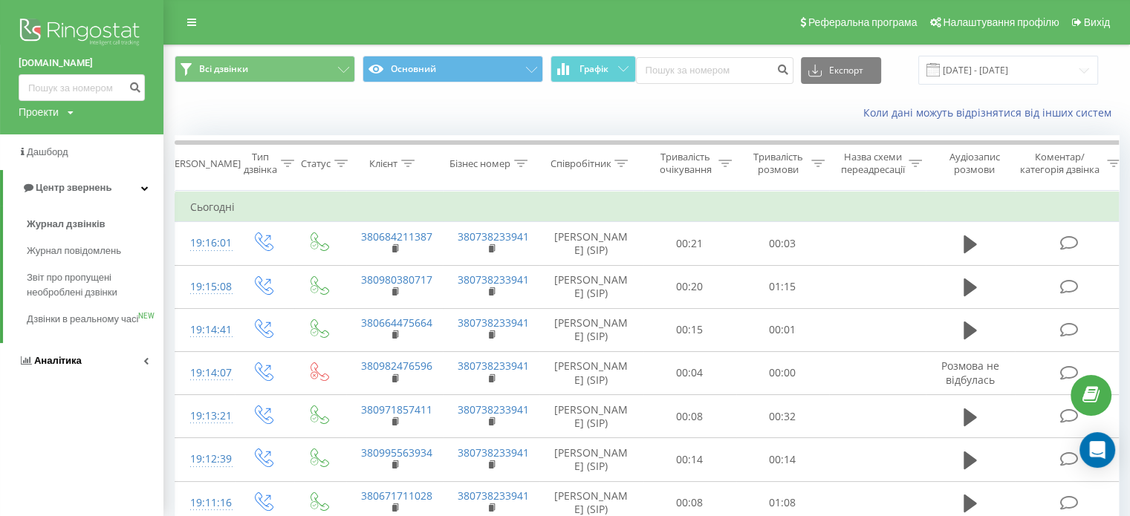
scroll to position [64, 0]
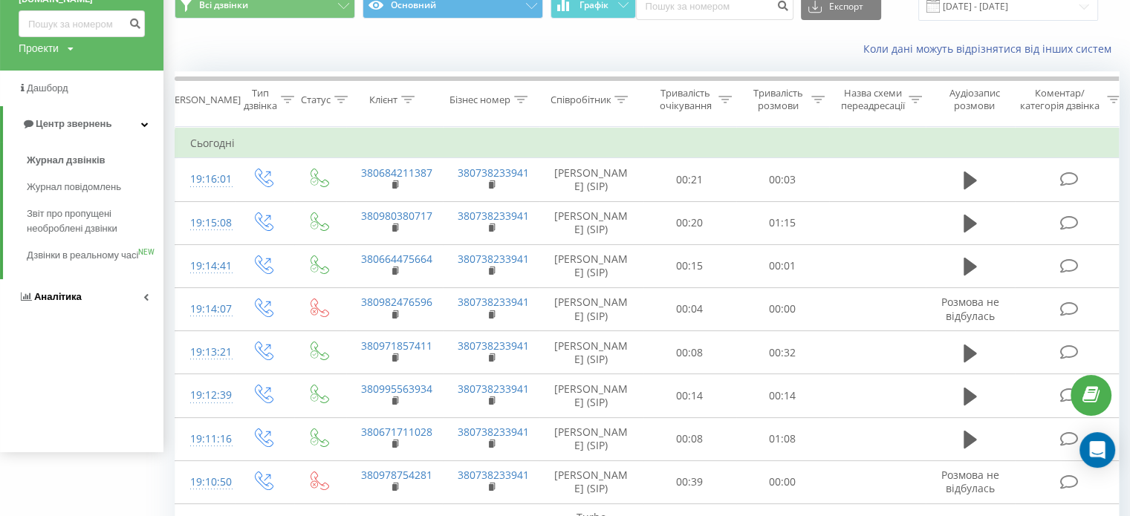
click at [51, 315] on link "Аналiтика" at bounding box center [81, 297] width 163 height 36
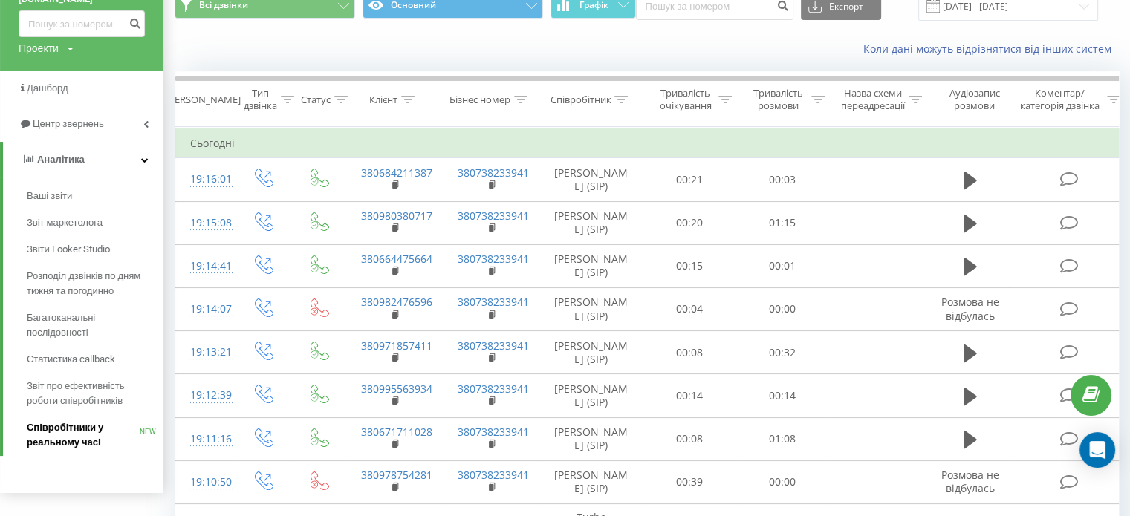
click at [65, 426] on span "Співробітники у реальному часі" at bounding box center [83, 435] width 113 height 30
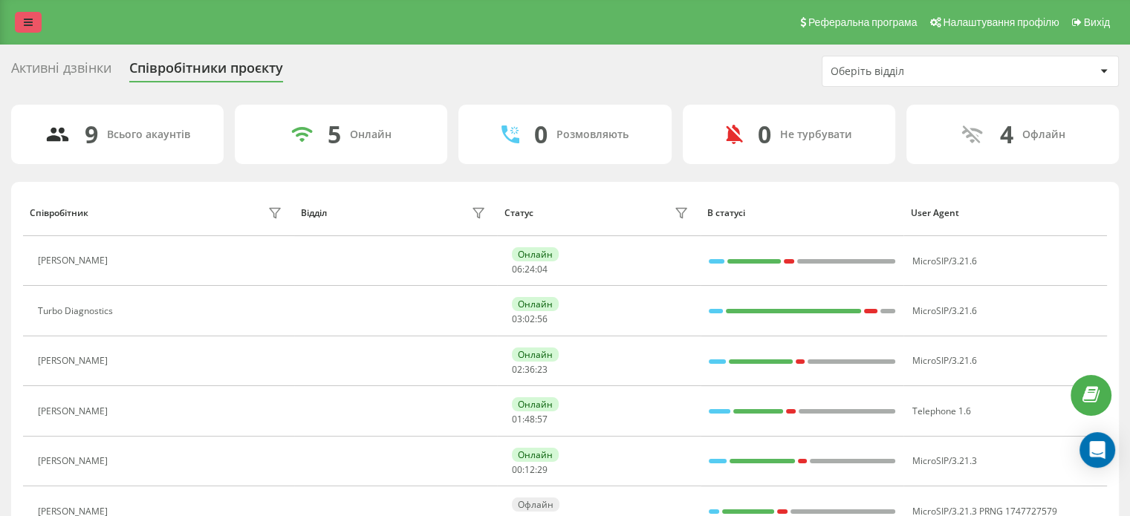
click at [30, 20] on icon at bounding box center [28, 22] width 9 height 10
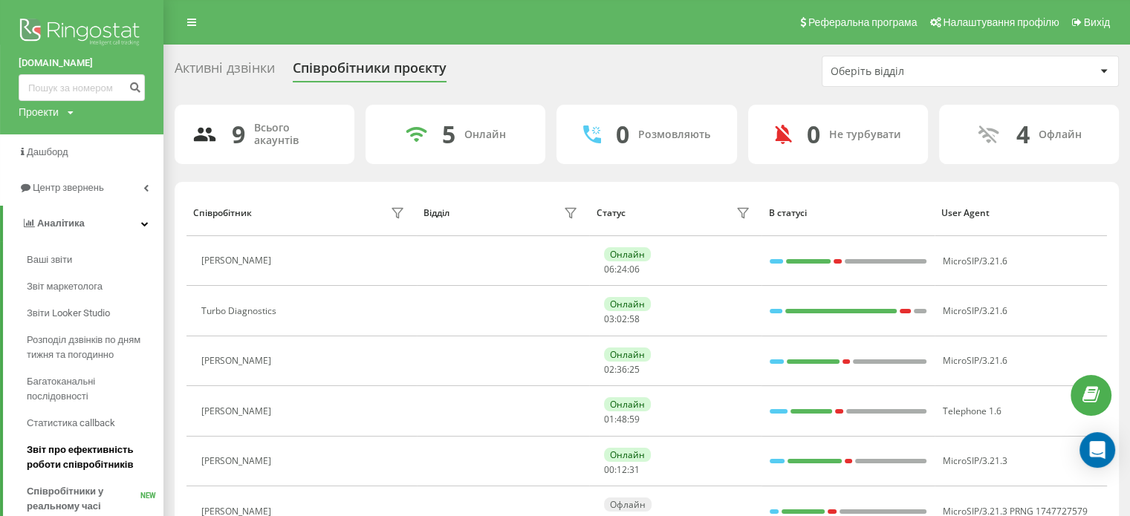
click at [102, 452] on span "Звіт про ефективність роботи співробітників" at bounding box center [91, 458] width 129 height 30
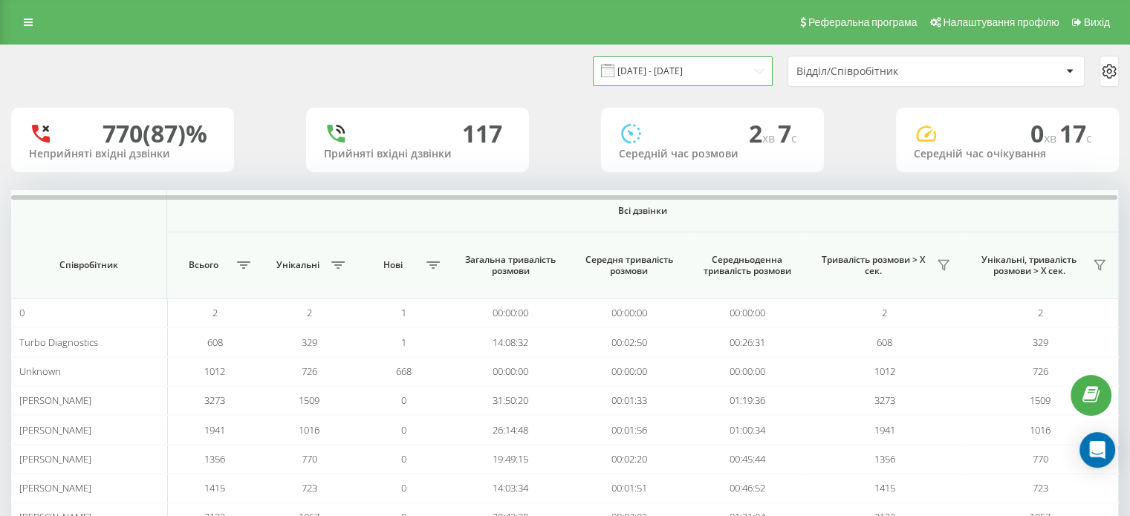
click at [659, 71] on input "[DATE] - [DATE]" at bounding box center [683, 70] width 180 height 29
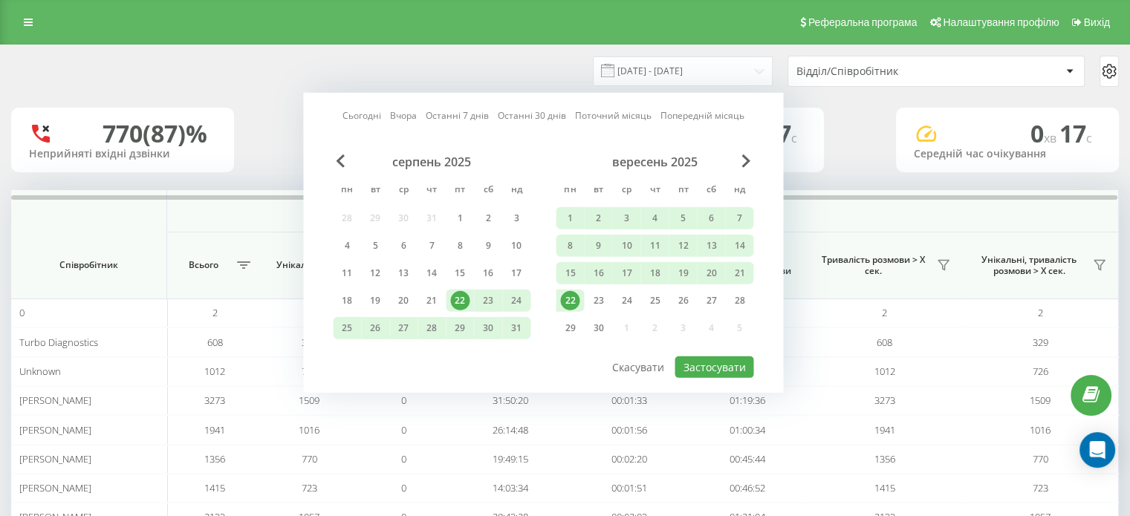
click at [567, 291] on div "22" at bounding box center [569, 300] width 19 height 19
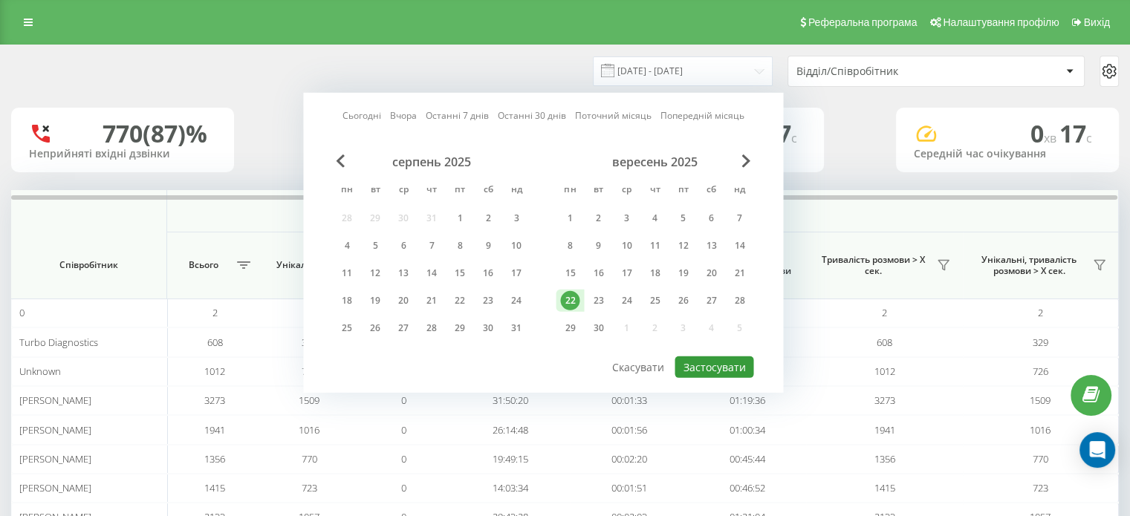
click at [713, 357] on button "Застосувати" at bounding box center [713, 368] width 79 height 22
type input "[DATE] - [DATE]"
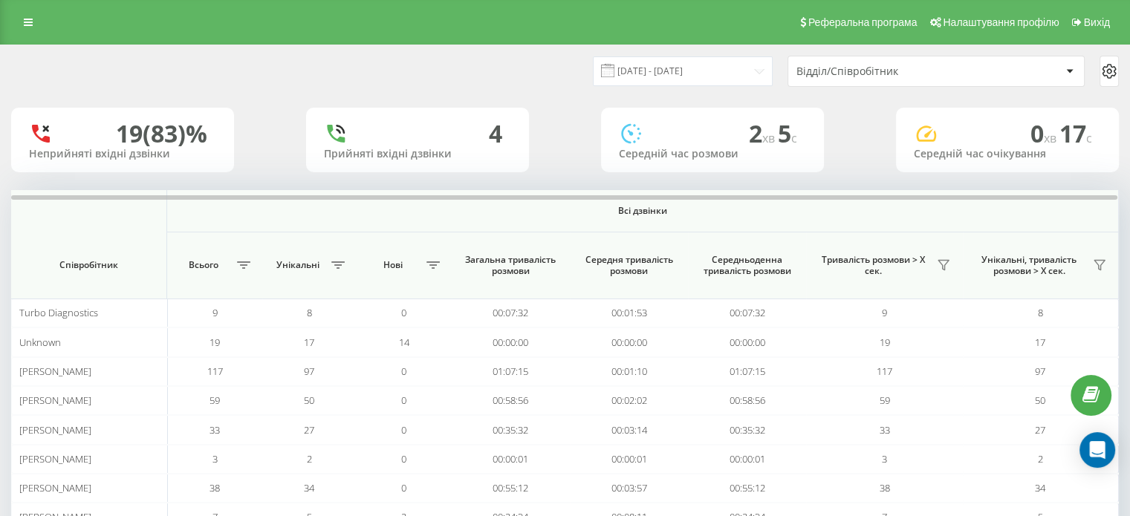
scroll to position [86, 0]
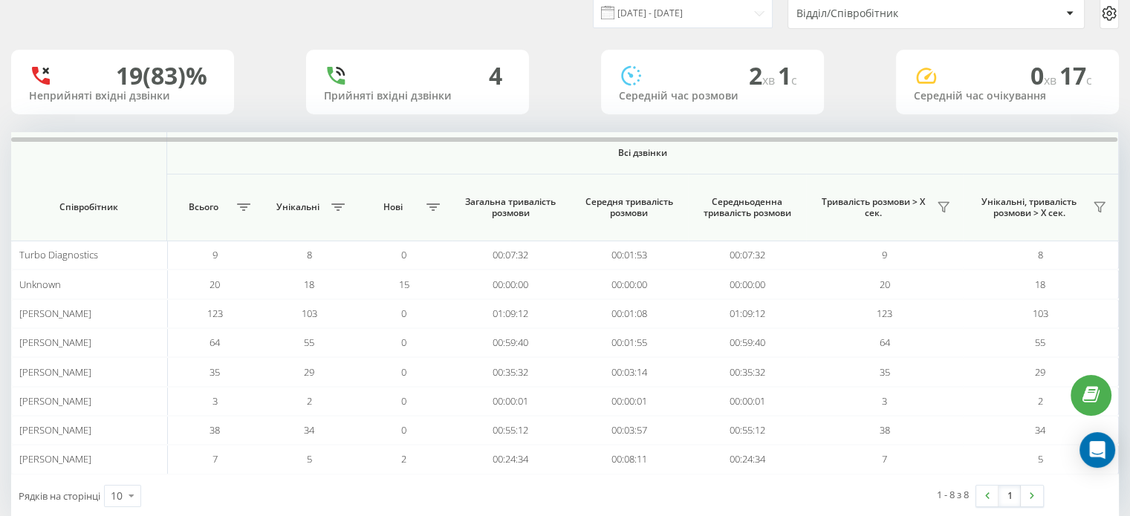
scroll to position [59, 0]
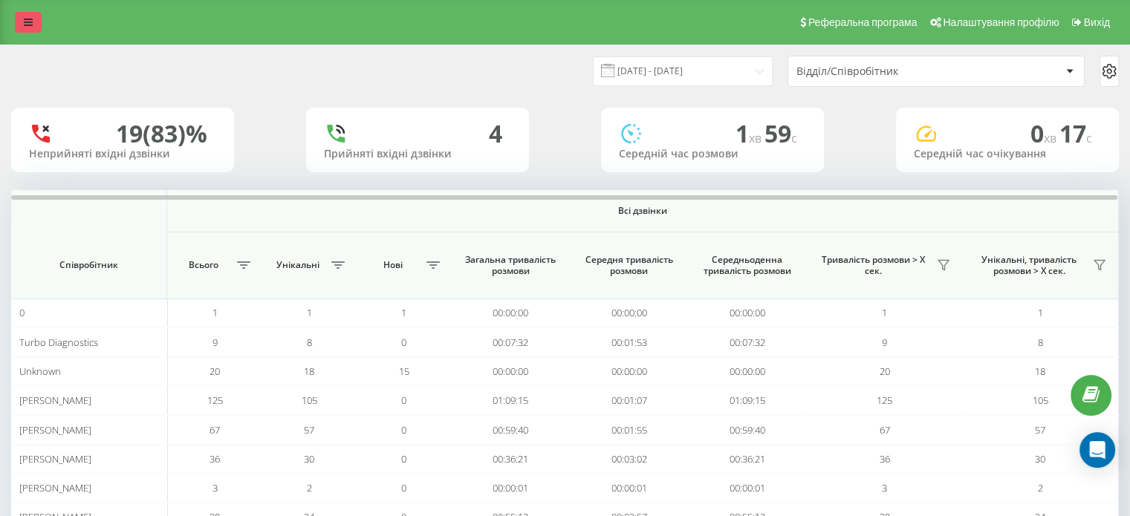
click at [30, 22] on icon at bounding box center [28, 22] width 9 height 10
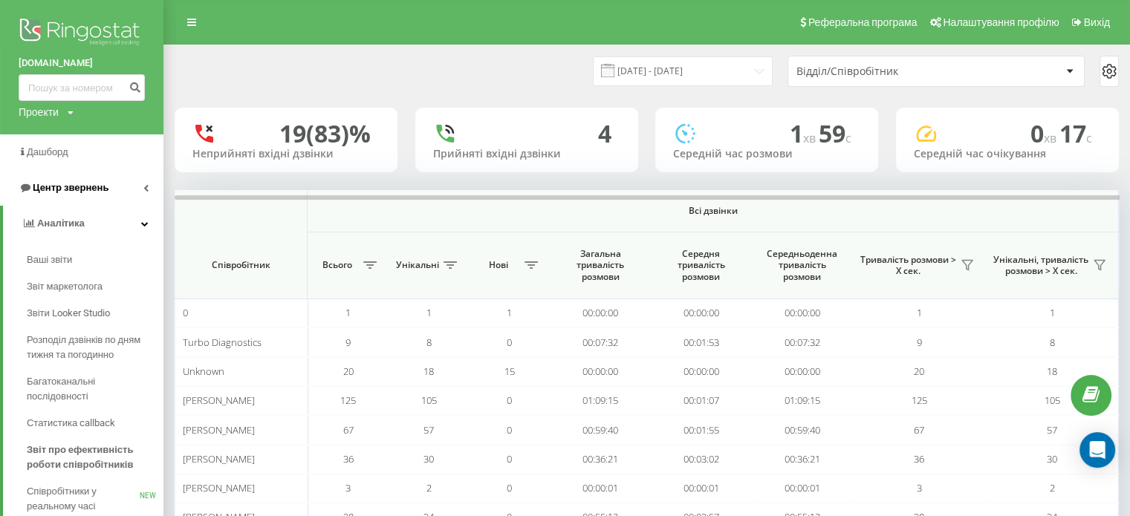
click at [70, 175] on link "Центр звернень" at bounding box center [81, 188] width 163 height 36
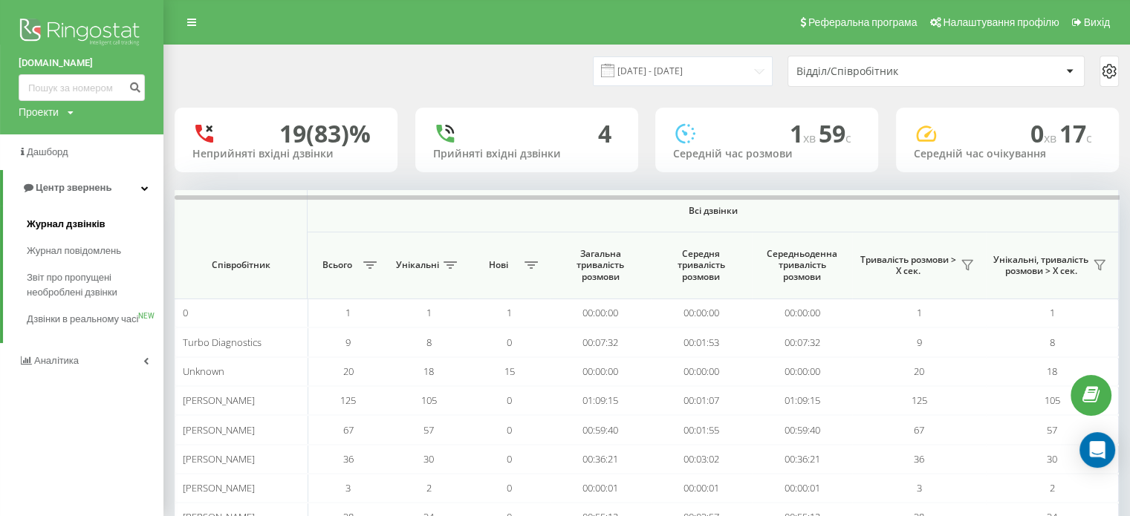
click at [74, 217] on span "Журнал дзвінків" at bounding box center [66, 224] width 79 height 15
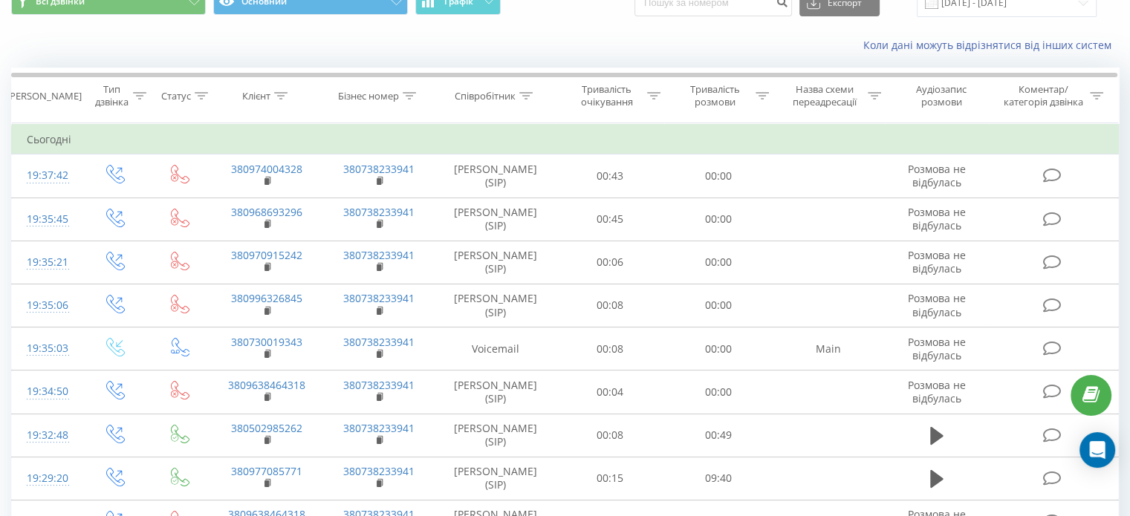
scroll to position [67, 0]
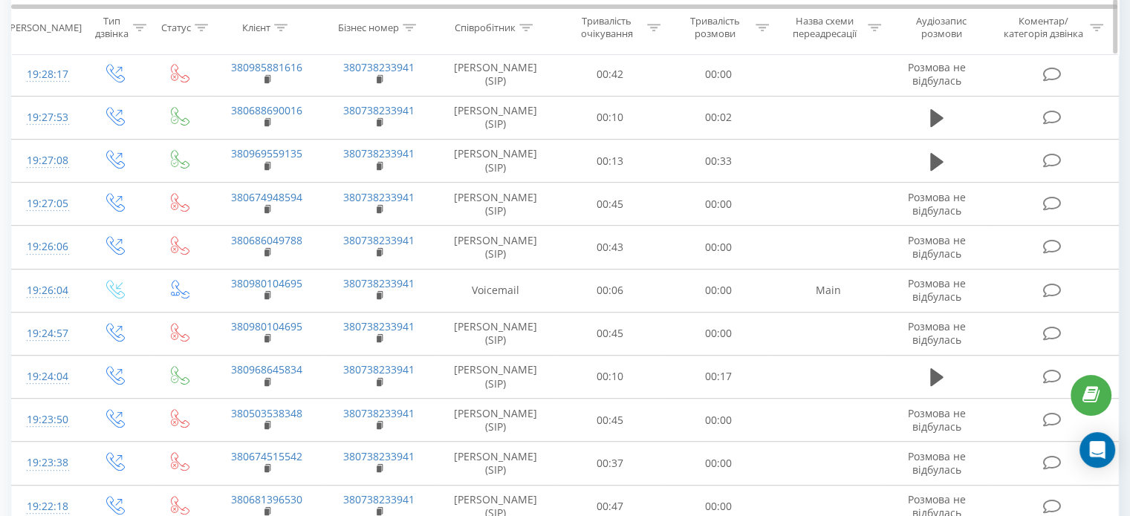
scroll to position [838, 0]
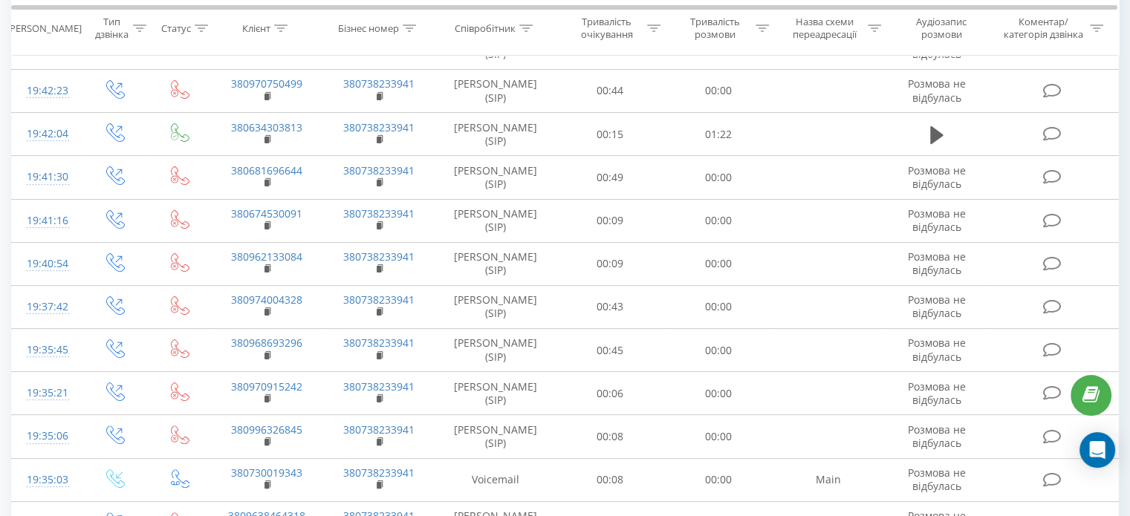
scroll to position [281, 0]
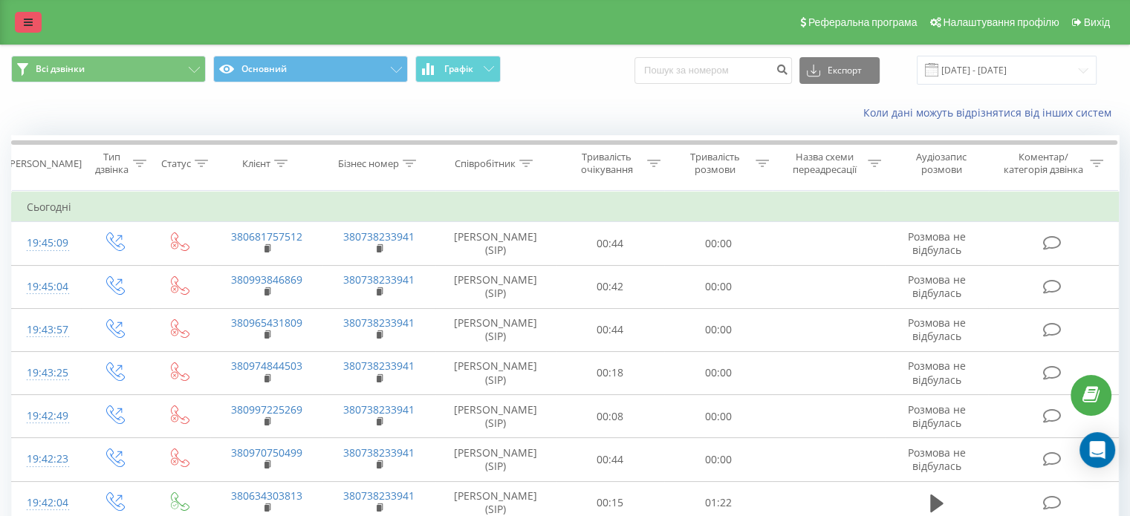
click at [36, 21] on link at bounding box center [28, 22] width 27 height 21
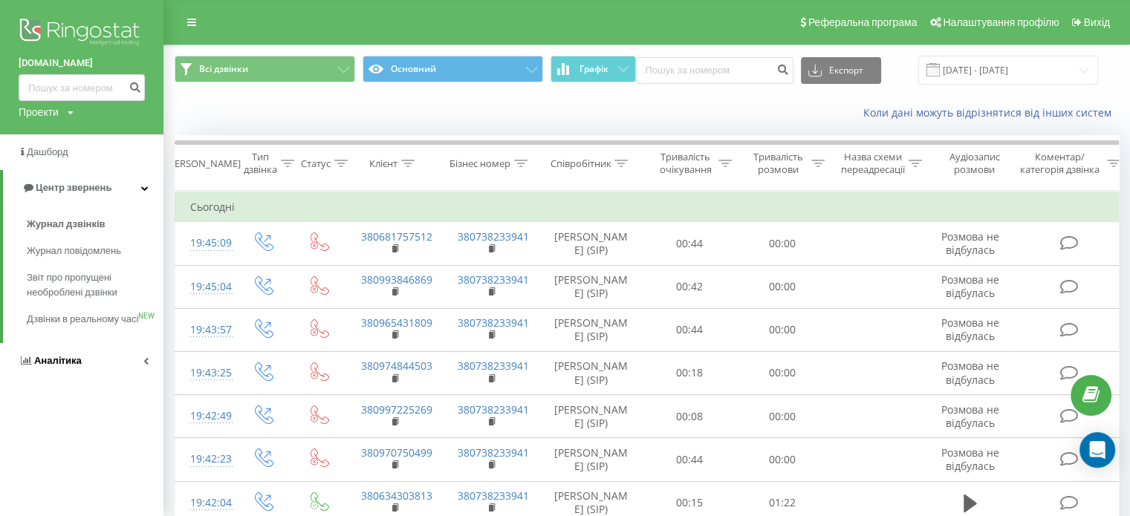
click at [59, 366] on span "Аналiтика" at bounding box center [58, 360] width 48 height 11
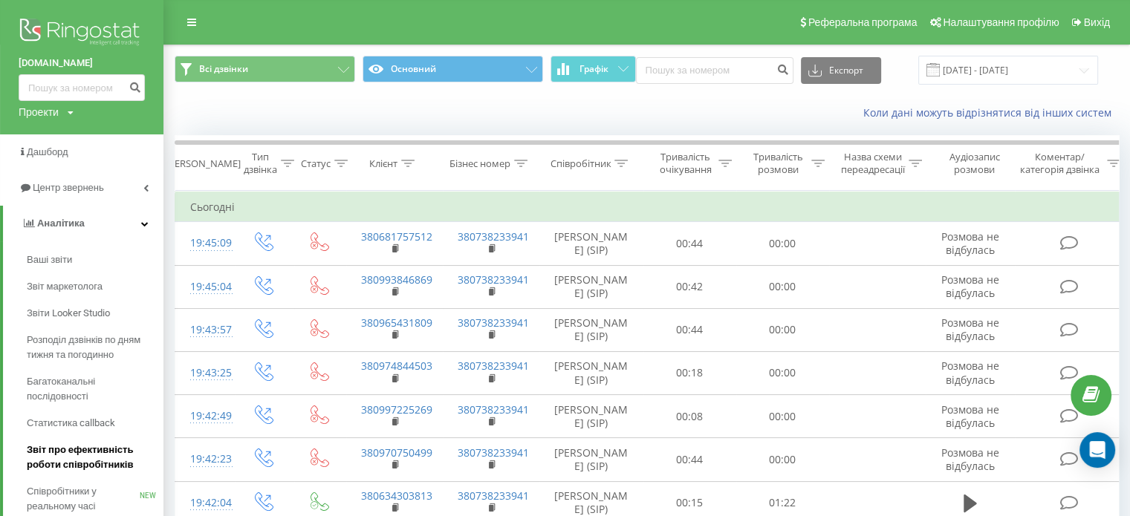
click at [83, 452] on span "Звіт про ефективність роботи співробітників" at bounding box center [91, 458] width 129 height 30
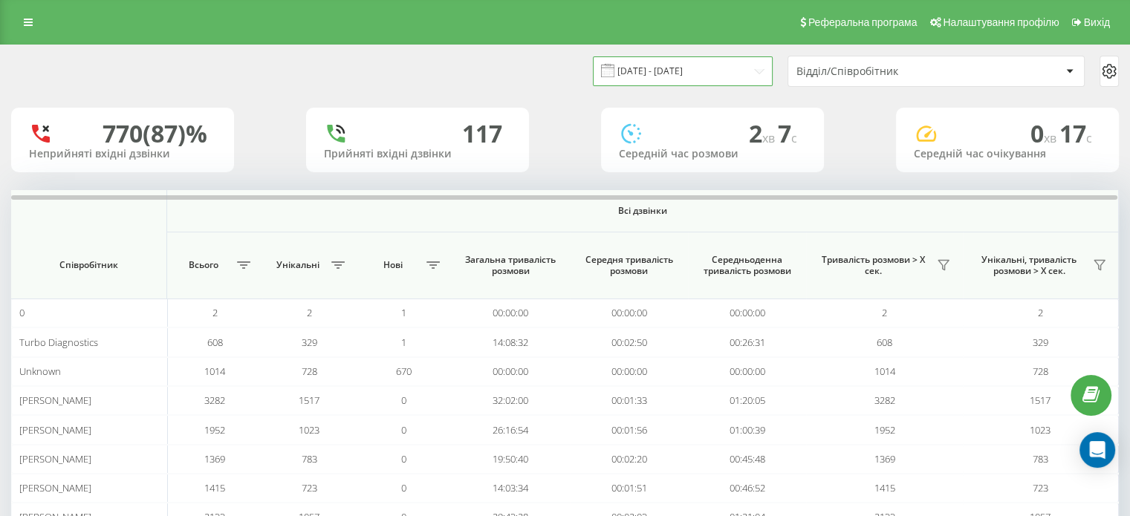
click at [665, 81] on input "[DATE] - [DATE]" at bounding box center [683, 70] width 180 height 29
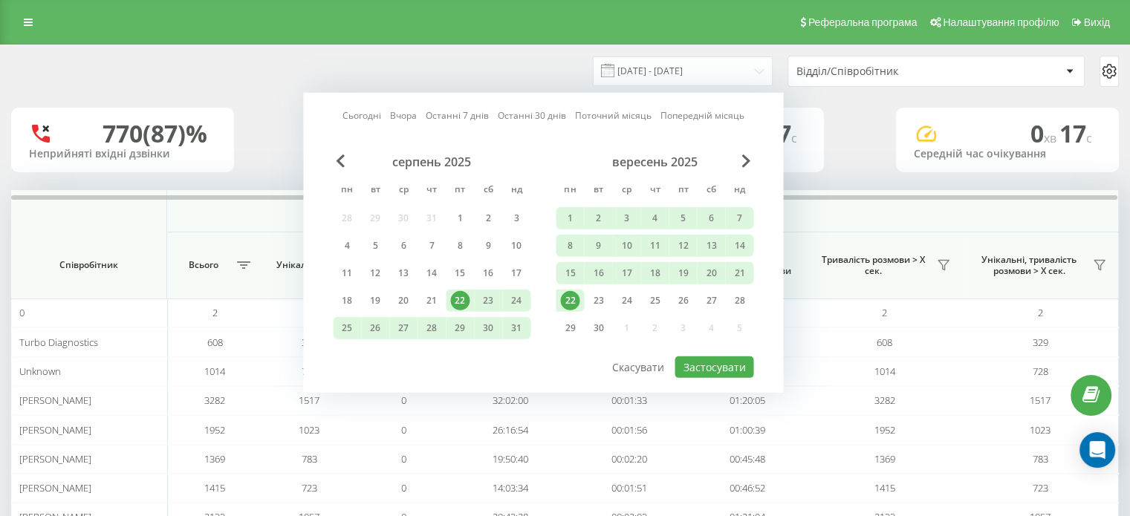
click at [571, 291] on div "22" at bounding box center [569, 300] width 19 height 19
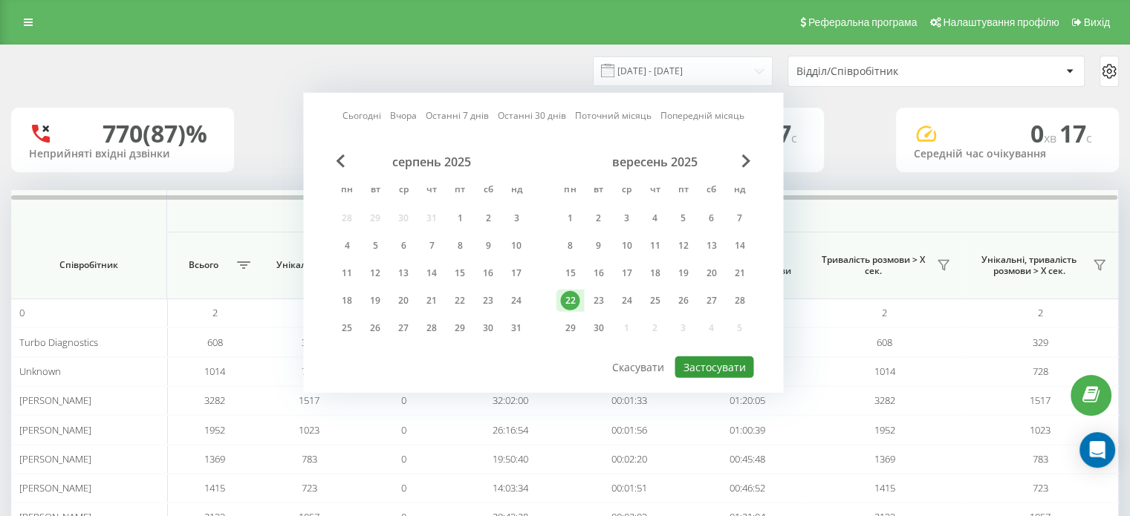
click at [686, 357] on button "Застосувати" at bounding box center [713, 368] width 79 height 22
type input "22.09.2025 - 22.09.2025"
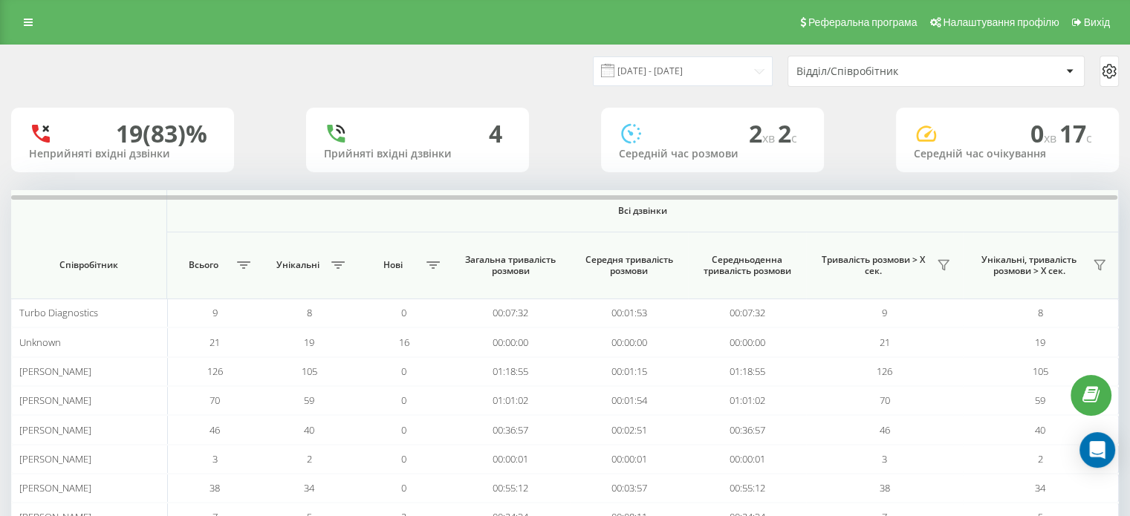
scroll to position [86, 0]
click at [676, 76] on input "[DATE] - [DATE]" at bounding box center [683, 70] width 180 height 29
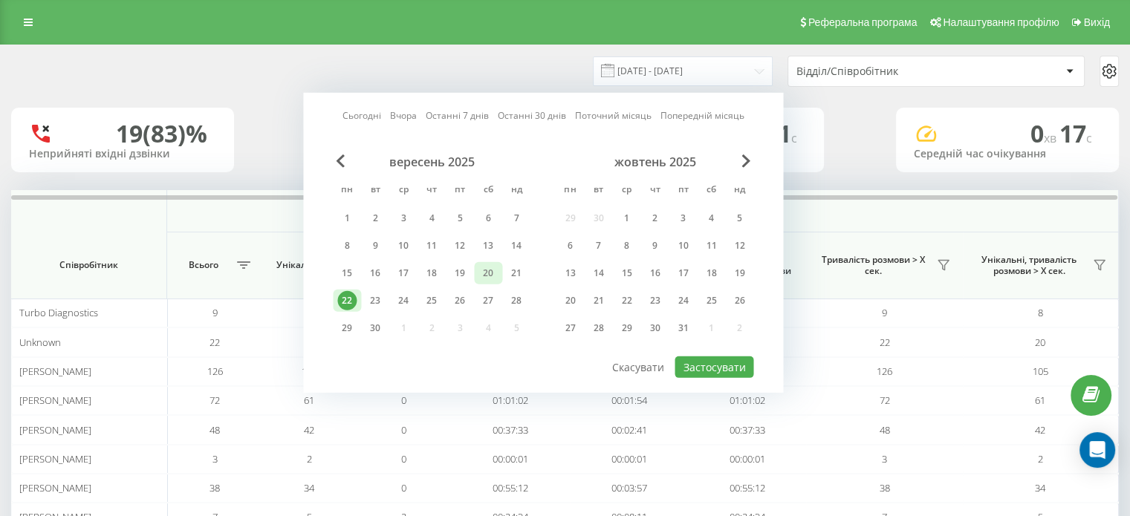
click at [487, 271] on div "20" at bounding box center [487, 273] width 19 height 19
click at [713, 365] on button "Застосувати" at bounding box center [713, 368] width 79 height 22
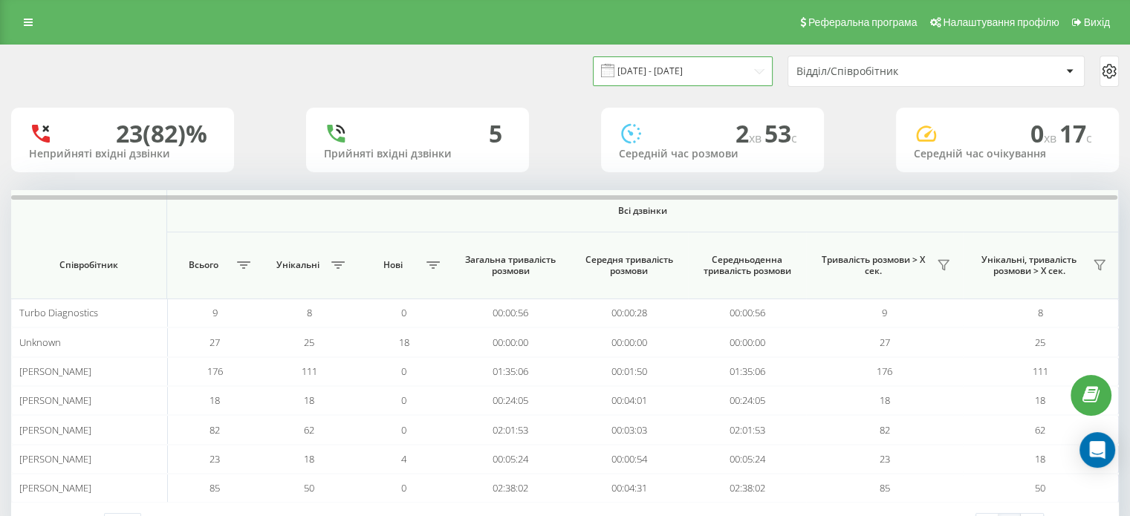
click at [662, 74] on input "20.09.2025 - 20.09.2025" at bounding box center [683, 70] width 180 height 29
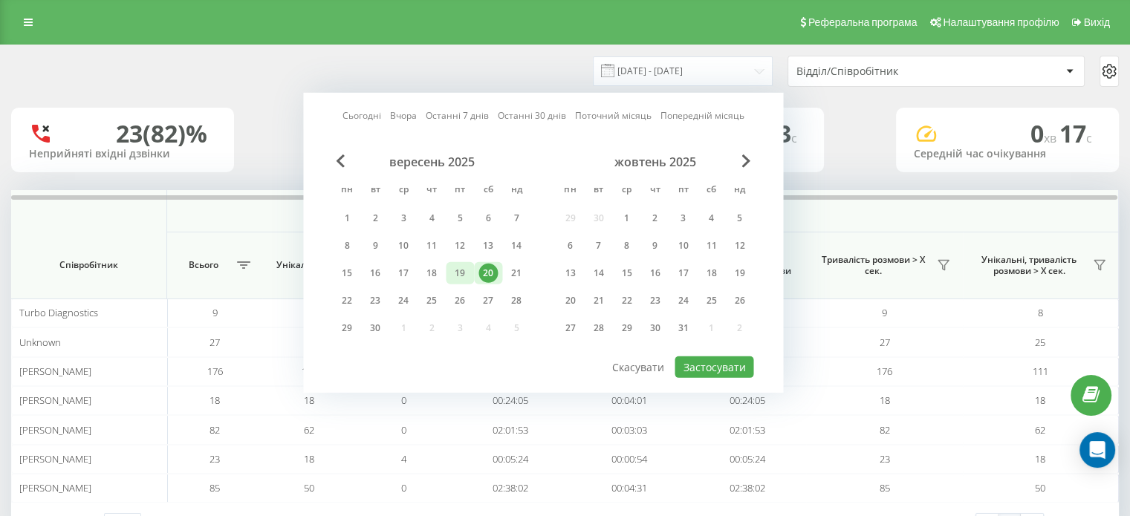
click at [452, 270] on div "19" at bounding box center [459, 273] width 19 height 19
click at [698, 368] on button "Застосувати" at bounding box center [713, 368] width 79 height 22
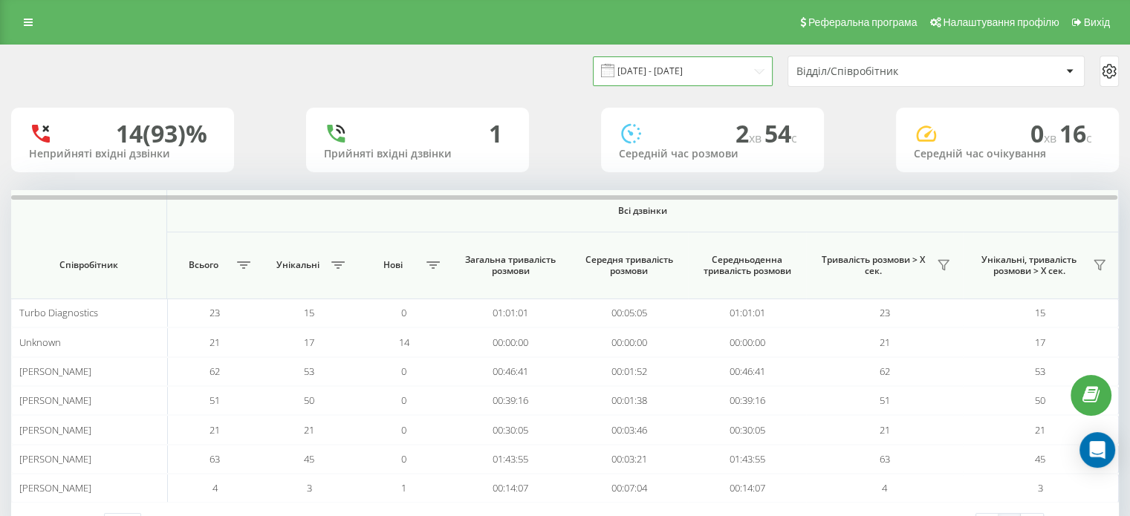
click at [662, 74] on input "19.09.2025 - 19.09.2025" at bounding box center [683, 70] width 180 height 29
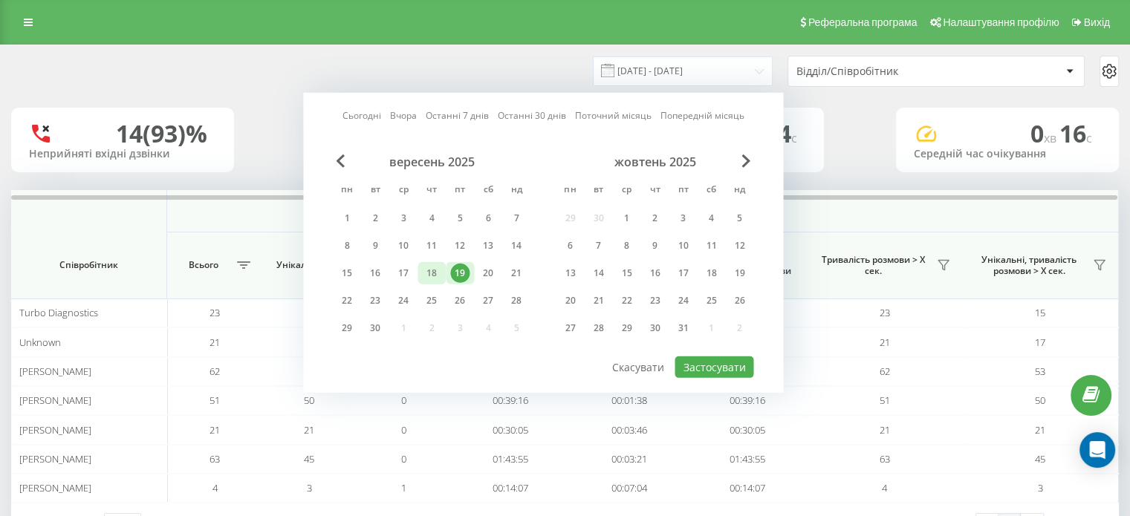
click at [434, 264] on div "18" at bounding box center [431, 273] width 19 height 19
click at [684, 365] on button "Застосувати" at bounding box center [713, 368] width 79 height 22
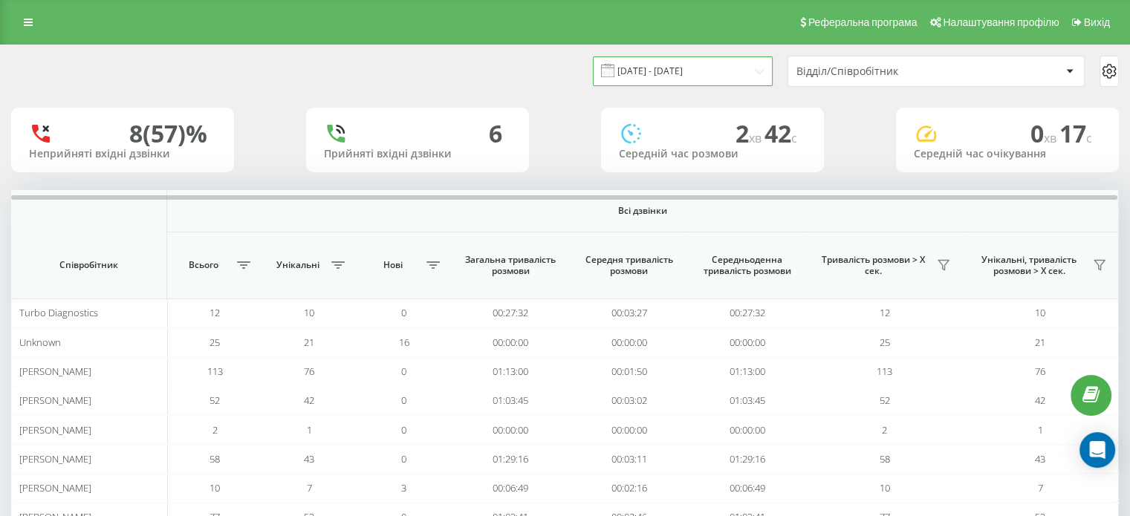
click at [614, 79] on input "18.09.2025 - 18.09.2025" at bounding box center [683, 70] width 180 height 29
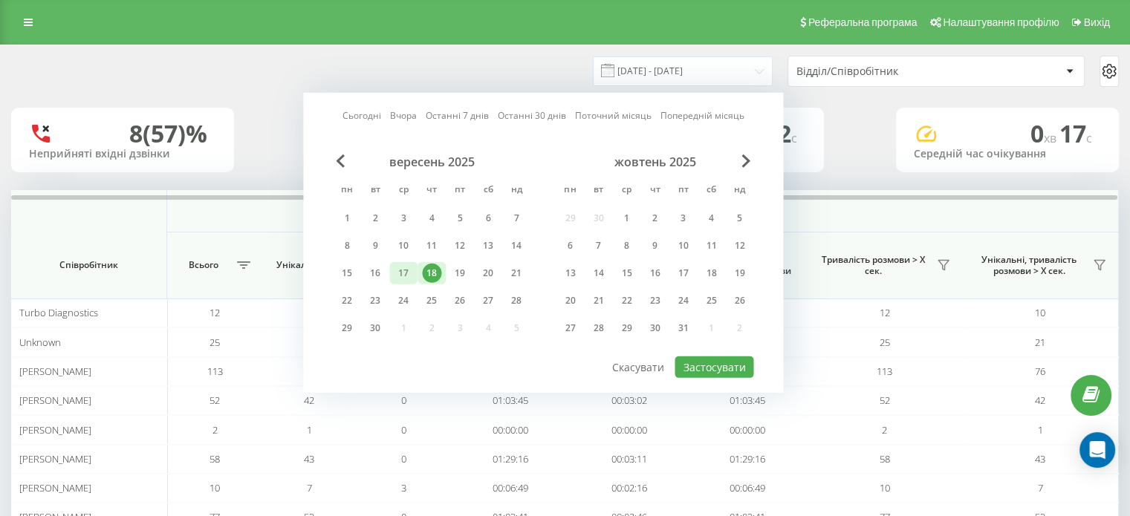
click at [403, 269] on div "17" at bounding box center [403, 273] width 19 height 19
click at [696, 357] on button "Застосувати" at bounding box center [713, 368] width 79 height 22
type input "[DATE] - [DATE]"
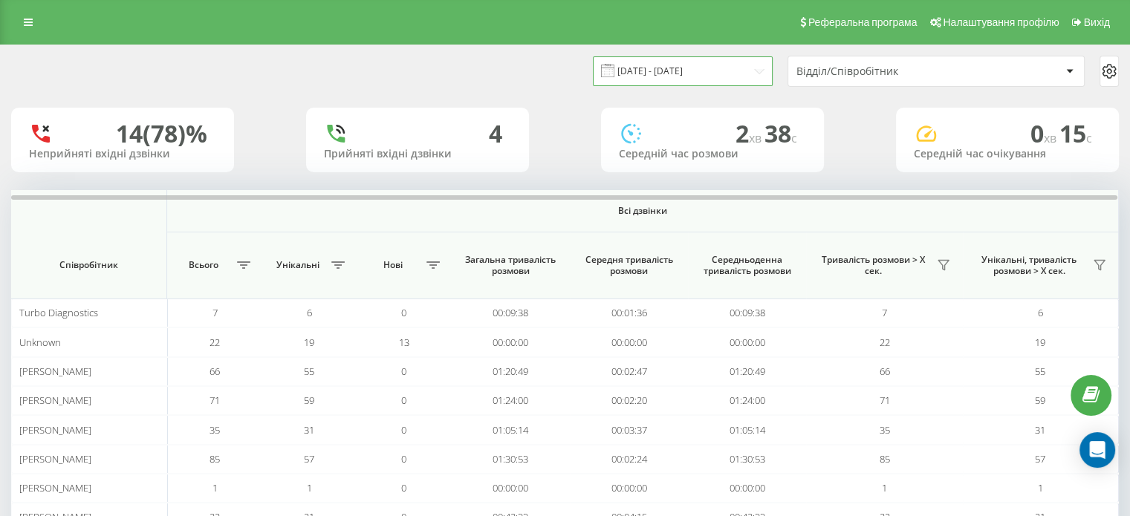
click at [674, 62] on input "[DATE] - [DATE]" at bounding box center [683, 70] width 180 height 29
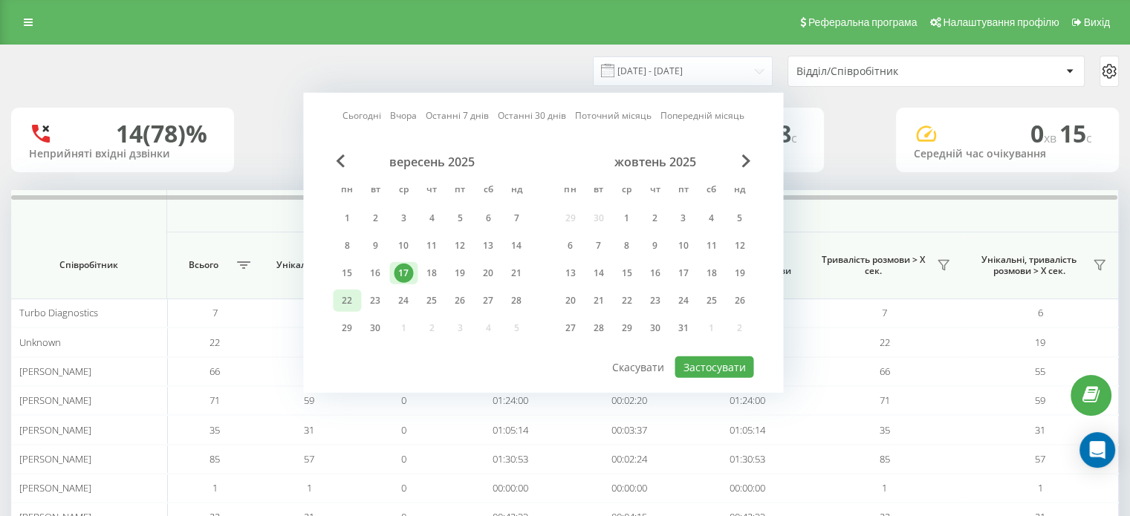
click at [354, 297] on div "22" at bounding box center [346, 300] width 19 height 19
click at [719, 363] on button "Застосувати" at bounding box center [713, 368] width 79 height 22
type input "[DATE] - [DATE]"
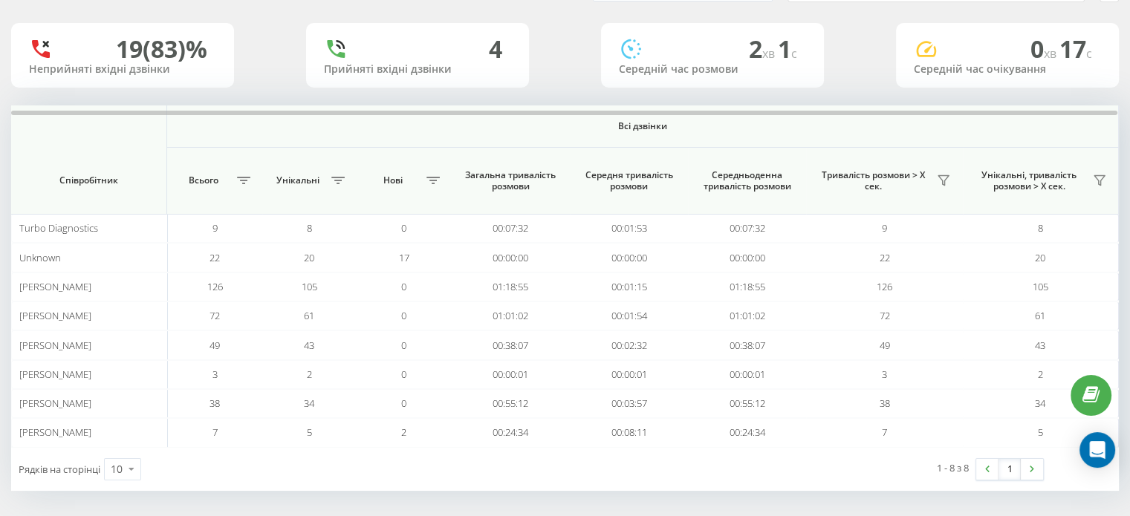
scroll to position [86, 0]
